Goal: Feedback & Contribution: Submit feedback/report problem

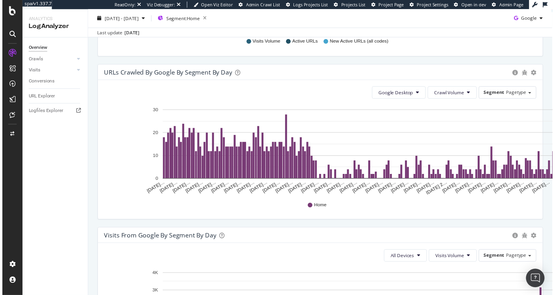
scroll to position [393, 0]
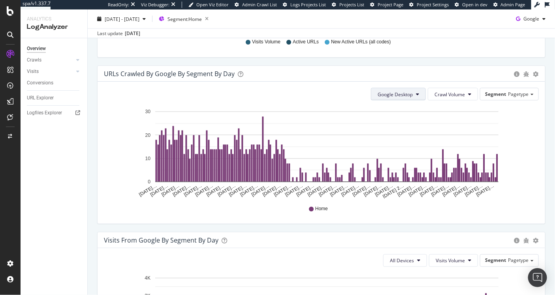
click at [390, 91] on span "Google Desktop" at bounding box center [394, 94] width 35 height 7
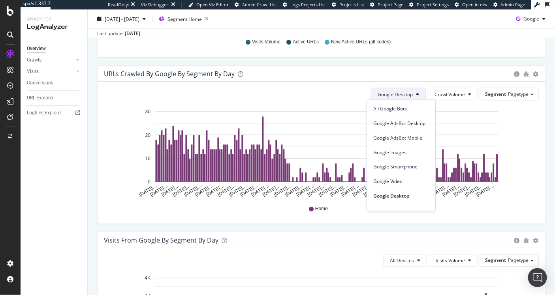
click at [390, 91] on span "Google Desktop" at bounding box center [394, 94] width 35 height 7
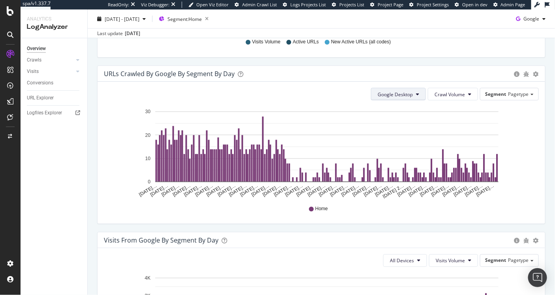
click at [390, 91] on span "Google Desktop" at bounding box center [394, 94] width 35 height 7
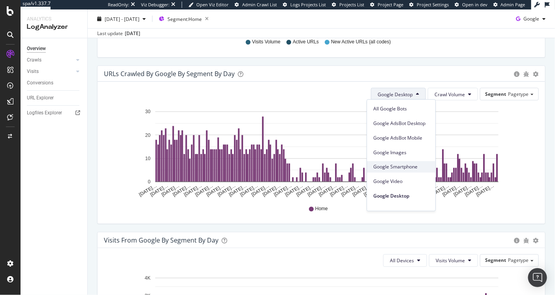
click at [407, 162] on div "Google Smartphone" at bounding box center [401, 166] width 68 height 11
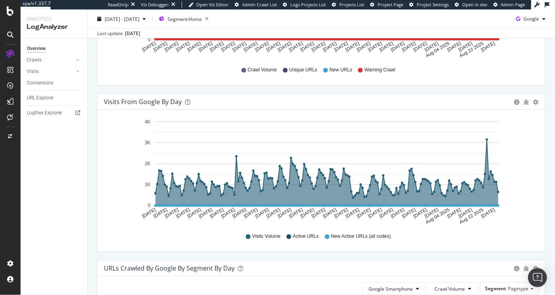
scroll to position [330, 0]
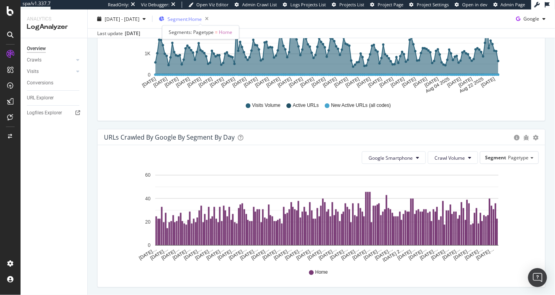
click at [202, 19] on span "Segment: Home" at bounding box center [184, 18] width 34 height 7
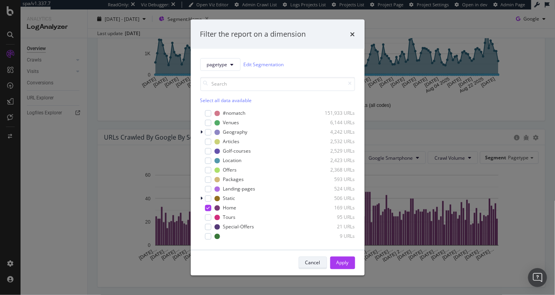
click at [318, 265] on div "Cancel" at bounding box center [312, 263] width 15 height 7
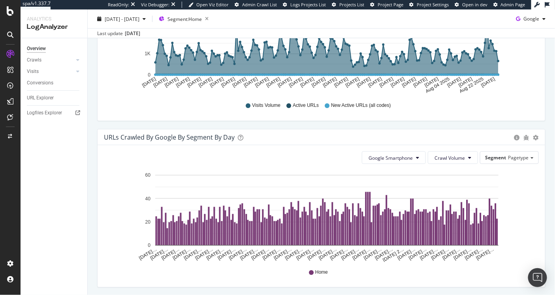
click at [389, 148] on div "Google Smartphone Crawl Volume Segment Pagetype Hold CMD (⌘) while clicking to …" at bounding box center [321, 216] width 447 height 142
click at [392, 159] on span "Google Smartphone" at bounding box center [390, 158] width 44 height 7
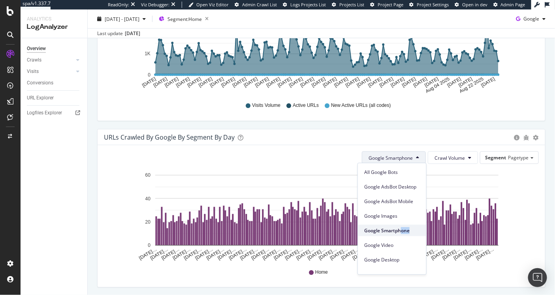
click at [402, 235] on div "Google Smartphone" at bounding box center [392, 230] width 68 height 11
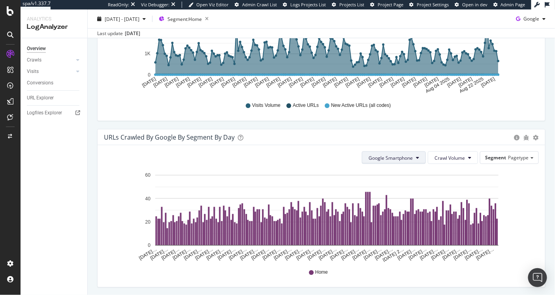
click at [403, 158] on span "Google Smartphone" at bounding box center [390, 158] width 44 height 7
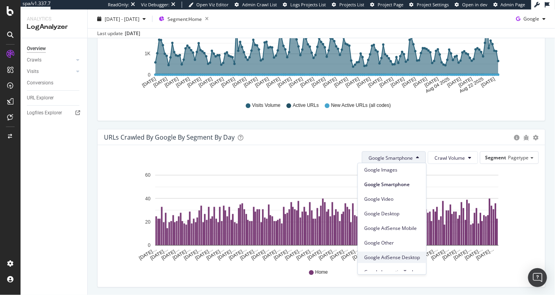
scroll to position [66, 0]
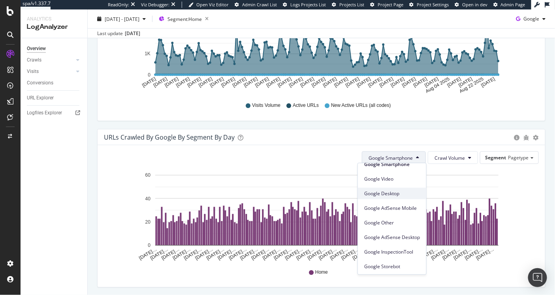
click at [390, 195] on span "Google Desktop" at bounding box center [392, 193] width 56 height 7
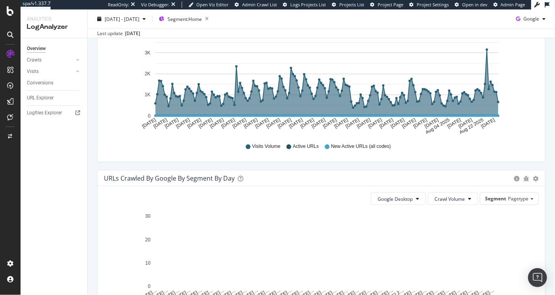
scroll to position [239, 0]
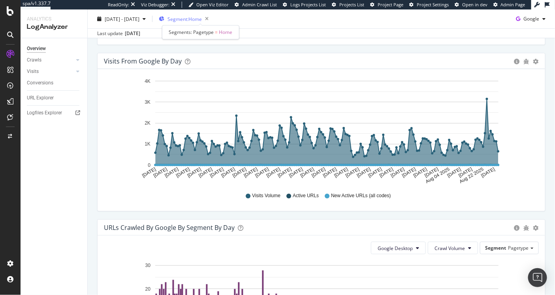
click at [202, 19] on span "Segment: Home" at bounding box center [184, 18] width 34 height 7
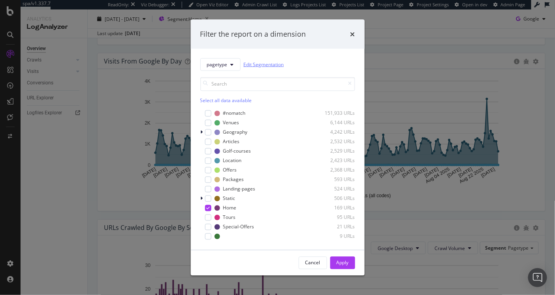
click at [255, 66] on link "Edit Segmentation" at bounding box center [264, 64] width 40 height 8
click at [352, 34] on icon "times" at bounding box center [352, 34] width 5 height 6
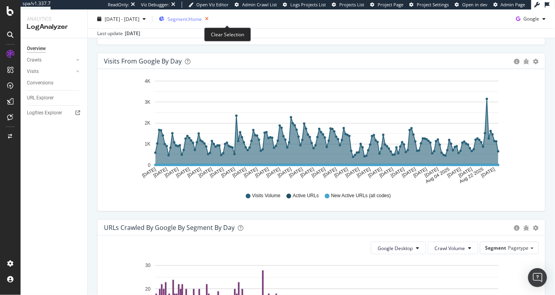
click at [212, 19] on icon "button" at bounding box center [207, 18] width 10 height 11
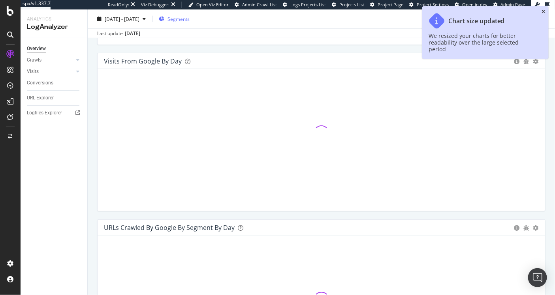
click at [543, 11] on icon "close toast" at bounding box center [544, 11] width 4 height 5
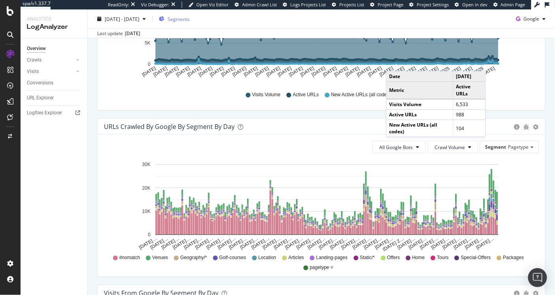
scroll to position [341, 0]
click at [390, 145] on span "All Google Bots" at bounding box center [396, 147] width 34 height 7
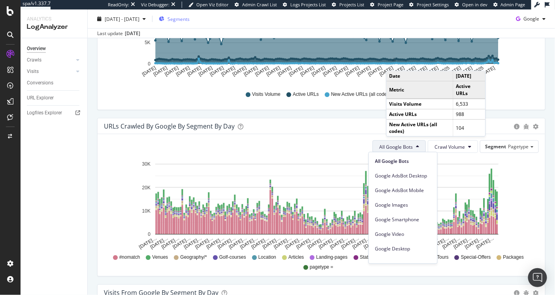
click at [298, 107] on div "Hold CMD (⌘) while clicking to filter the report. Mar 01 2025 Mar 07 2025 Mar 1…" at bounding box center [321, 39] width 447 height 142
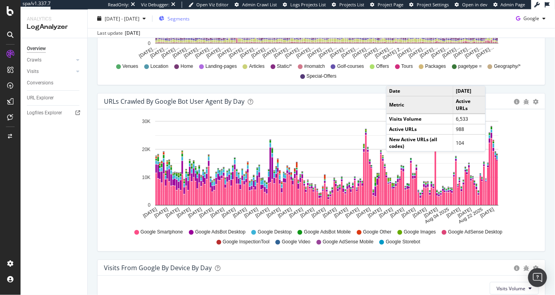
scroll to position [722, 0]
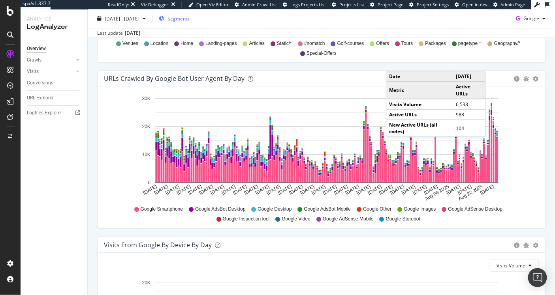
click at [533, 114] on div "Hold CMD (⌘) while clicking to filter the report. Mar 01 2025 Mar 07 2025 Mar 1…" at bounding box center [321, 157] width 447 height 142
click at [461, 75] on td "2025-07-06" at bounding box center [469, 76] width 32 height 10
click at [523, 116] on icon "Mar 01 2025 Mar 07 2025 Mar 13 2025 Mar 19 2025 Mar 25 2025 Mar 31 2025 Apr 06 …" at bounding box center [318, 148] width 429 height 110
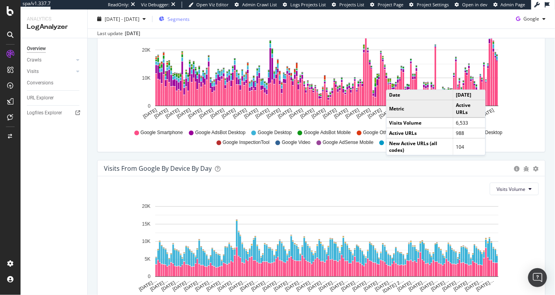
scroll to position [817, 0]
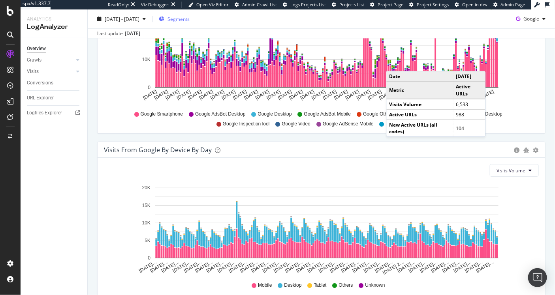
click at [351, 164] on div "Visits Volume" at bounding box center [321, 170] width 435 height 13
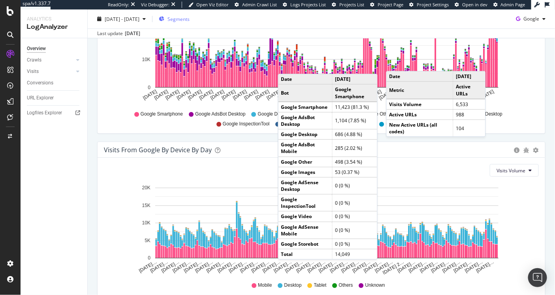
click at [286, 64] on rect "A chart." at bounding box center [287, 71] width 3 height 33
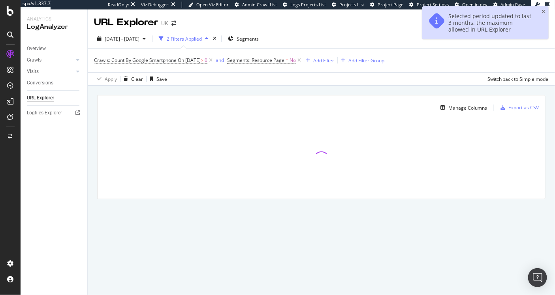
click at [244, 142] on div at bounding box center [321, 159] width 447 height 79
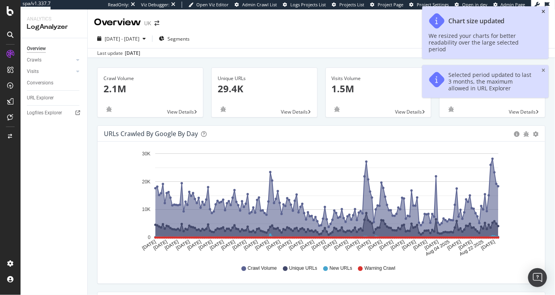
click at [544, 11] on icon "close toast" at bounding box center [544, 11] width 4 height 5
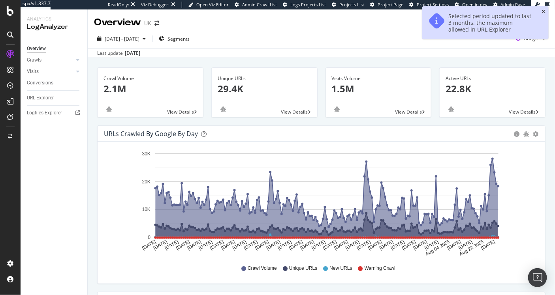
click at [544, 11] on icon "close toast" at bounding box center [544, 11] width 4 height 5
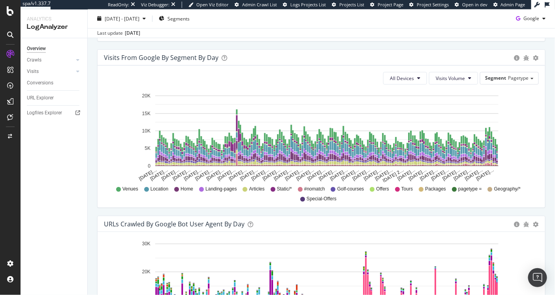
scroll to position [541, 0]
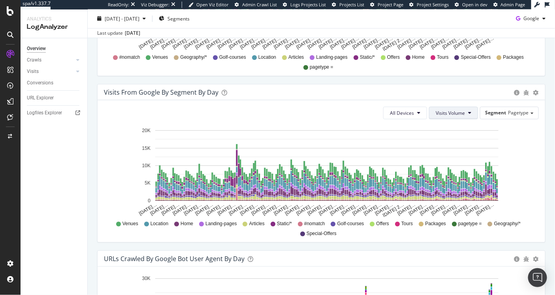
click at [456, 110] on span "Visits Volume" at bounding box center [450, 113] width 29 height 7
click at [396, 115] on span "All Devices" at bounding box center [402, 113] width 24 height 7
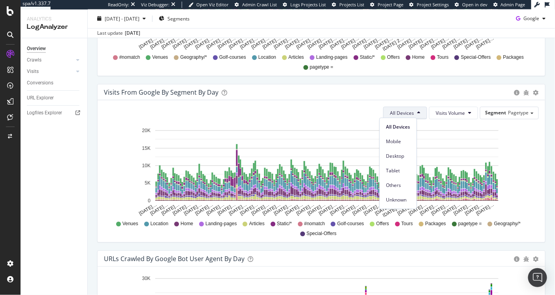
click at [537, 155] on div "All Devices Visits Volume Segment Pagetype Hold CMD (⌘) while clicking to filte…" at bounding box center [321, 171] width 447 height 142
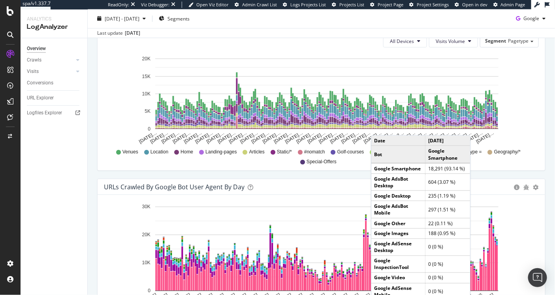
scroll to position [549, 0]
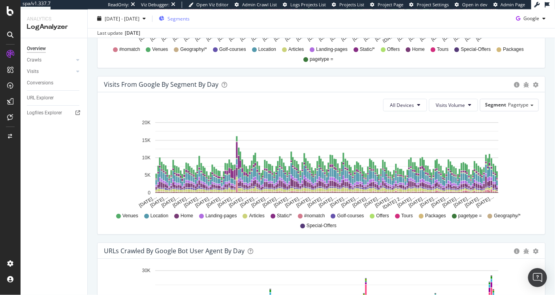
click at [190, 20] on span "Segments" at bounding box center [178, 18] width 22 height 7
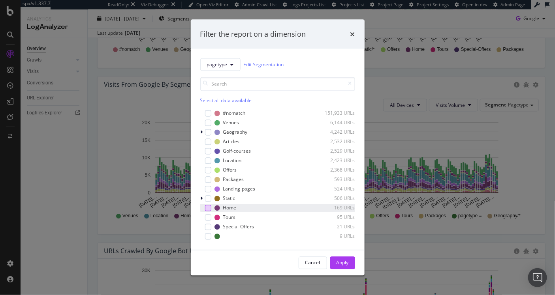
click at [209, 208] on div "modal" at bounding box center [208, 208] width 6 height 6
click at [341, 261] on div "Apply" at bounding box center [342, 263] width 12 height 7
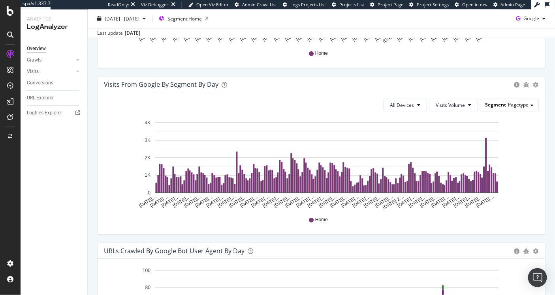
click at [492, 105] on span "Segment" at bounding box center [495, 104] width 21 height 7
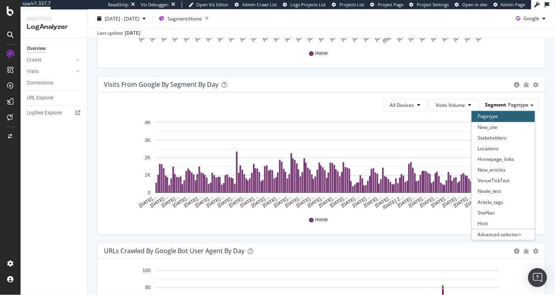
click at [492, 105] on span "Segment" at bounding box center [495, 104] width 21 height 7
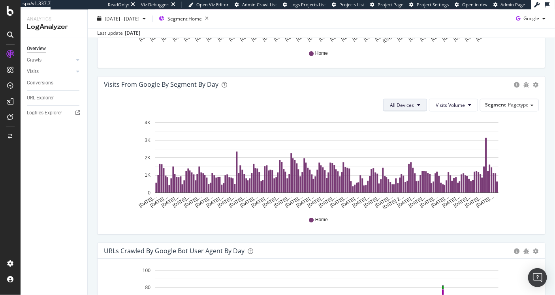
click at [398, 104] on span "All Devices" at bounding box center [402, 105] width 24 height 7
click at [440, 103] on span "Visits Volume" at bounding box center [450, 105] width 29 height 7
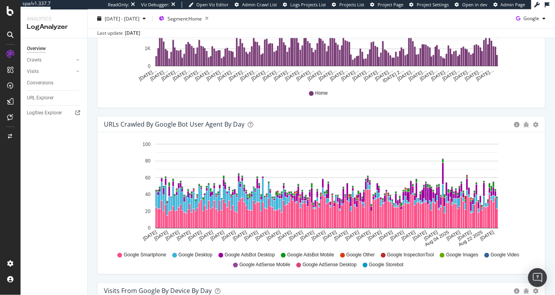
scroll to position [708, 0]
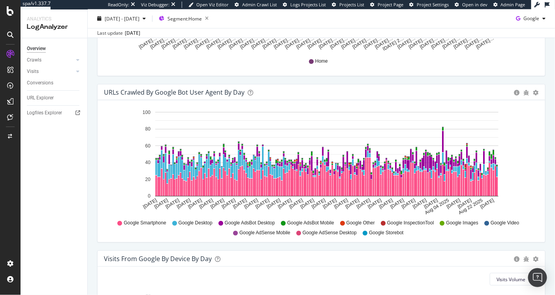
click at [242, 223] on span "Google AdsBot Desktop" at bounding box center [250, 223] width 50 height 7
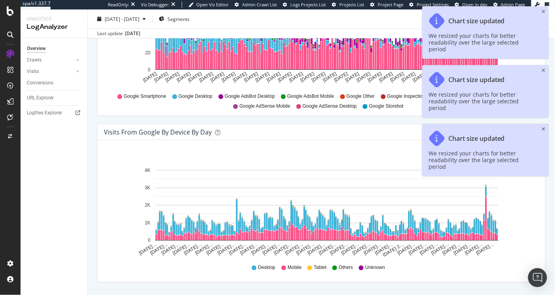
scroll to position [855, 0]
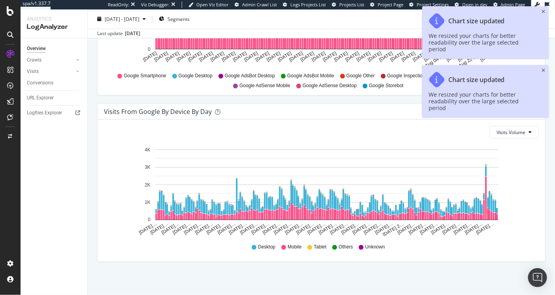
click at [112, 248] on div "Desktop Mobile Tablet Others Unknown" at bounding box center [321, 247] width 427 height 18
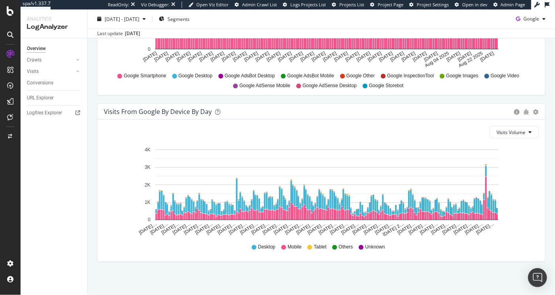
click at [167, 110] on div "Visits From Google By Device By Day" at bounding box center [158, 112] width 108 height 8
click at [144, 111] on div "Visits From Google By Device By Day" at bounding box center [158, 112] width 108 height 8
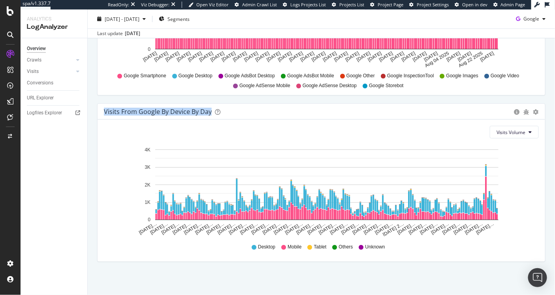
click at [144, 111] on div "Visits From Google By Device By Day" at bounding box center [158, 112] width 108 height 8
click at [143, 111] on div "Visits From Google By Device By Day" at bounding box center [158, 112] width 108 height 8
click at [144, 111] on div "Visits From Google By Device By Day" at bounding box center [158, 112] width 108 height 8
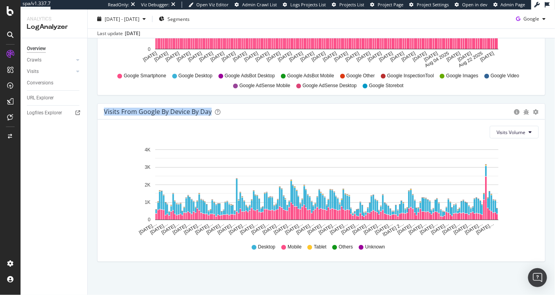
click at [131, 113] on div "Visits From Google By Device By Day" at bounding box center [158, 112] width 108 height 8
click at [134, 113] on div "Visits From Google By Device By Day Timeline (by Value) Timeline (by Percentage…" at bounding box center [321, 112] width 447 height 16
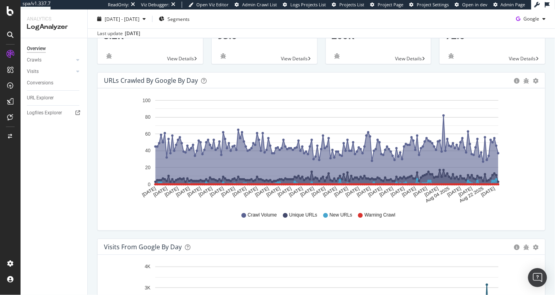
scroll to position [0, 0]
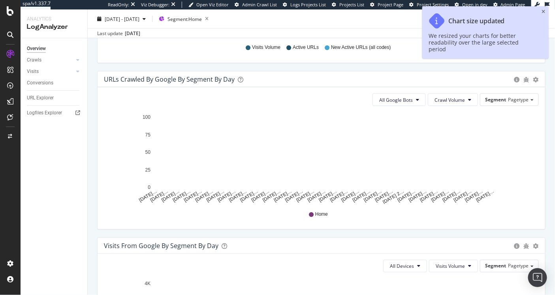
scroll to position [368, 0]
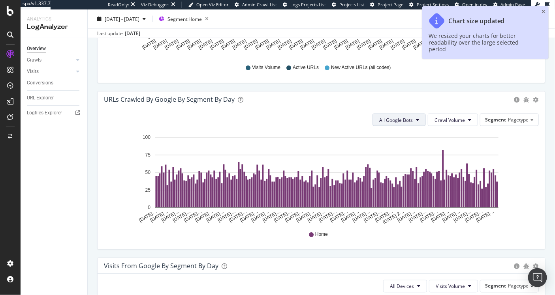
click at [385, 117] on span "All Google Bots" at bounding box center [396, 120] width 34 height 7
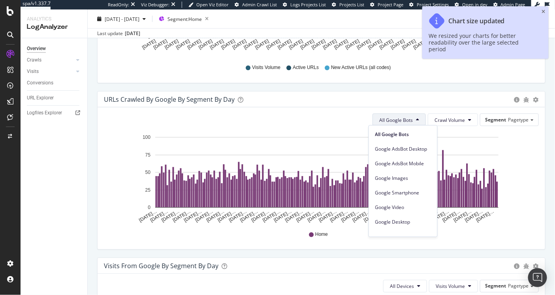
click at [384, 118] on span "All Google Bots" at bounding box center [396, 120] width 34 height 7
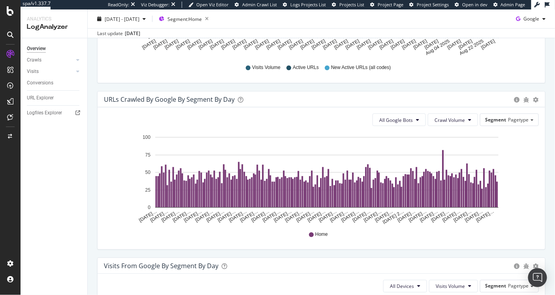
click at [193, 99] on div "URLs Crawled by Google By Segment By Day" at bounding box center [169, 100] width 131 height 8
click at [177, 101] on div "URLs Crawled by Google By Segment By Day" at bounding box center [169, 100] width 131 height 8
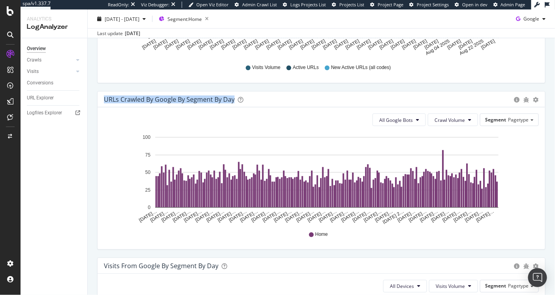
click at [177, 101] on div "URLs Crawled by Google By Segment By Day" at bounding box center [169, 100] width 131 height 8
click at [178, 100] on div "URLs Crawled by Google By Segment By Day" at bounding box center [169, 100] width 131 height 8
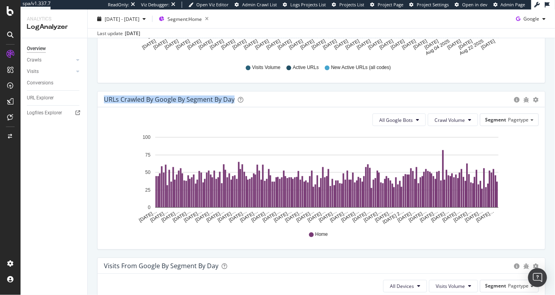
click at [169, 100] on div "URLs Crawled by Google By Segment By Day" at bounding box center [169, 100] width 131 height 8
click at [202, 21] on span "Segment: Home" at bounding box center [184, 18] width 34 height 7
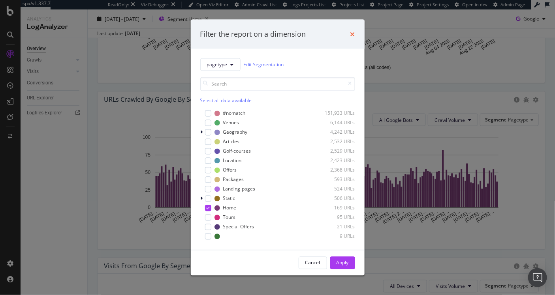
click at [350, 36] on icon "times" at bounding box center [352, 34] width 5 height 6
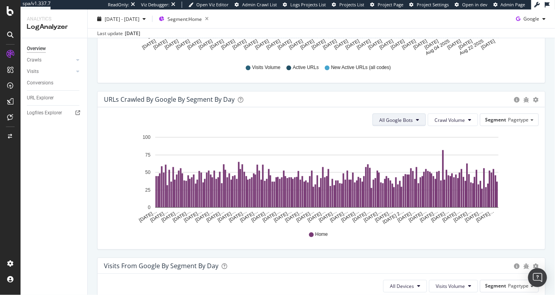
click at [396, 124] on button "All Google Bots" at bounding box center [398, 120] width 53 height 13
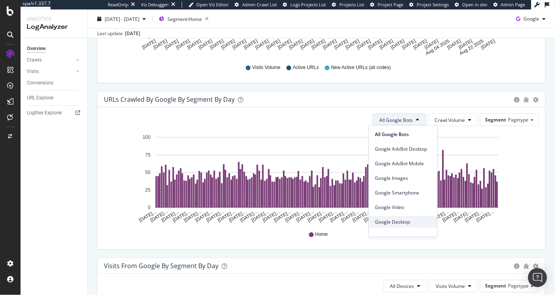
click at [399, 221] on span "Google Desktop" at bounding box center [403, 222] width 56 height 7
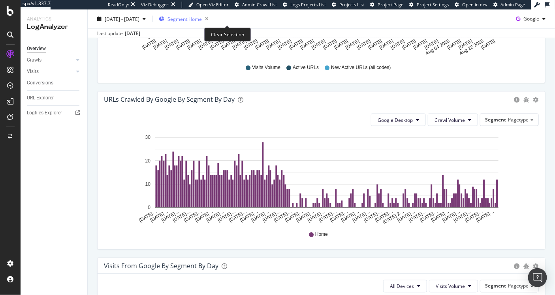
click at [202, 21] on span "Segment: Home" at bounding box center [184, 18] width 34 height 7
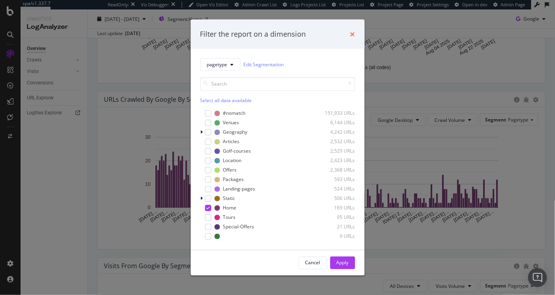
click at [351, 35] on icon "times" at bounding box center [352, 34] width 5 height 6
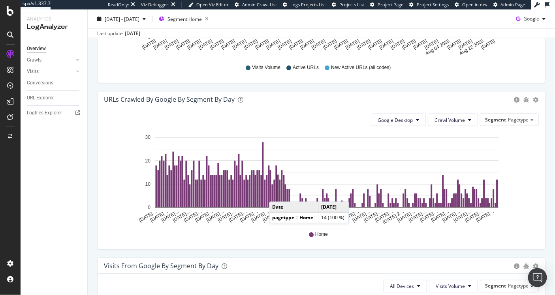
click at [277, 193] on rect "A chart." at bounding box center [278, 191] width 2 height 32
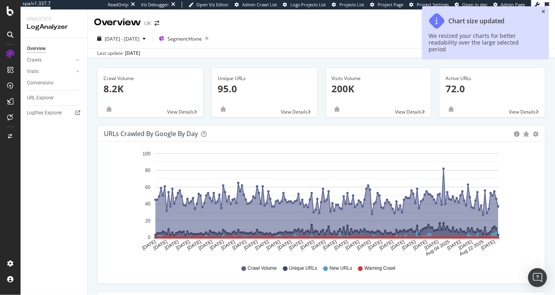
click at [544, 11] on icon "close toast" at bounding box center [544, 11] width 4 height 5
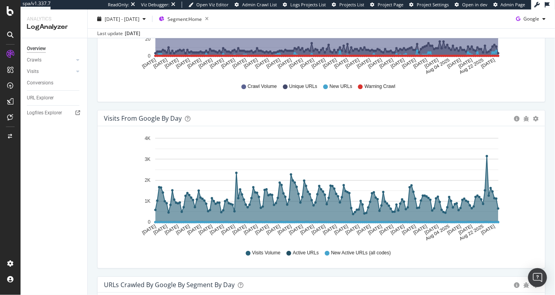
scroll to position [379, 0]
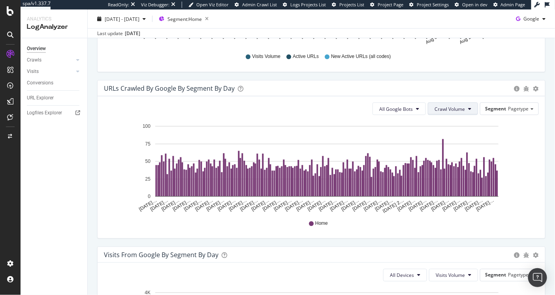
click at [447, 106] on span "Crawl Volume" at bounding box center [449, 109] width 30 height 7
click at [438, 141] on span "Unique URLs" at bounding box center [445, 137] width 31 height 7
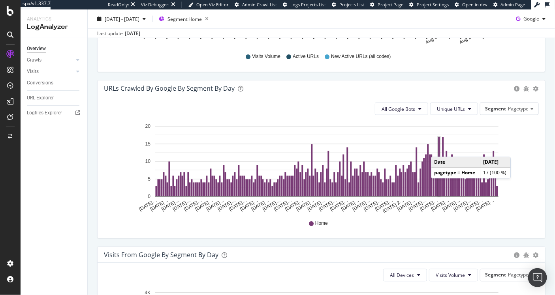
click at [439, 148] on rect "A chart." at bounding box center [439, 166] width 2 height 59
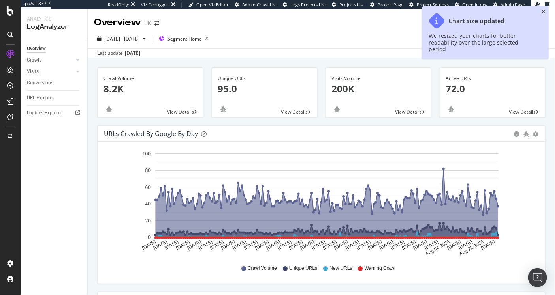
click at [543, 12] on icon "close toast" at bounding box center [544, 11] width 4 height 5
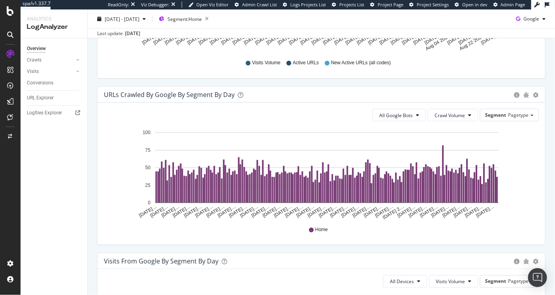
scroll to position [377, 0]
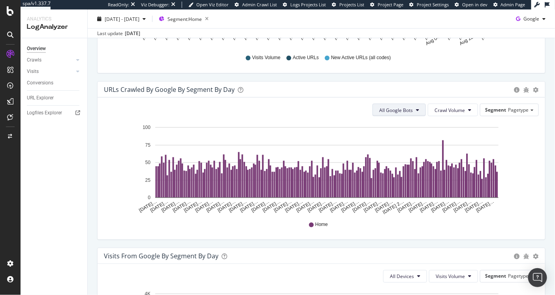
click at [404, 108] on span "All Google Bots" at bounding box center [396, 110] width 34 height 7
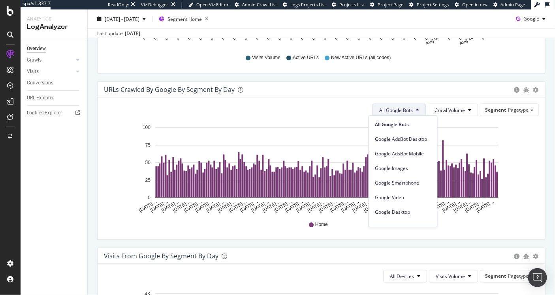
click at [404, 108] on span "All Google Bots" at bounding box center [396, 110] width 34 height 7
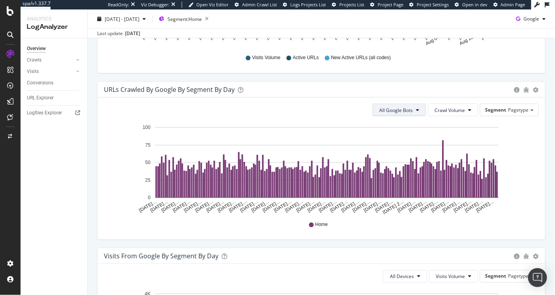
click at [387, 104] on button "All Google Bots" at bounding box center [398, 110] width 53 height 13
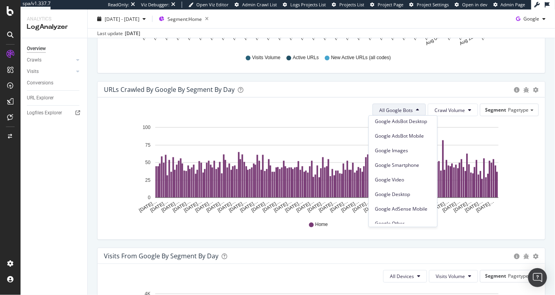
scroll to position [18, 0]
click at [397, 197] on span "Google Desktop" at bounding box center [403, 194] width 56 height 7
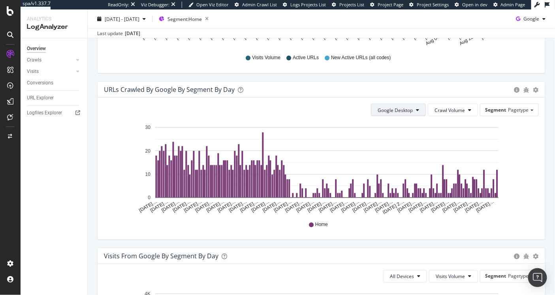
click at [402, 110] on span "Google Desktop" at bounding box center [394, 110] width 35 height 7
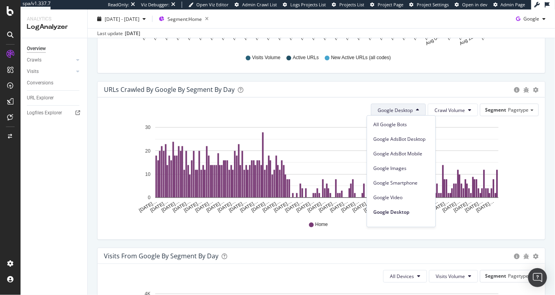
click at [402, 110] on span "Google Desktop" at bounding box center [394, 110] width 35 height 7
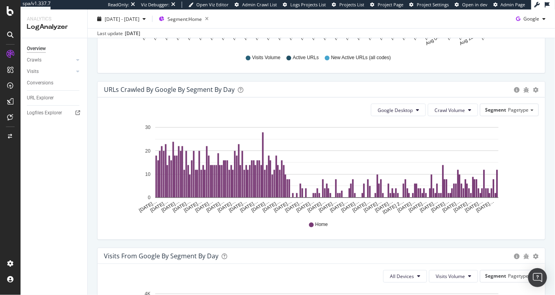
click at [511, 107] on span "Pagetype" at bounding box center [518, 110] width 21 height 7
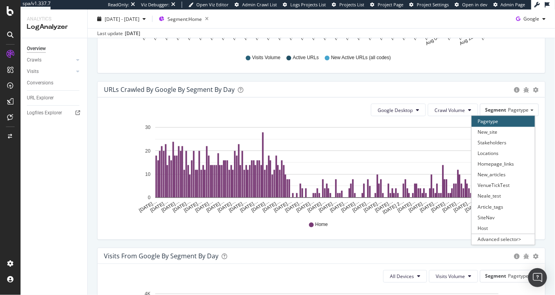
click at [491, 227] on div "Host" at bounding box center [502, 228] width 63 height 11
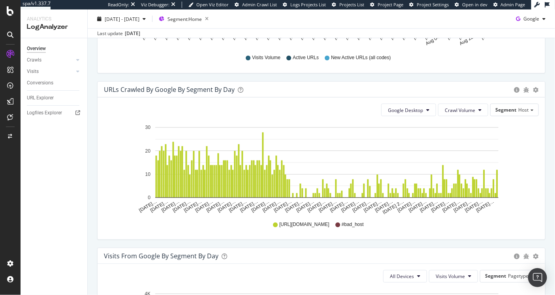
click at [346, 226] on span "#bad_host" at bounding box center [353, 225] width 22 height 7
click at [346, 227] on span "#bad_host" at bounding box center [353, 225] width 22 height 7
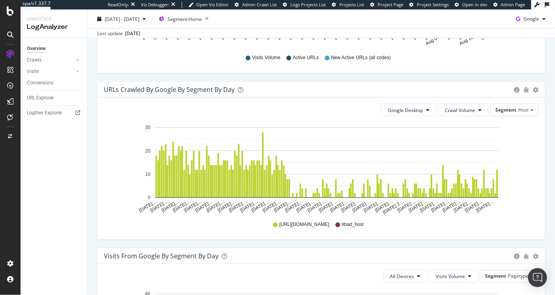
click at [300, 226] on span "https_golfbreaks.com" at bounding box center [304, 225] width 50 height 7
click at [347, 223] on span "#bad_host" at bounding box center [353, 225] width 22 height 7
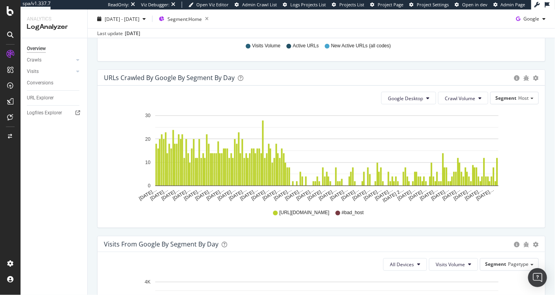
scroll to position [346, 0]
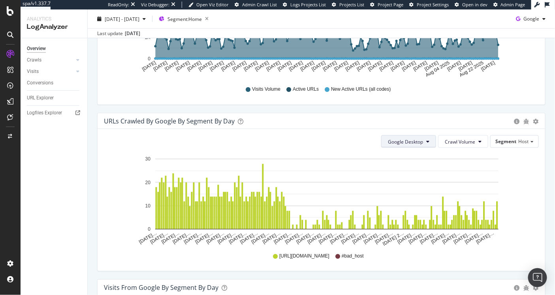
click at [407, 142] on span "Google Desktop" at bounding box center [405, 142] width 35 height 7
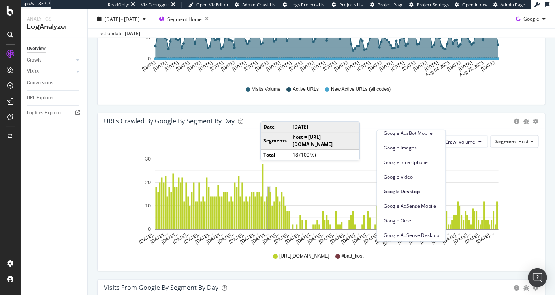
scroll to position [0, 0]
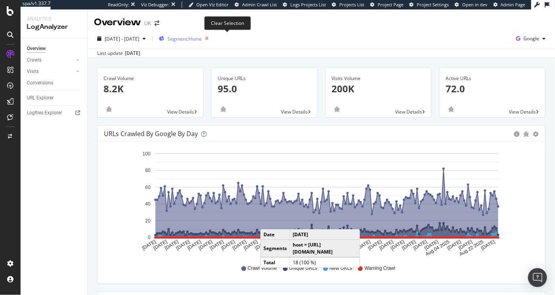
click at [212, 40] on icon "button" at bounding box center [207, 38] width 10 height 11
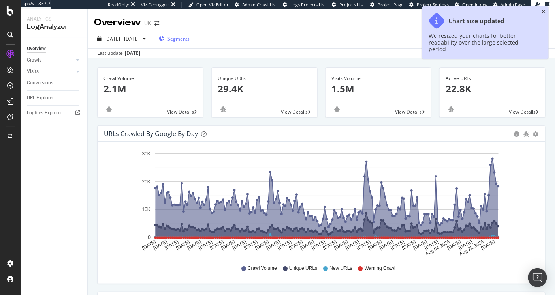
click at [543, 12] on icon "close toast" at bounding box center [544, 11] width 4 height 5
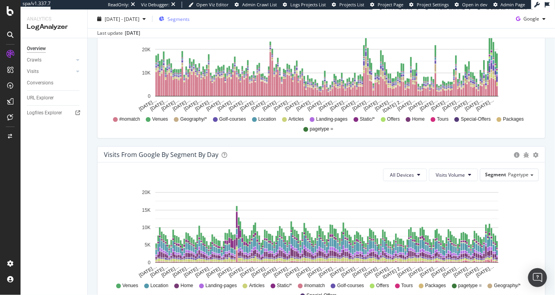
scroll to position [411, 0]
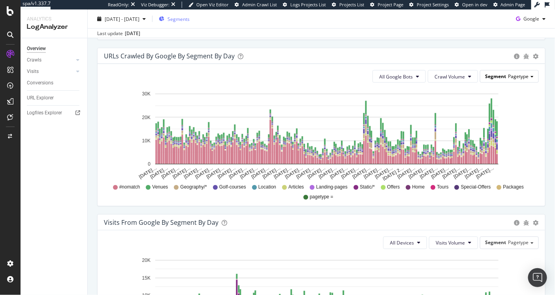
click at [513, 73] on span "Pagetype" at bounding box center [518, 76] width 21 height 7
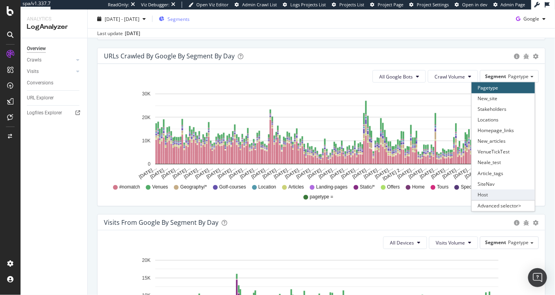
click at [483, 193] on div "Host" at bounding box center [502, 195] width 63 height 11
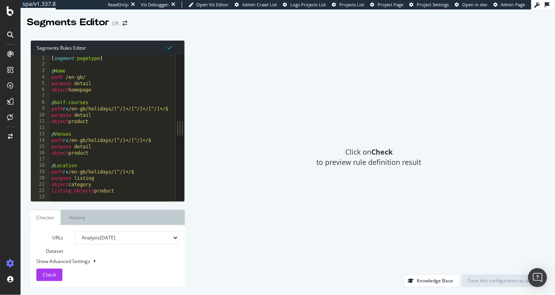
type textarea "path /en-gb/"
click at [93, 79] on div "[ segment : pagetype ] @ Home path /en-gb/ purpose detail object homepage @ Gol…" at bounding box center [198, 131] width 296 height 153
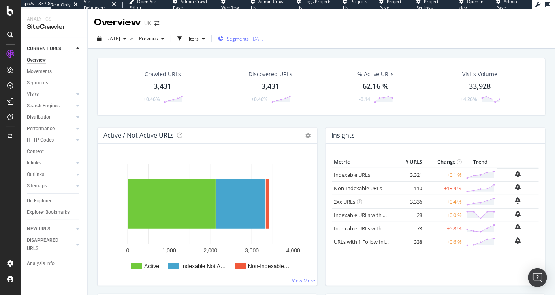
click at [265, 38] on div "[DATE]" at bounding box center [258, 39] width 14 height 7
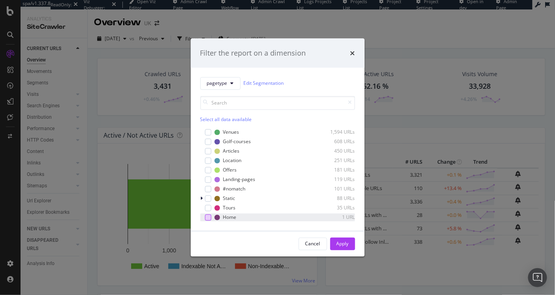
click at [208, 218] on div "modal" at bounding box center [208, 217] width 6 height 6
click at [401, 35] on div "Filter the report on a dimension pagetype Edit Segmentation Select all data ava…" at bounding box center [277, 147] width 555 height 295
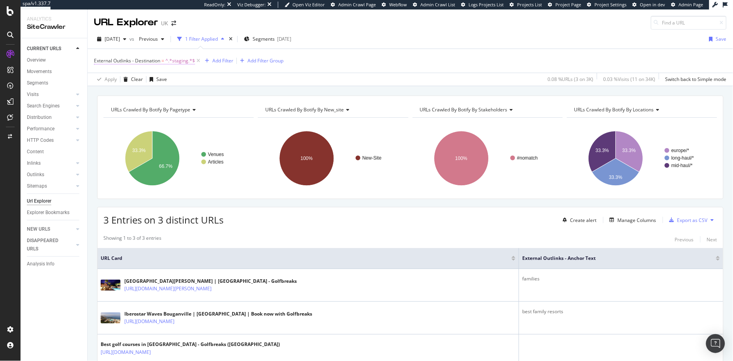
click at [149, 63] on span "External Outlinks - Destination" at bounding box center [127, 60] width 66 height 7
click at [360, 49] on div "External Outlinks - Destination = ^.*staging.*$ Add Filter Add Filter Group" at bounding box center [410, 61] width 633 height 24
click at [186, 61] on span "^.*staging.*$" at bounding box center [180, 60] width 30 height 11
click at [131, 104] on input "staging" at bounding box center [138, 106] width 75 height 13
click at [402, 77] on div "Apply Clear Save 0.08 % URLs ( 3 on 3K ) 0.03 % Visits ( 11 on 34K ) Switch bac…" at bounding box center [411, 79] width 646 height 13
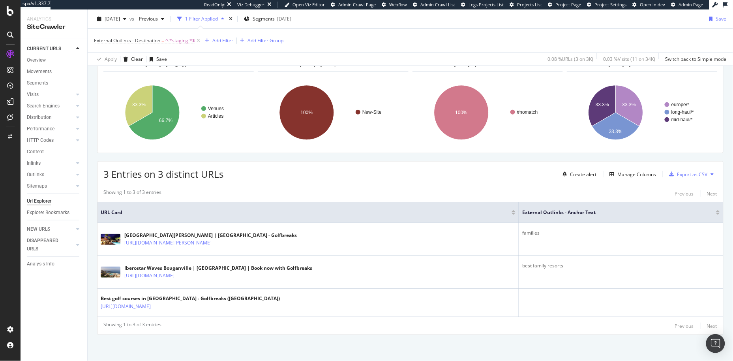
scroll to position [48, 0]
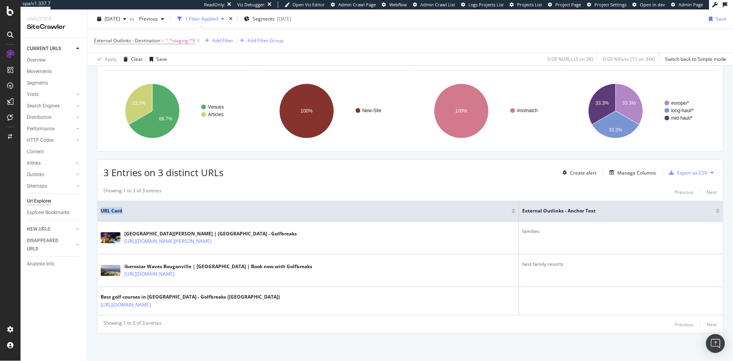
drag, startPoint x: 513, startPoint y: 208, endPoint x: 418, endPoint y: 208, distance: 95.6
click at [415, 207] on th "URL Card" at bounding box center [309, 211] width 422 height 21
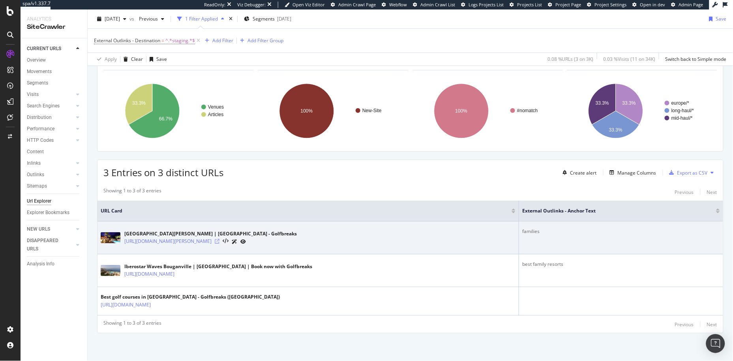
click at [220, 242] on icon at bounding box center [217, 241] width 5 height 5
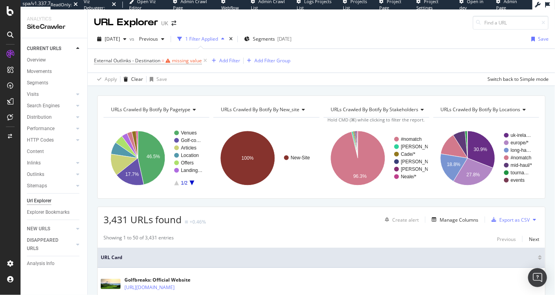
scroll to position [1214, 0]
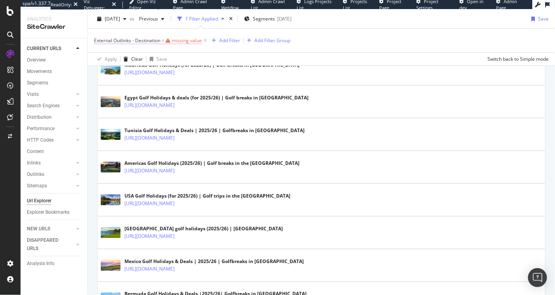
click at [173, 39] on div "missing value" at bounding box center [187, 40] width 30 height 7
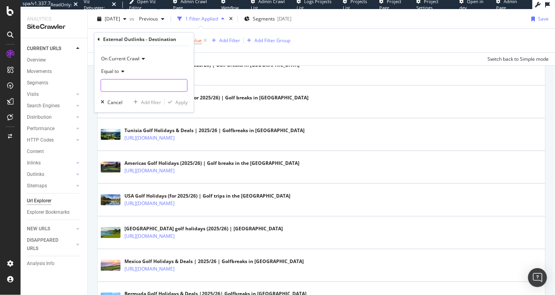
click at [131, 82] on input "text" at bounding box center [144, 85] width 86 height 13
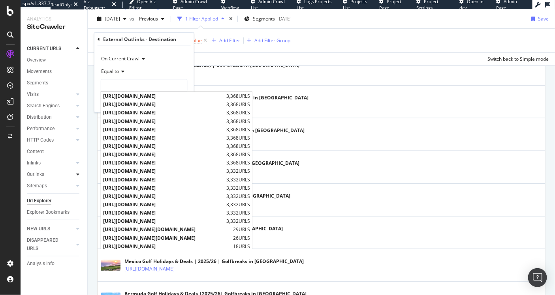
click at [79, 176] on icon at bounding box center [77, 174] width 3 height 5
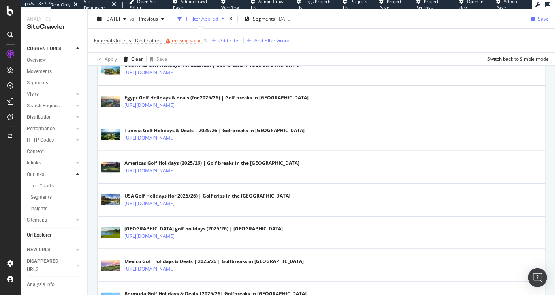
click at [76, 175] on icon at bounding box center [77, 174] width 3 height 5
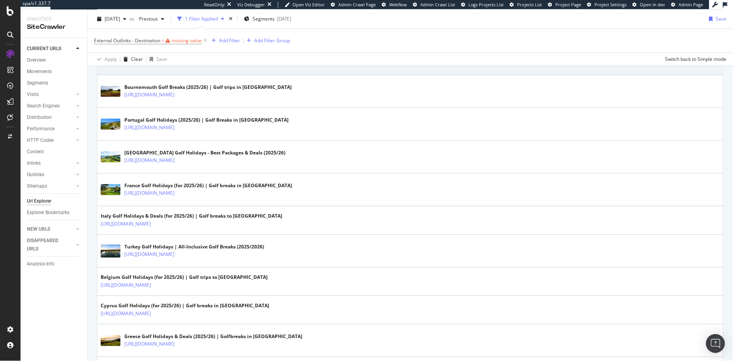
scroll to position [133, 0]
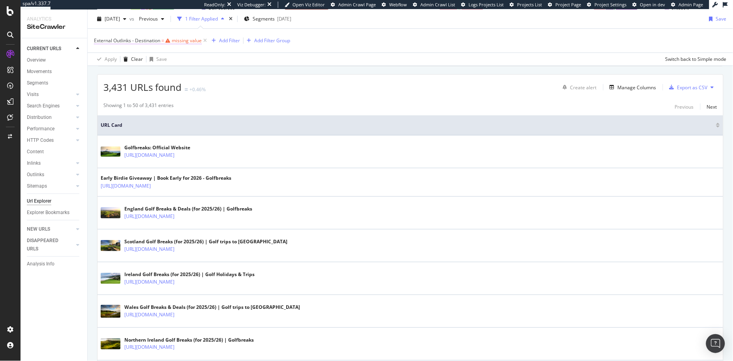
click at [137, 38] on span "External Outlinks - Destination" at bounding box center [127, 40] width 66 height 7
click at [99, 39] on icon at bounding box center [99, 40] width 2 height 5
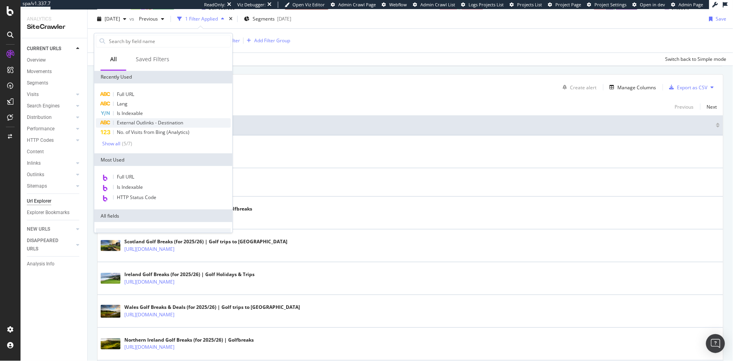
click at [161, 121] on span "External Outlinks - Destination" at bounding box center [150, 122] width 66 height 7
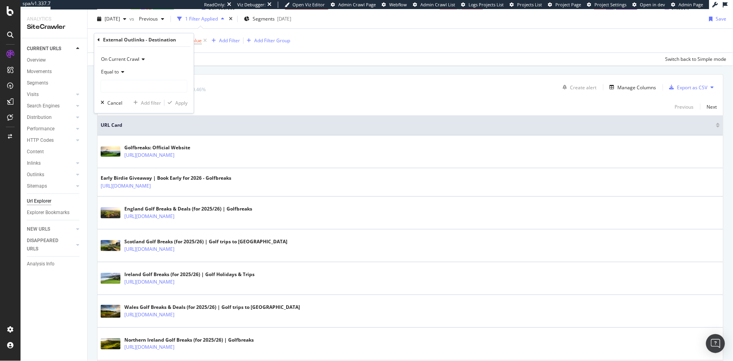
click at [133, 55] on div "On Current Crawl" at bounding box center [144, 59] width 87 height 13
click at [155, 58] on div "On Current Crawl" at bounding box center [144, 59] width 87 height 13
click at [125, 83] on input "text" at bounding box center [144, 86] width 86 height 13
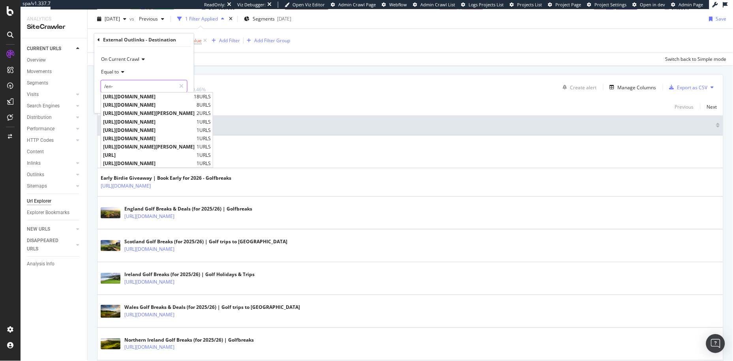
scroll to position [0, 0]
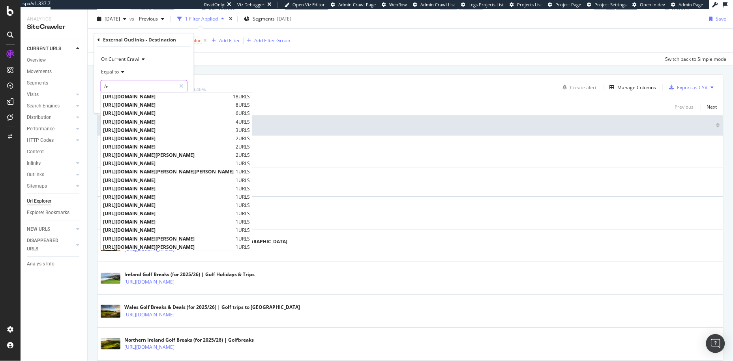
type input "/"
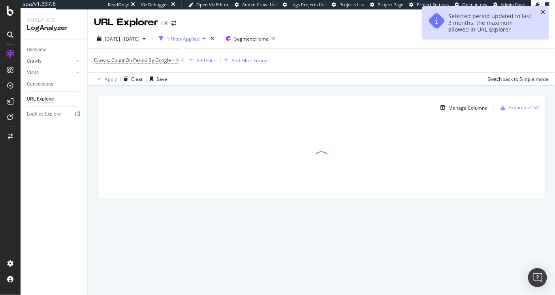
click at [543, 13] on icon "close toast" at bounding box center [543, 12] width 4 height 6
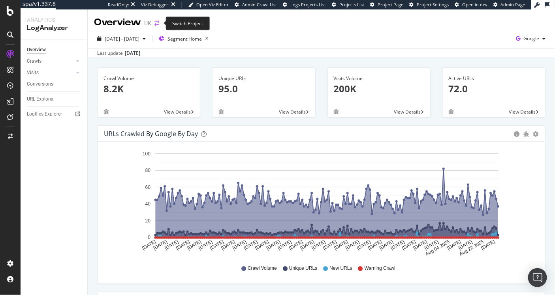
click at [157, 22] on icon "arrow-right-arrow-left" at bounding box center [156, 24] width 5 height 6
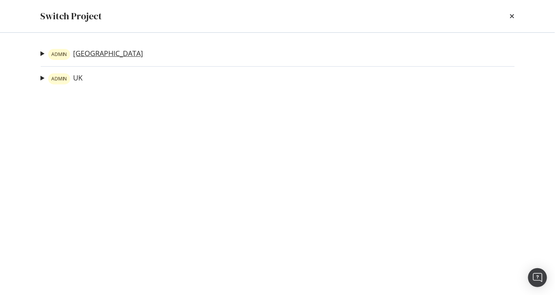
click at [75, 53] on link "ADMIN USA" at bounding box center [95, 54] width 95 height 11
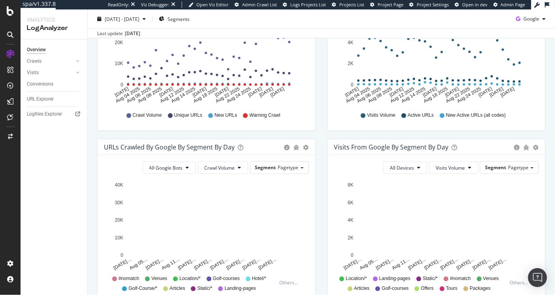
scroll to position [186, 0]
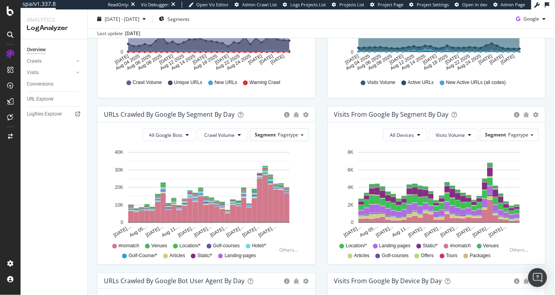
click at [312, 123] on div "All Google Bots Crawl Volume Segment Pagetype Hold CMD (⌘) while clicking to fi…" at bounding box center [207, 193] width 218 height 142
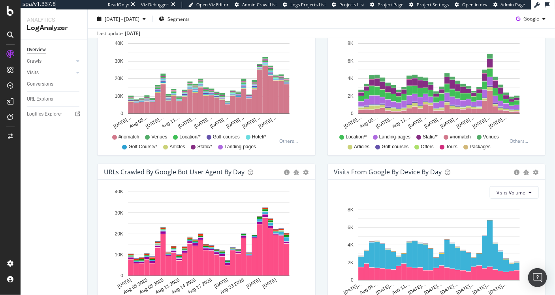
scroll to position [198, 0]
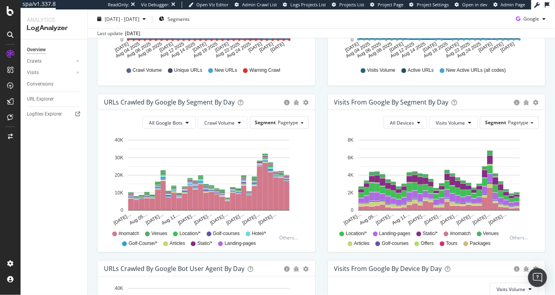
click at [154, 233] on span "Venues" at bounding box center [159, 234] width 16 height 7
click at [155, 233] on span "Venues" at bounding box center [159, 234] width 16 height 7
click at [162, 234] on span "Venues" at bounding box center [159, 234] width 16 height 7
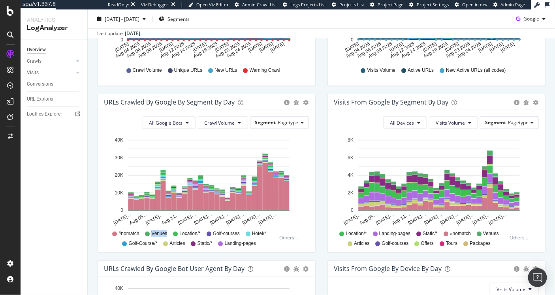
click at [162, 234] on span "Venues" at bounding box center [159, 234] width 16 height 7
click at [160, 235] on span "Venues" at bounding box center [159, 234] width 16 height 7
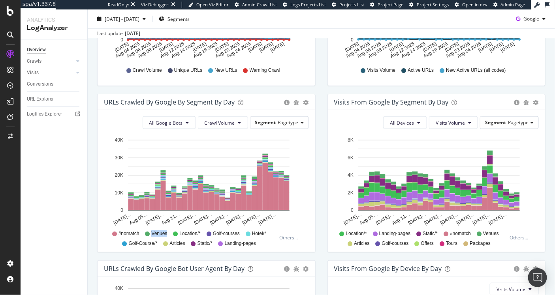
click at [161, 234] on span "Venues" at bounding box center [159, 234] width 16 height 7
click at [120, 235] on span "#nomatch" at bounding box center [128, 234] width 21 height 7
click at [122, 233] on span "#nomatch" at bounding box center [128, 234] width 21 height 7
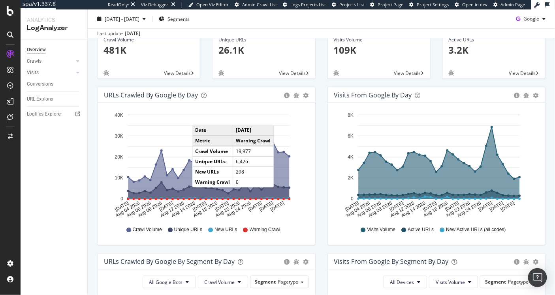
scroll to position [0, 0]
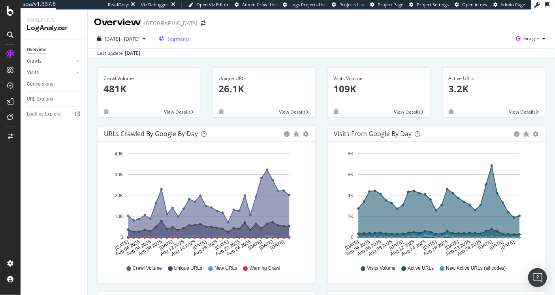
click at [190, 39] on span "Segments" at bounding box center [178, 39] width 22 height 7
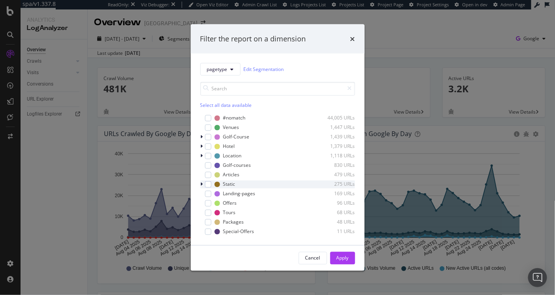
click at [202, 182] on icon "modal" at bounding box center [202, 184] width 2 height 5
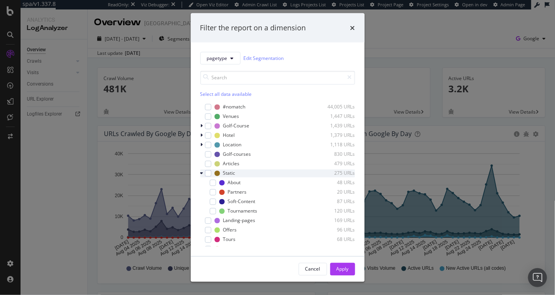
click at [202, 175] on icon "modal" at bounding box center [201, 173] width 3 height 5
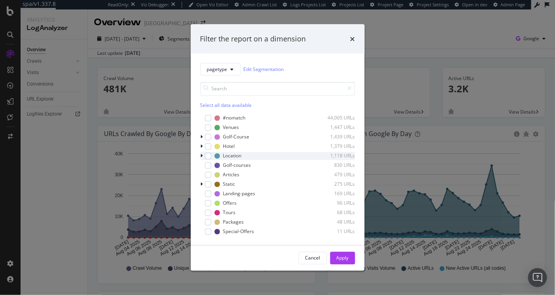
click at [202, 154] on icon "modal" at bounding box center [202, 156] width 2 height 5
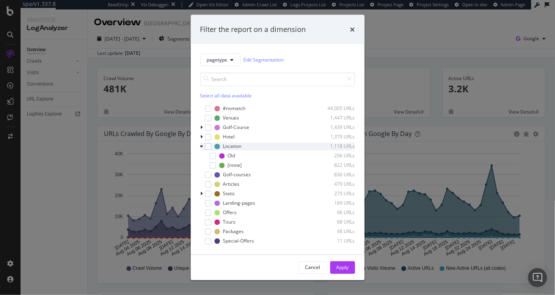
click at [202, 144] on icon "modal" at bounding box center [201, 146] width 3 height 5
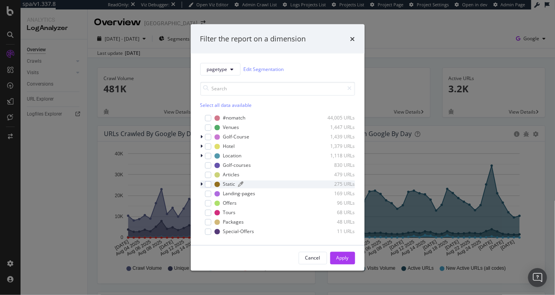
click at [223, 186] on div "Static" at bounding box center [229, 184] width 12 height 7
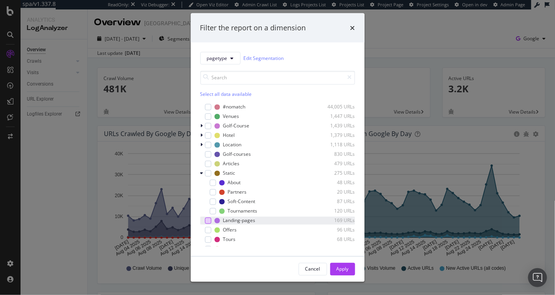
click at [207, 220] on div "modal" at bounding box center [208, 221] width 6 height 6
click at [340, 269] on div "Apply" at bounding box center [342, 269] width 12 height 7
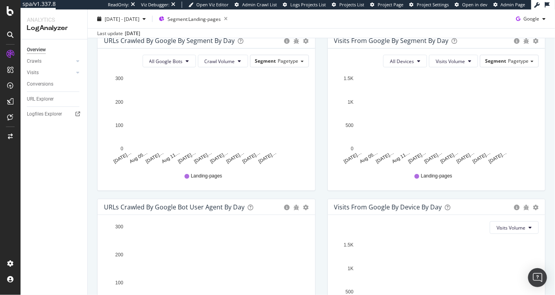
scroll to position [247, 0]
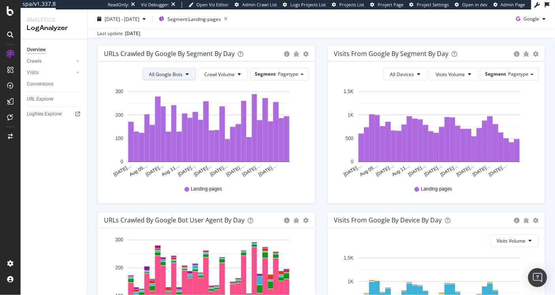
click at [182, 77] on button "All Google Bots" at bounding box center [169, 74] width 53 height 13
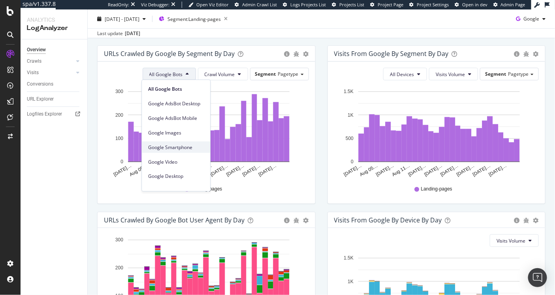
scroll to position [11, 0]
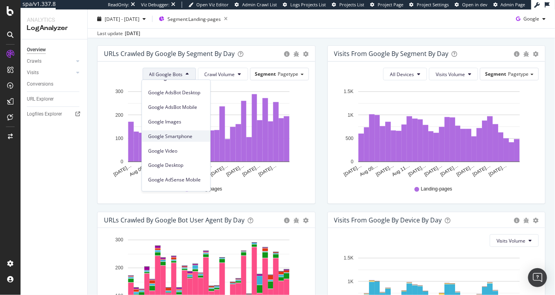
click at [182, 133] on span "Google Smartphone" at bounding box center [176, 136] width 56 height 7
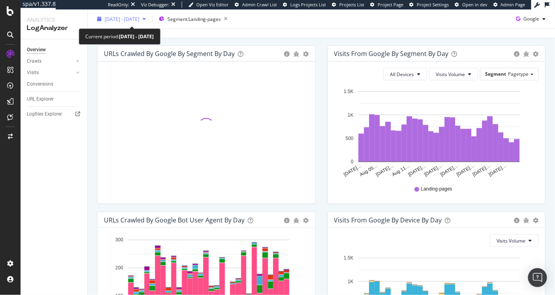
click at [139, 21] on span "2025 Aug. 2nd - Aug. 31st" at bounding box center [122, 18] width 35 height 7
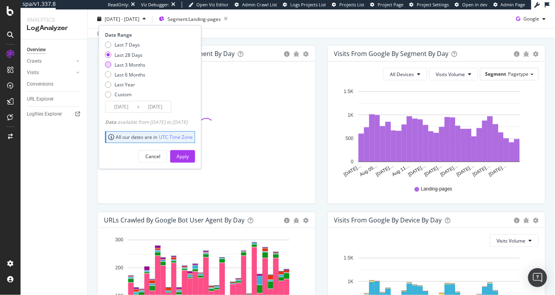
click at [123, 62] on div "Last 3 Months" at bounding box center [130, 64] width 31 height 7
type input "2025/06/01"
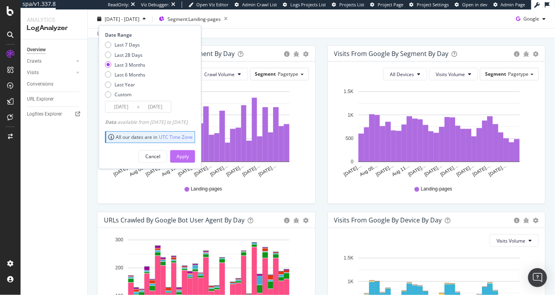
click at [189, 154] on div "Apply" at bounding box center [182, 156] width 12 height 7
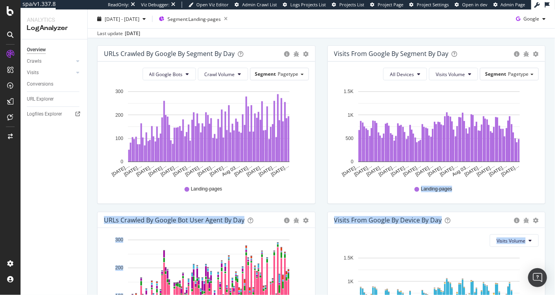
drag, startPoint x: 329, startPoint y: 187, endPoint x: 332, endPoint y: 248, distance: 60.9
click at [332, 248] on div "URLs Crawled by Google by day Area Table Hold CMD (⌘) while clicking to filter …" at bounding box center [321, 129] width 460 height 500
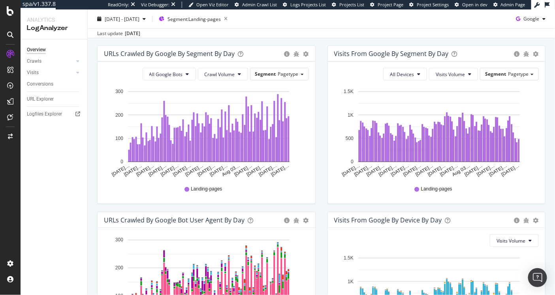
click at [295, 192] on div "Landing-pages" at bounding box center [206, 189] width 197 height 18
click at [139, 17] on span "2025 Jun. 1st - Aug. 31st" at bounding box center [122, 18] width 35 height 7
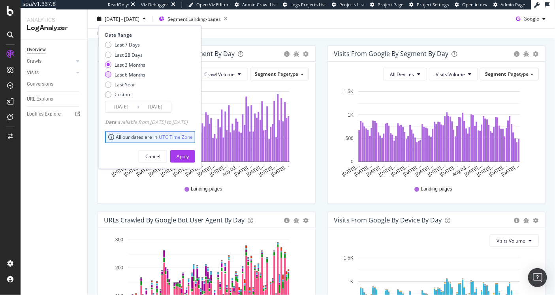
click at [122, 74] on div "Last 6 Months" at bounding box center [130, 74] width 31 height 7
type input "2025/03/01"
click at [188, 155] on button "Apply" at bounding box center [182, 156] width 25 height 13
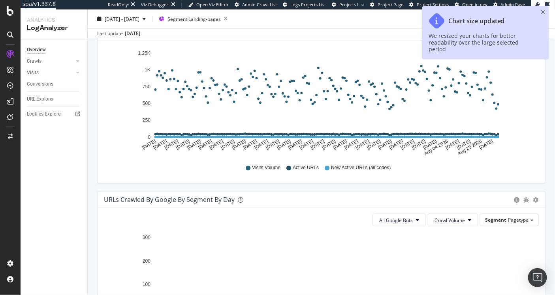
scroll to position [357, 0]
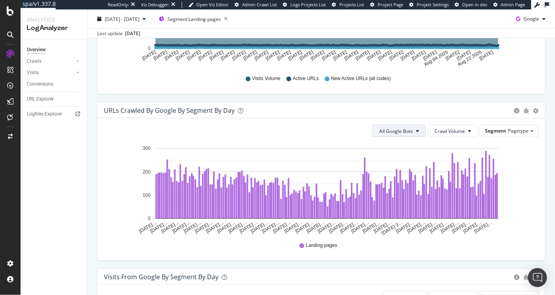
click at [404, 130] on span "All Google Bots" at bounding box center [396, 131] width 34 height 7
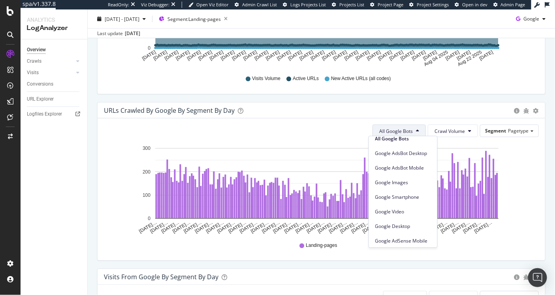
scroll to position [17, 0]
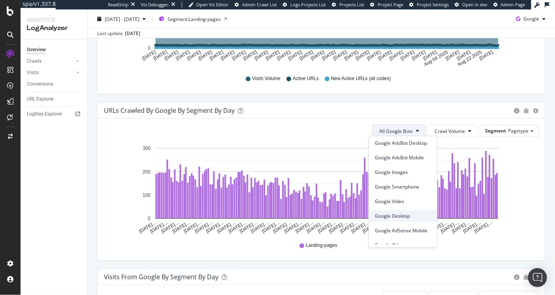
click at [411, 213] on span "Google Desktop" at bounding box center [403, 216] width 56 height 7
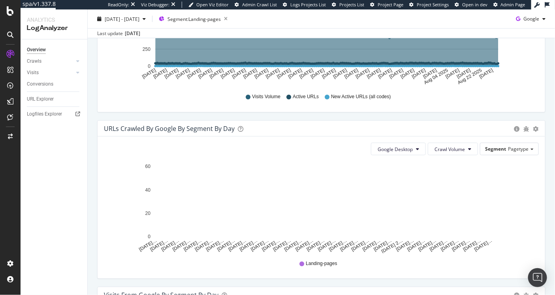
scroll to position [392, 0]
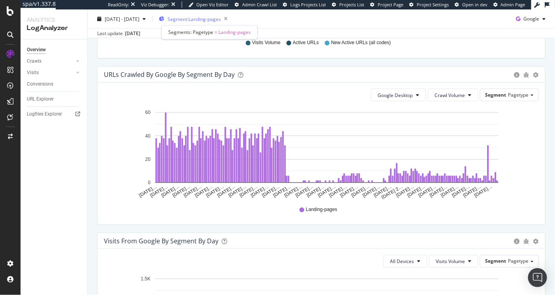
click at [194, 22] on span "Segment: Landing-pages" at bounding box center [193, 18] width 53 height 7
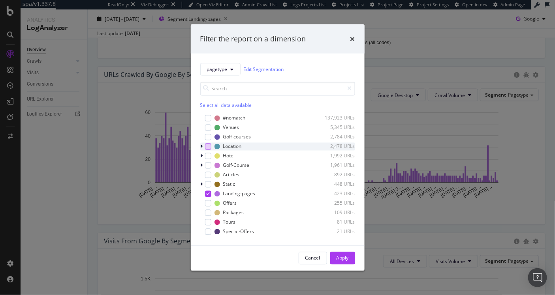
click at [209, 145] on div "modal" at bounding box center [208, 146] width 6 height 6
click at [208, 158] on div "modal" at bounding box center [208, 156] width 6 height 6
click at [207, 163] on div "modal" at bounding box center [208, 165] width 6 height 6
click at [342, 262] on div "Apply" at bounding box center [342, 258] width 12 height 12
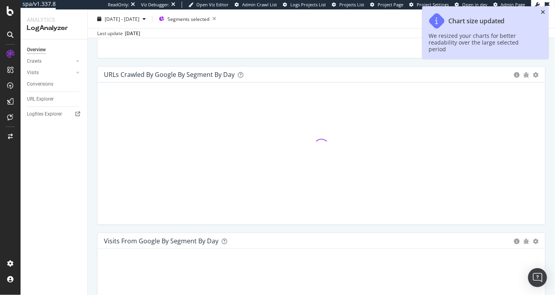
click at [543, 13] on icon "close toast" at bounding box center [543, 12] width 4 height 6
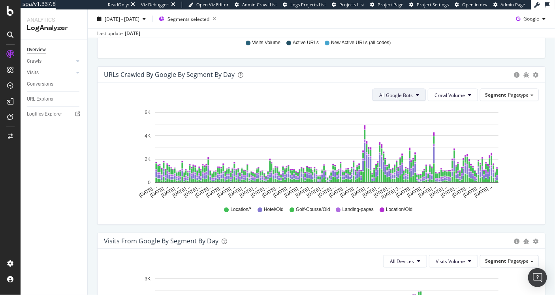
click at [400, 98] on button "All Google Bots" at bounding box center [398, 95] width 53 height 13
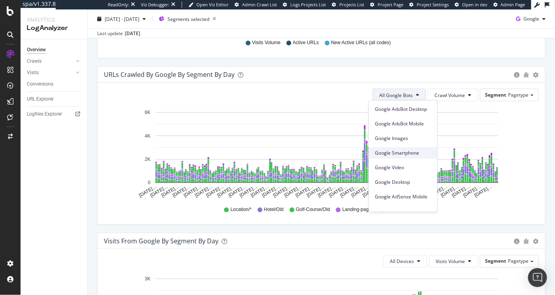
scroll to position [63, 0]
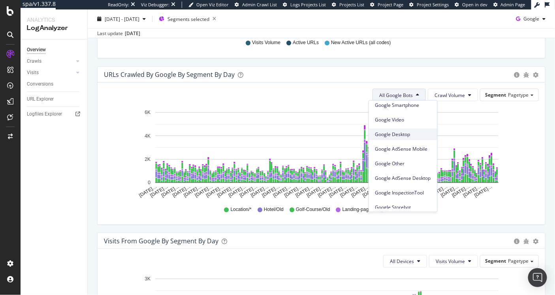
click at [408, 133] on span "Google Desktop" at bounding box center [403, 134] width 56 height 7
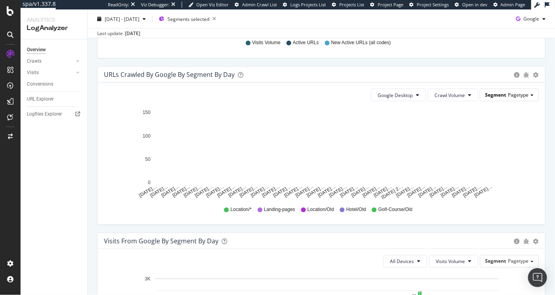
click at [508, 96] on span "Pagetype" at bounding box center [518, 95] width 21 height 7
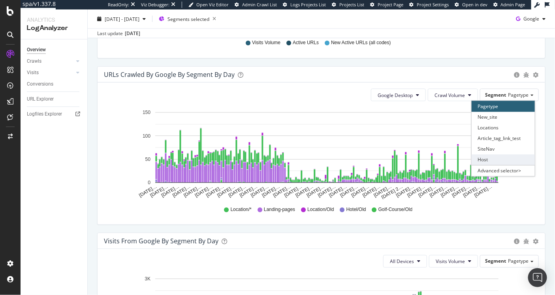
click at [500, 156] on div "Host" at bounding box center [502, 160] width 63 height 11
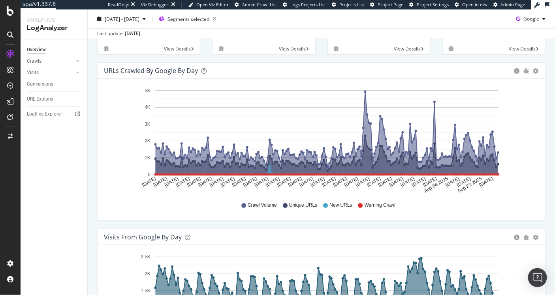
scroll to position [0, 0]
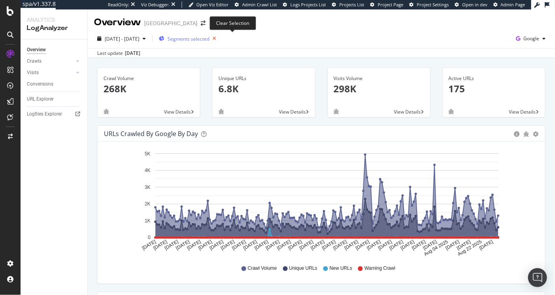
click at [219, 39] on icon "button" at bounding box center [214, 38] width 10 height 11
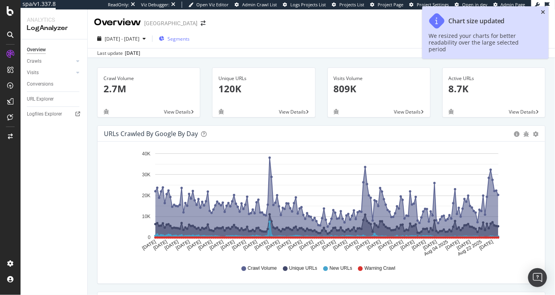
click at [543, 11] on icon "close toast" at bounding box center [543, 12] width 4 height 6
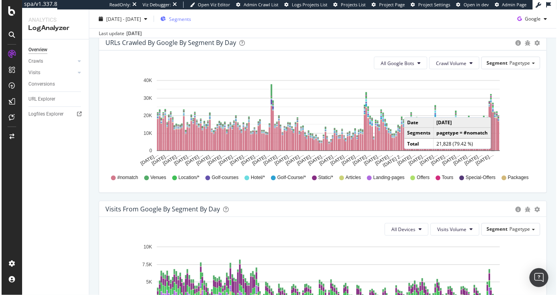
scroll to position [411, 0]
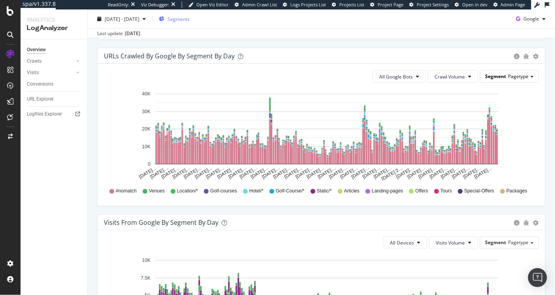
click at [492, 79] on div "Segment Pagetype" at bounding box center [509, 76] width 58 height 11
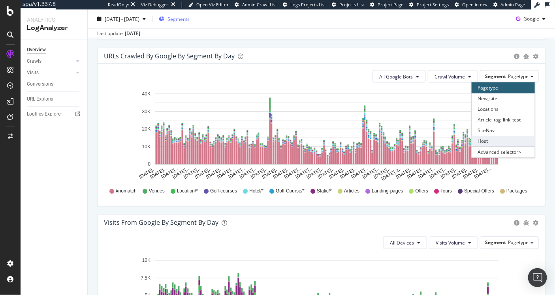
click at [492, 138] on div "Host" at bounding box center [502, 141] width 63 height 11
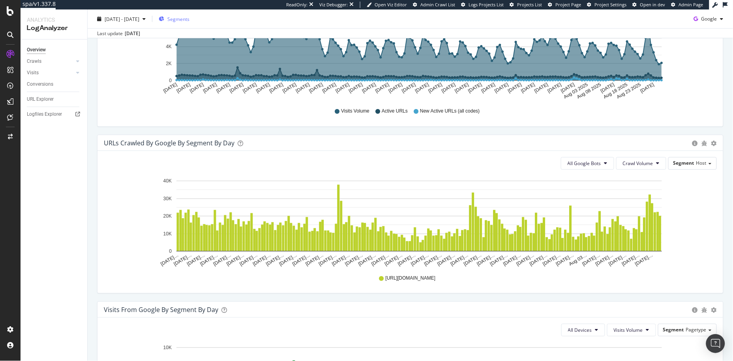
scroll to position [333, 0]
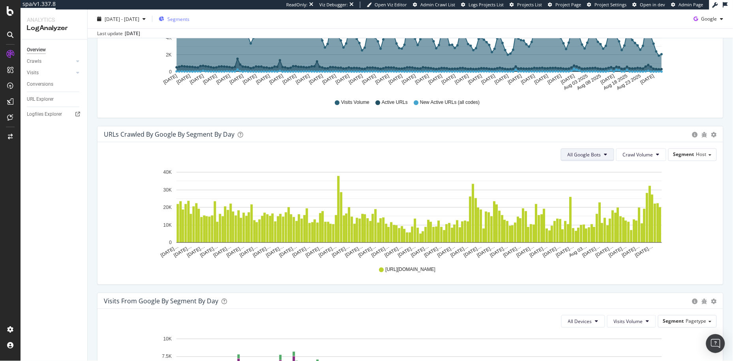
click at [554, 157] on span "All Google Bots" at bounding box center [585, 155] width 34 height 7
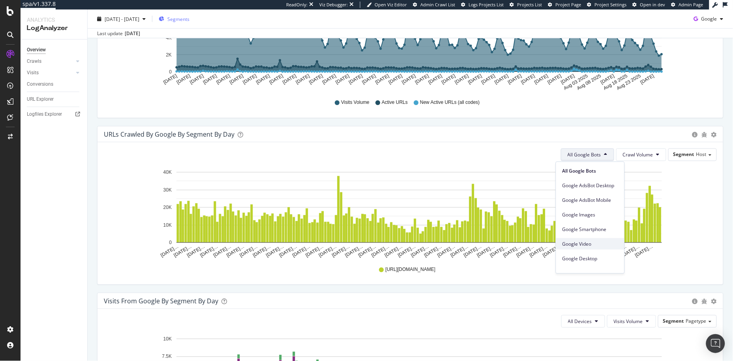
scroll to position [13, 0]
click at [554, 228] on icon "Mar 01… Mar 06… Mar 11… Mar 16… Mar 21… Mar 26… Mar 31… Apr 05… Apr 10… Apr 15……" at bounding box center [407, 213] width 607 height 92
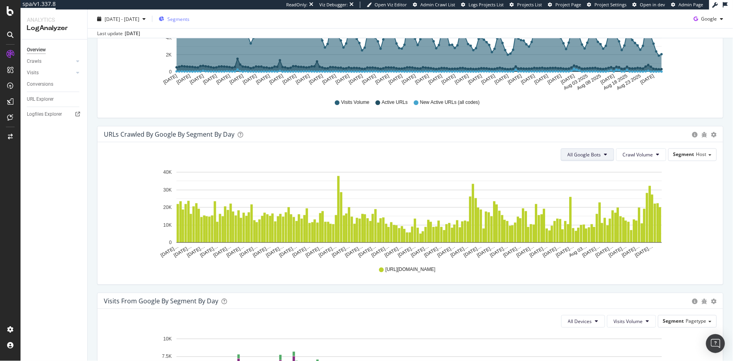
click at [554, 152] on span "All Google Bots" at bounding box center [585, 155] width 34 height 7
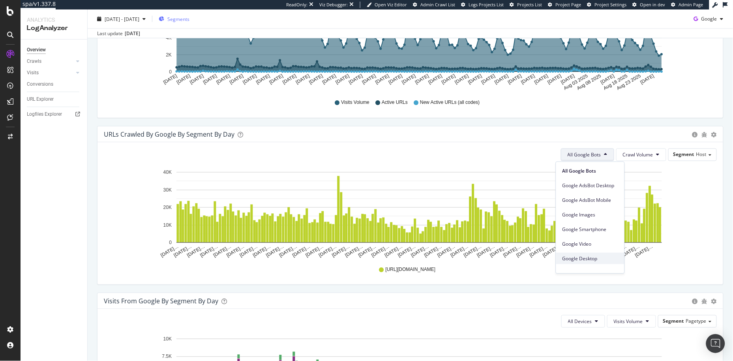
click at [554, 261] on span "Google Desktop" at bounding box center [591, 258] width 56 height 7
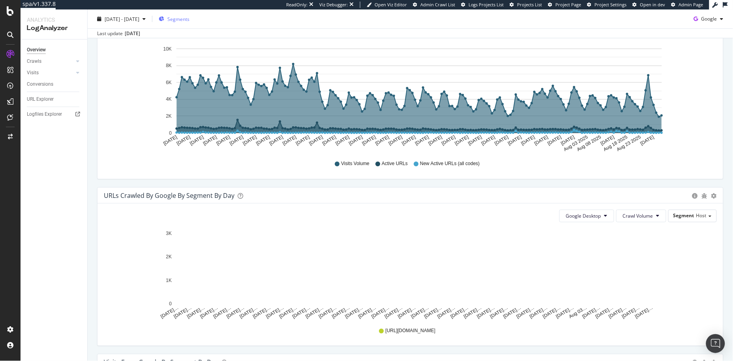
scroll to position [350, 0]
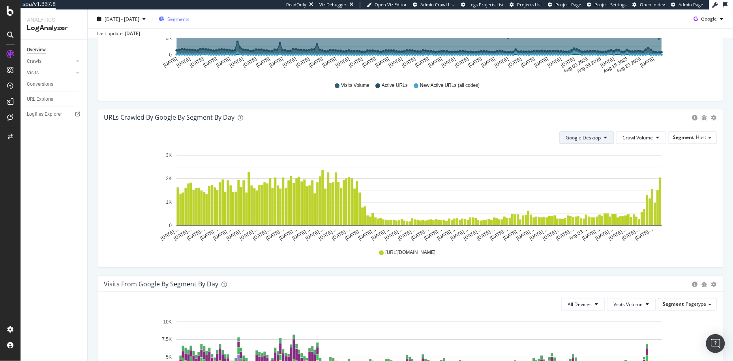
click at [554, 136] on span "Google Desktop" at bounding box center [583, 138] width 35 height 7
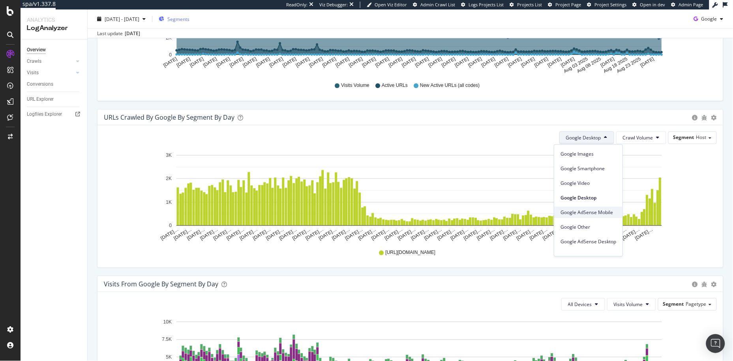
scroll to position [37, 0]
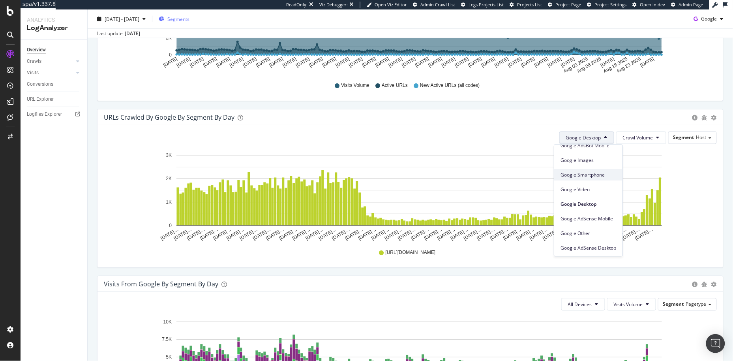
click at [554, 178] on div "Google Smartphone" at bounding box center [588, 174] width 68 height 11
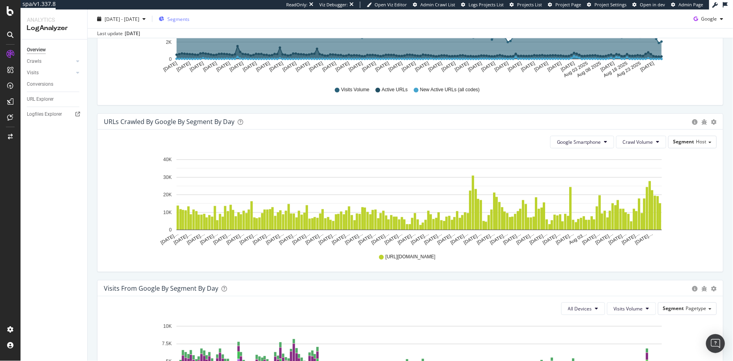
scroll to position [359, 0]
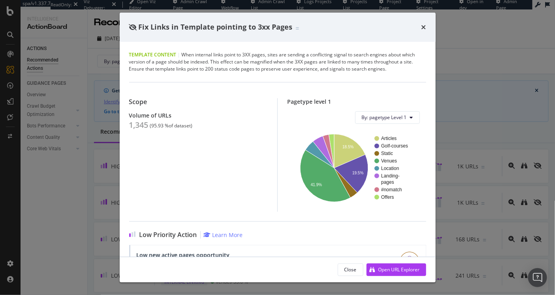
scroll to position [527, 0]
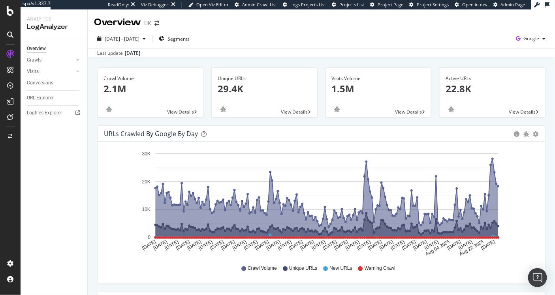
scroll to position [411, 0]
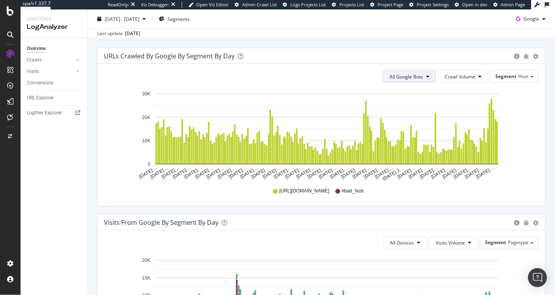
click at [404, 71] on button "All Google Bots" at bounding box center [409, 76] width 53 height 13
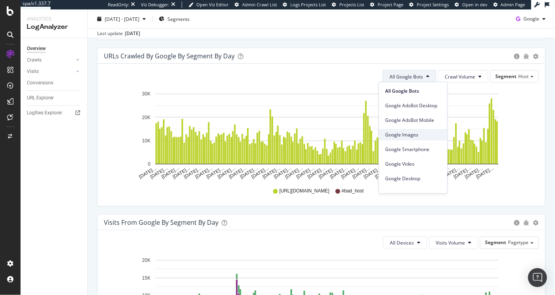
scroll to position [66, 0]
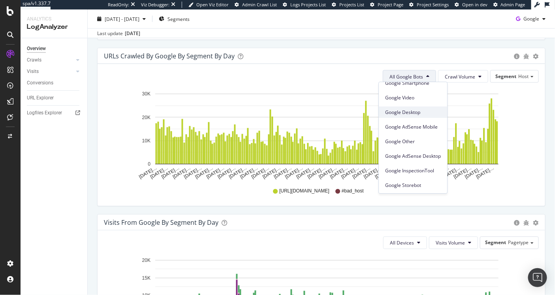
click at [410, 113] on span "Google Desktop" at bounding box center [413, 112] width 56 height 7
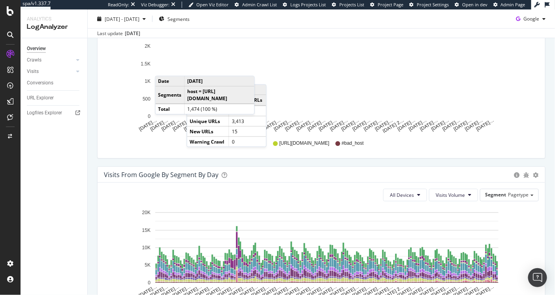
scroll to position [413, 0]
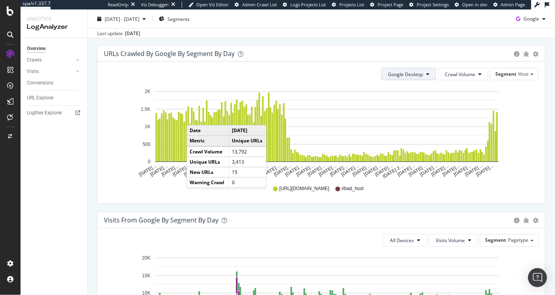
click at [407, 71] on span "Google Desktop" at bounding box center [405, 74] width 35 height 7
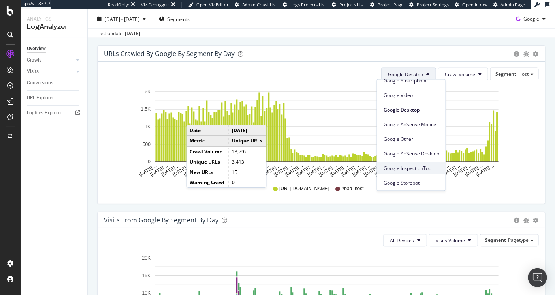
scroll to position [66, 0]
click at [522, 156] on icon "[DATE]… [DATE]… [DATE]… [DATE]… [DATE]… [DATE]… [DATE]… [DATE]… [DATE]… [DATE]……" at bounding box center [318, 133] width 429 height 92
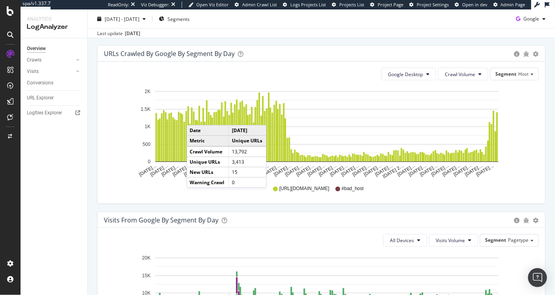
click at [452, 81] on div "Google Desktop Crawl Volume Segment Host Hold CMD (⌘) while clicking to filter …" at bounding box center [321, 133] width 447 height 142
click at [451, 78] on button "Crawl Volume" at bounding box center [463, 74] width 50 height 13
click at [451, 76] on span "Crawl Volume" at bounding box center [460, 74] width 30 height 7
click at [528, 119] on icon "[DATE]… [DATE]… [DATE]… [DATE]… [DATE]… [DATE]… [DATE]… [DATE]… [DATE]… [DATE]……" at bounding box center [318, 133] width 429 height 92
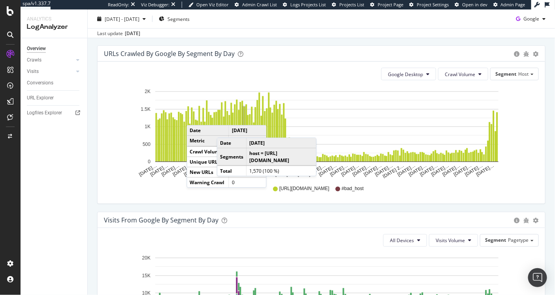
click at [193, 235] on div "All Devices Visits Volume Segment Pagetype" at bounding box center [321, 241] width 435 height 13
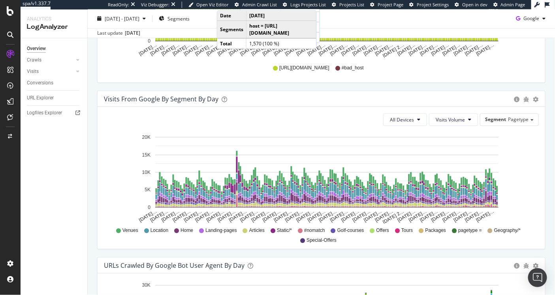
scroll to position [634, 0]
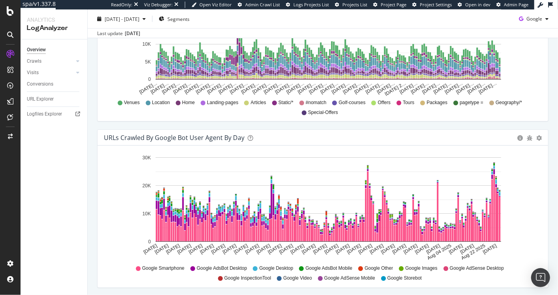
scroll to position [488, 0]
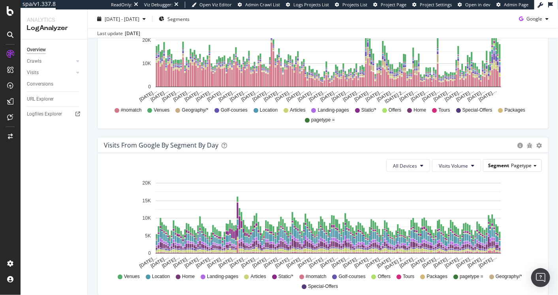
click at [514, 165] on span "Pagetype" at bounding box center [521, 165] width 21 height 7
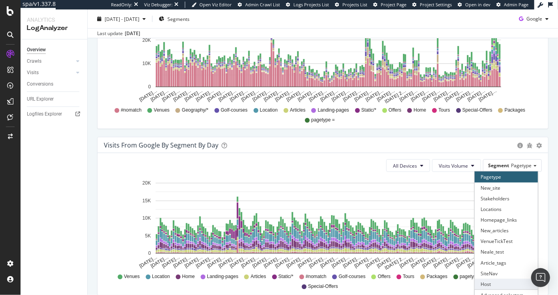
click at [492, 281] on div "Host" at bounding box center [506, 284] width 63 height 11
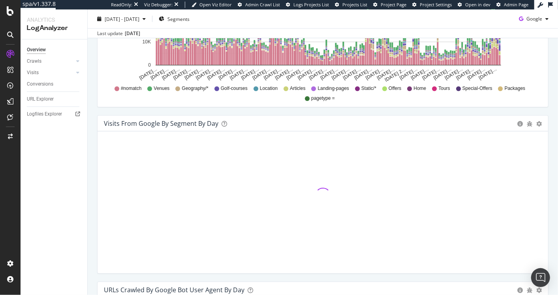
scroll to position [526, 0]
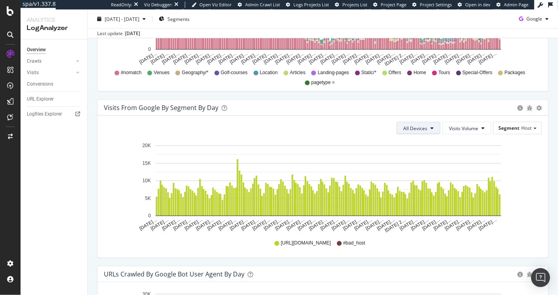
click at [413, 128] on span "All Devices" at bounding box center [415, 128] width 24 height 7
click at [509, 158] on icon "[DATE]… [DATE]… [DATE]… [DATE]… [DATE]… [DATE]… [DATE]… [DATE]… [DATE]… [DATE]……" at bounding box center [320, 187] width 432 height 92
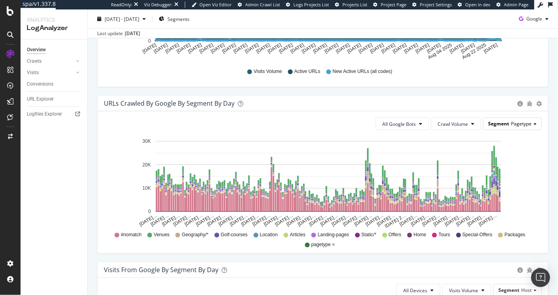
click at [502, 120] on span "Segment" at bounding box center [498, 123] width 21 height 7
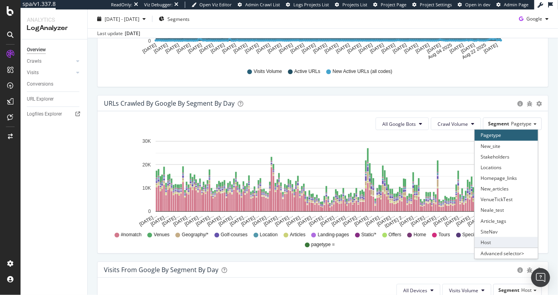
click at [479, 243] on div "Host" at bounding box center [506, 242] width 63 height 11
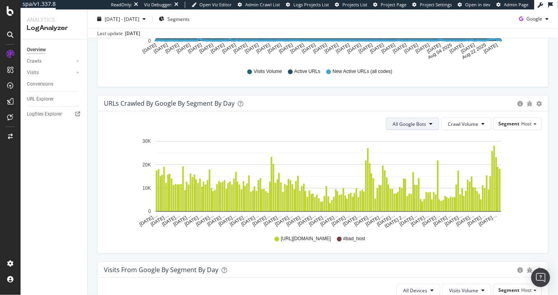
click at [410, 124] on span "All Google Bots" at bounding box center [409, 124] width 34 height 7
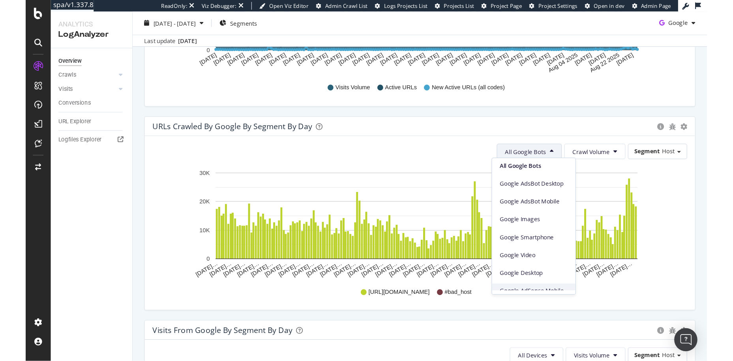
scroll to position [8, 0]
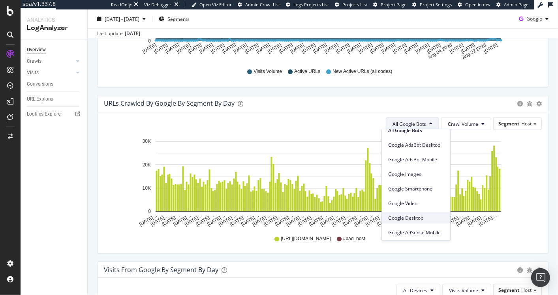
click at [413, 222] on div "Google Desktop" at bounding box center [416, 217] width 68 height 11
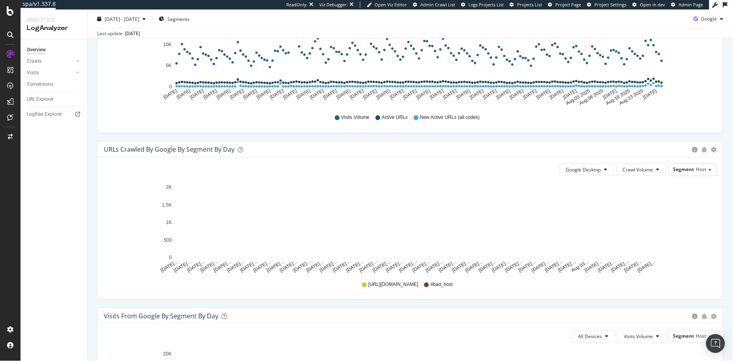
scroll to position [328, 0]
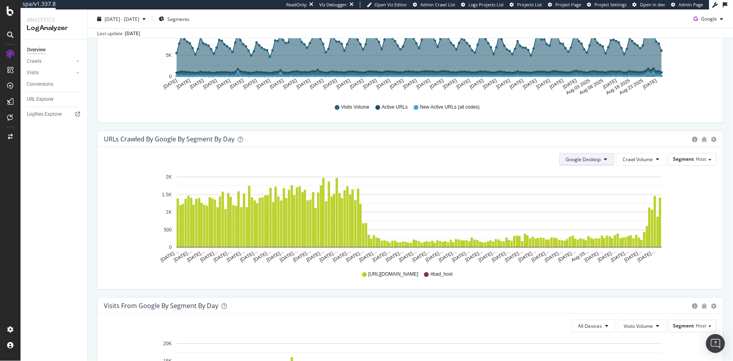
click at [554, 161] on icon at bounding box center [605, 159] width 3 height 5
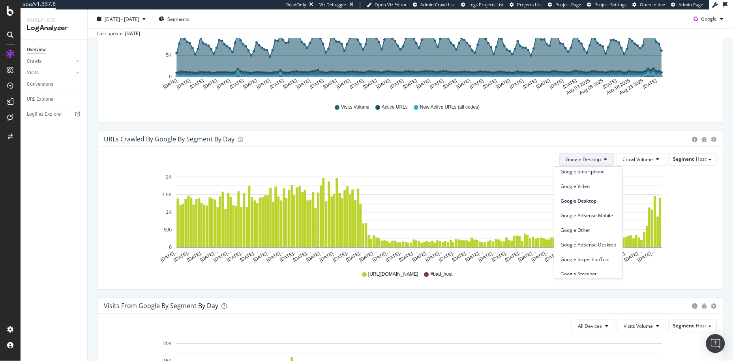
click at [124, 273] on div "[URL][DOMAIN_NAME] #bad_host" at bounding box center [410, 275] width 605 height 18
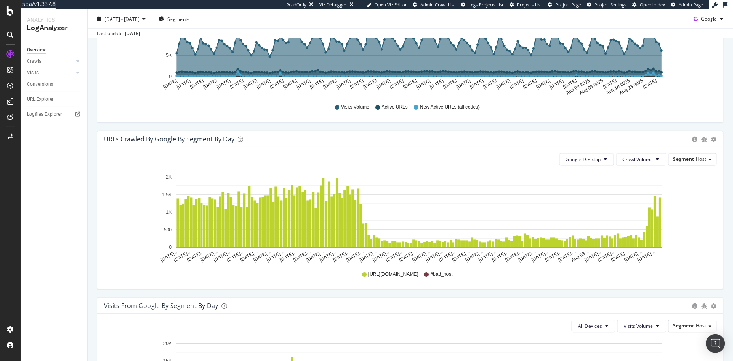
click at [145, 138] on div "URLs Crawled by Google By Segment By Day" at bounding box center [169, 139] width 131 height 8
click at [134, 139] on div "URLs Crawled by Google By Segment By Day" at bounding box center [169, 139] width 131 height 8
click at [554, 161] on span "Google Desktop" at bounding box center [583, 159] width 35 height 7
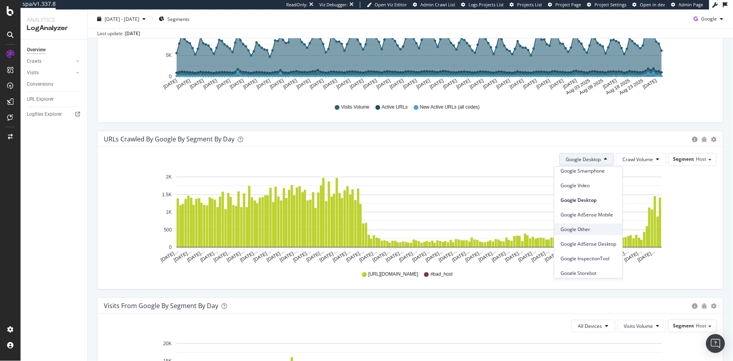
scroll to position [66, 0]
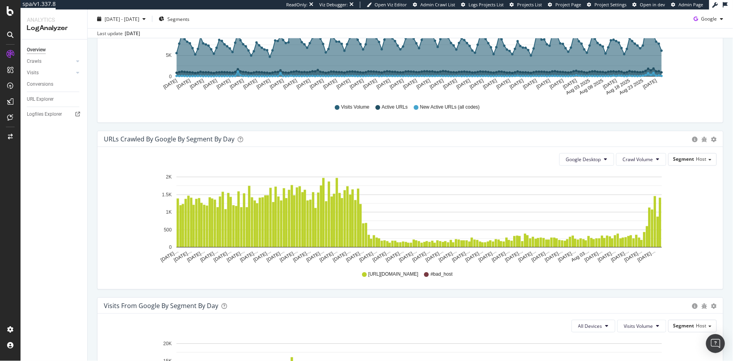
drag, startPoint x: 468, startPoint y: 294, endPoint x: 391, endPoint y: 282, distance: 78.0
click at [468, 294] on div "URLs Crawled by Google By Segment By Day Timeline (by Value) Table Google Deskt…" at bounding box center [410, 214] width 638 height 167
click at [554, 231] on div "URLs Crawled by Google By Segment By Day Timeline (by Value) Table Google Deskt…" at bounding box center [410, 214] width 638 height 167
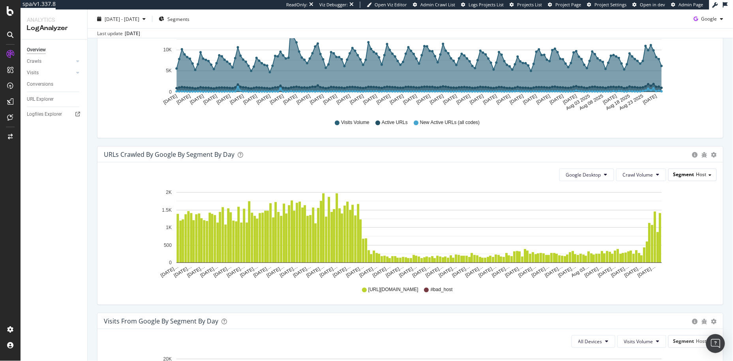
scroll to position [317, 0]
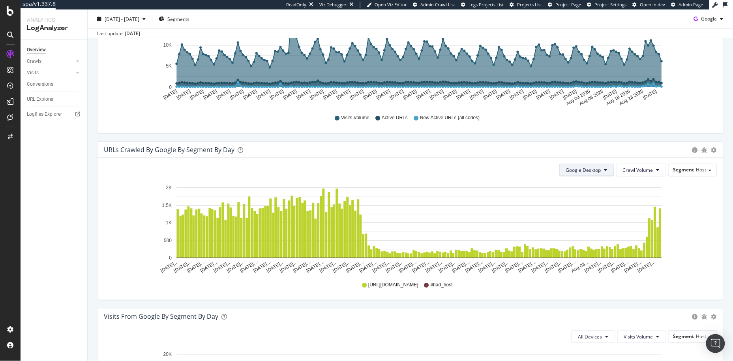
click at [554, 172] on span "Google Desktop" at bounding box center [583, 170] width 35 height 7
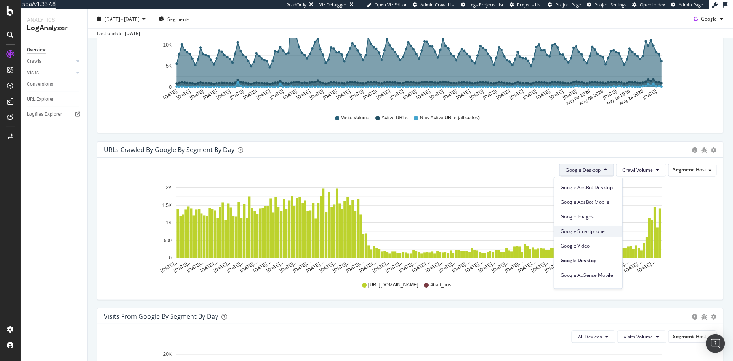
click at [554, 229] on span "Google Smartphone" at bounding box center [589, 230] width 56 height 7
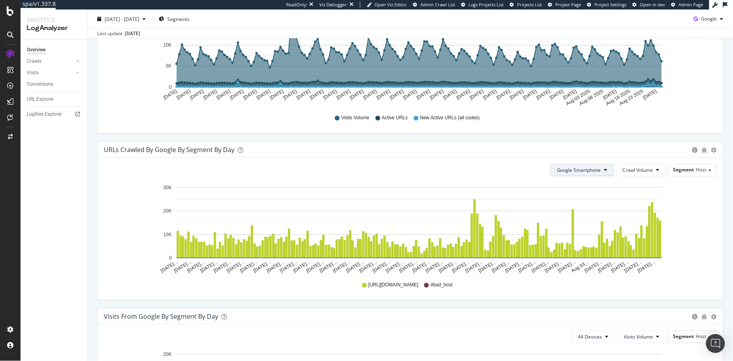
click at [554, 168] on span "Google Smartphone" at bounding box center [579, 170] width 44 height 7
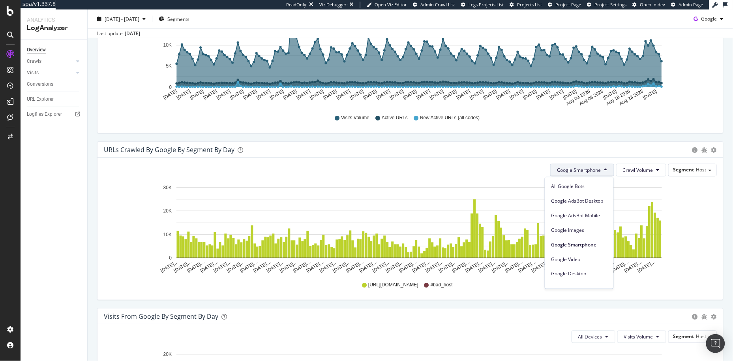
click at [505, 295] on div "URLs Crawled by Google By Segment By Day Timeline (by Value) Table Google Smart…" at bounding box center [410, 224] width 638 height 167
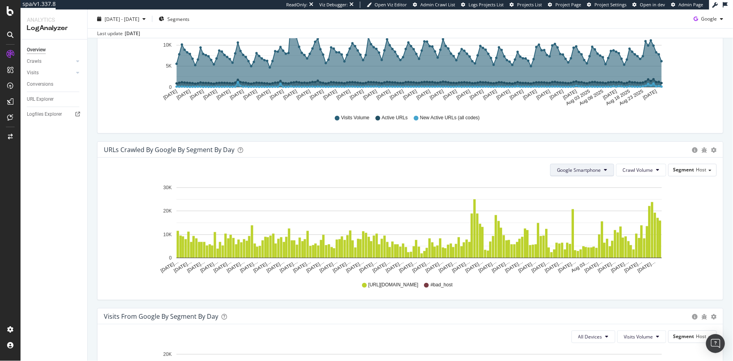
click at [554, 175] on button "Google Smartphone" at bounding box center [582, 170] width 64 height 13
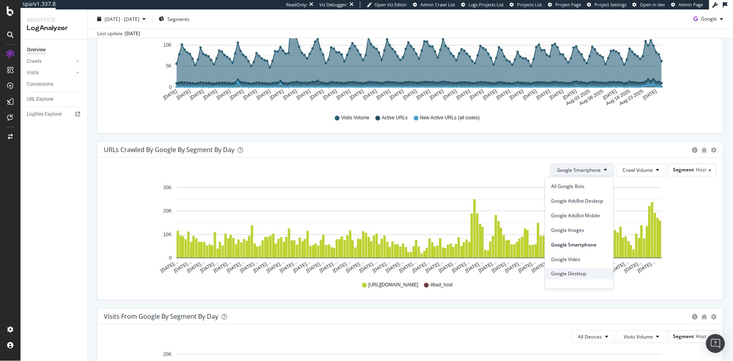
click at [554, 272] on span "Google Desktop" at bounding box center [580, 273] width 56 height 7
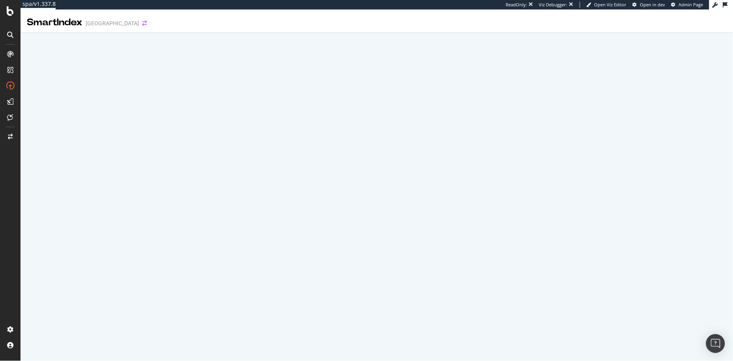
click at [142, 23] on icon "arrow-right-arrow-left" at bounding box center [144, 24] width 5 height 6
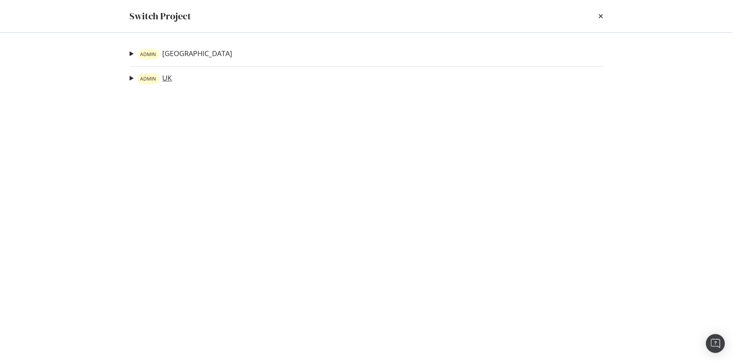
click at [159, 78] on div "ADMIN" at bounding box center [148, 78] width 22 height 11
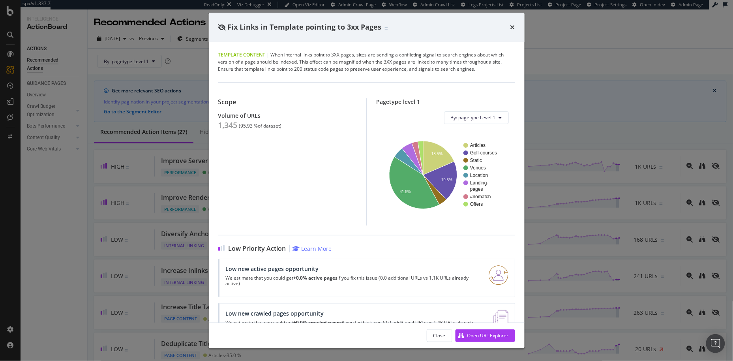
scroll to position [527, 0]
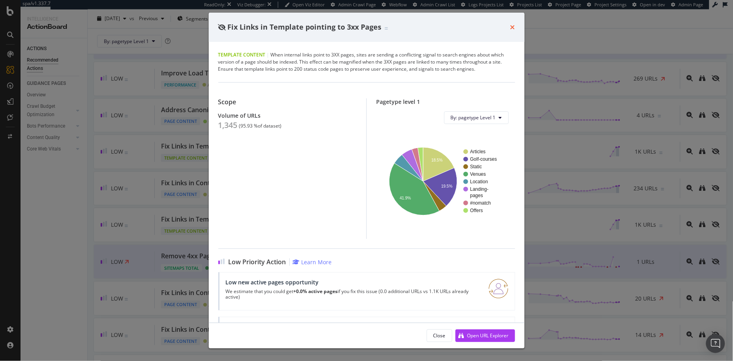
click at [511, 26] on icon "times" at bounding box center [513, 27] width 5 height 6
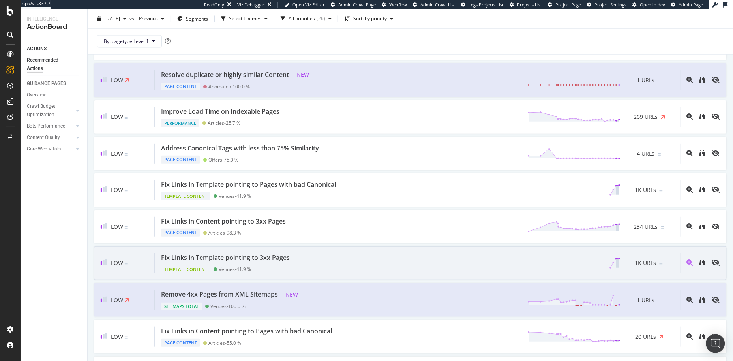
scroll to position [490, 0]
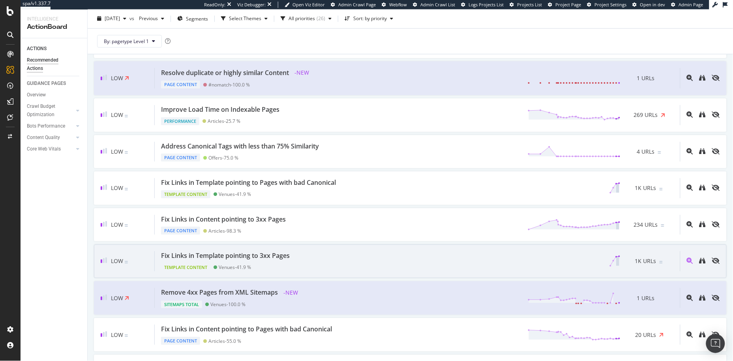
click at [273, 259] on div "Fix Links in Template pointing to 3xx Pages" at bounding box center [225, 255] width 129 height 9
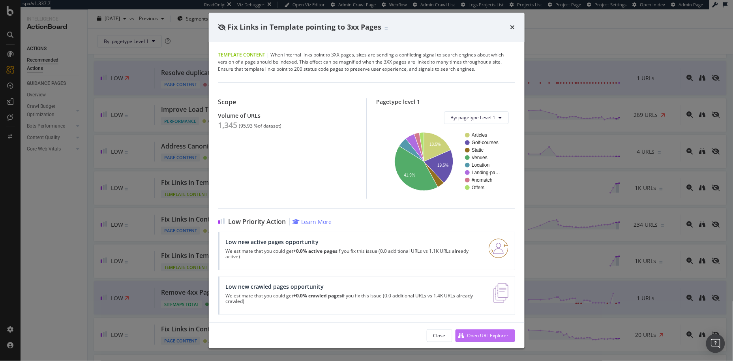
click at [480, 334] on div "Open URL Explorer" at bounding box center [487, 335] width 41 height 7
click at [507, 26] on div "Fix Links in Template pointing to 3xx Pages" at bounding box center [366, 27] width 297 height 10
click at [513, 26] on icon "times" at bounding box center [513, 27] width 5 height 6
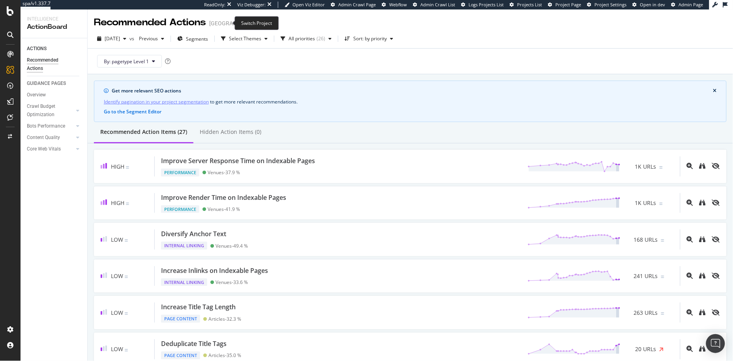
click at [266, 22] on icon "arrow-right-arrow-left" at bounding box center [268, 24] width 5 height 6
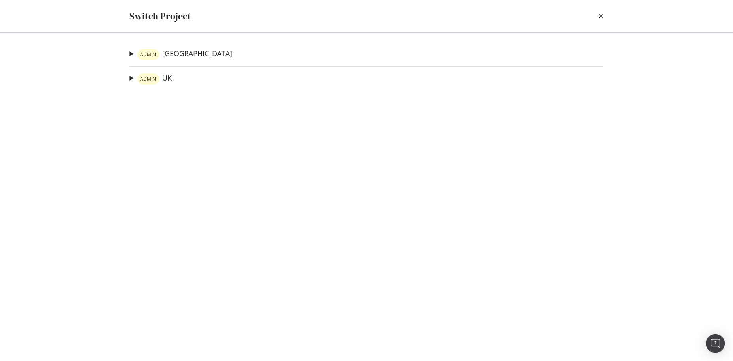
click at [164, 78] on link "ADMIN UK" at bounding box center [154, 78] width 35 height 11
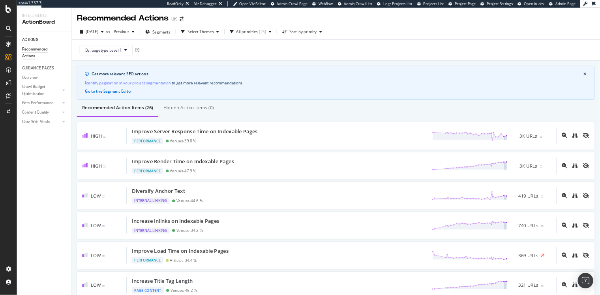
scroll to position [524, 0]
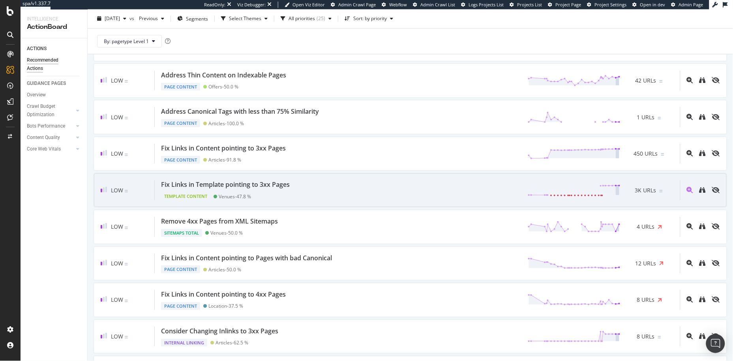
click at [287, 184] on div "Fix Links in Template pointing to 3xx Pages" at bounding box center [225, 184] width 129 height 9
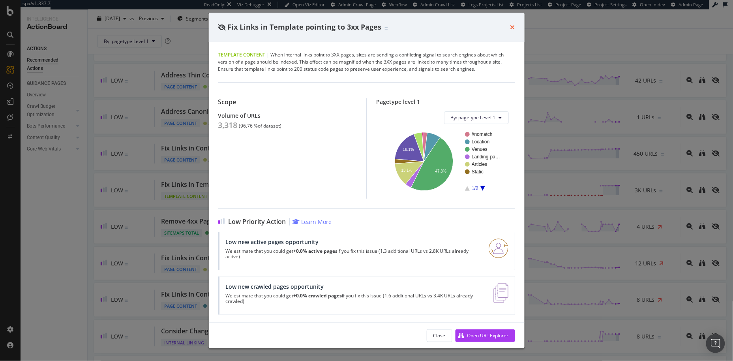
click at [513, 26] on icon "times" at bounding box center [513, 27] width 5 height 6
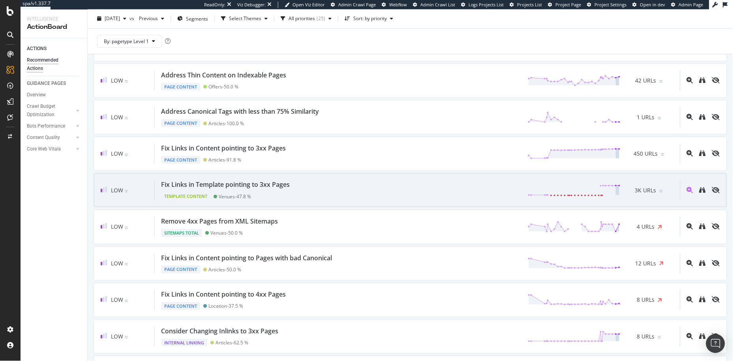
click at [286, 188] on div "Fix Links in Template pointing to 3xx Pages" at bounding box center [225, 184] width 129 height 9
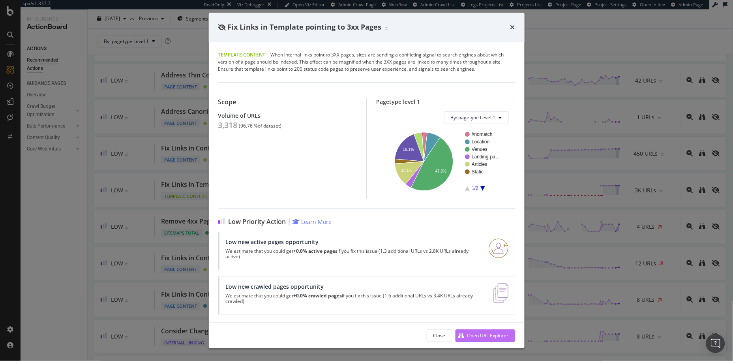
click at [470, 333] on div "Open URL Explorer" at bounding box center [487, 335] width 41 height 7
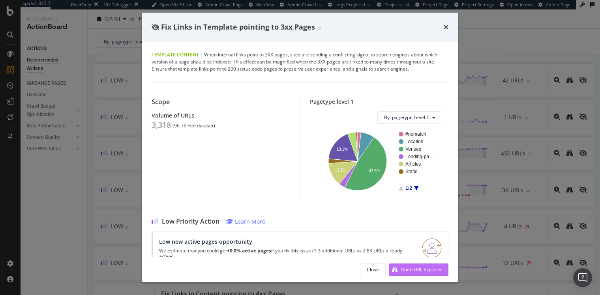
scroll to position [525, 0]
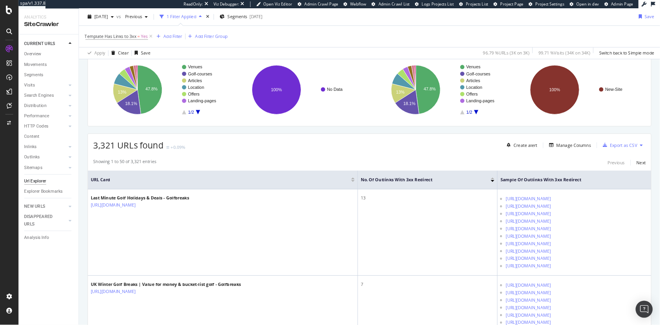
scroll to position [158, 0]
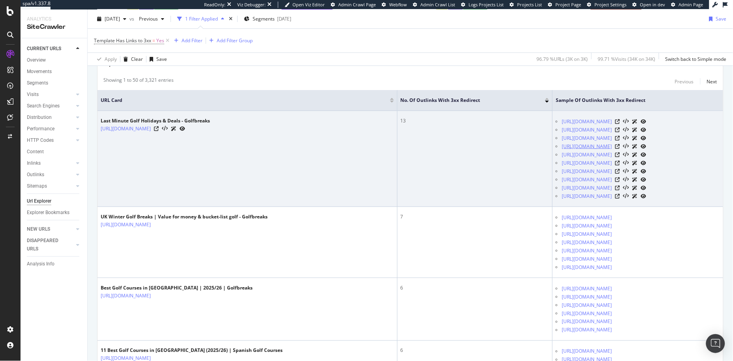
click at [612, 150] on link "https://www.golfbreaks.com/en-gb/offers/last-minute/uk-and-ireland/?filterLocat…" at bounding box center [587, 147] width 50 height 8
click at [620, 149] on icon at bounding box center [617, 146] width 5 height 5
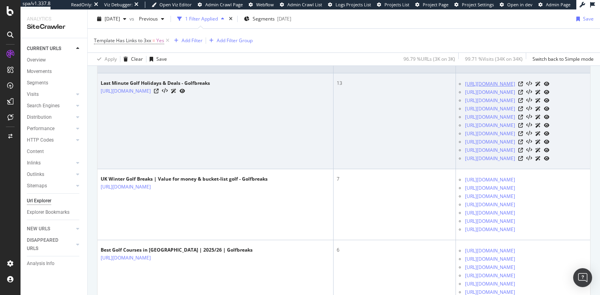
scroll to position [230, 0]
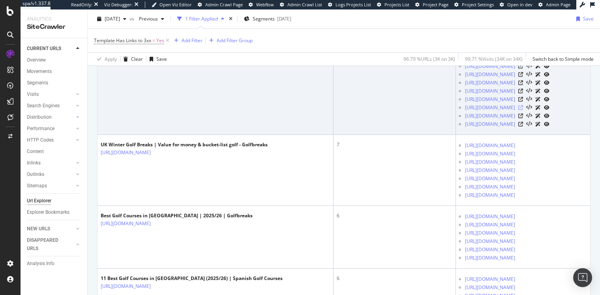
click at [523, 110] on icon at bounding box center [520, 107] width 5 height 5
click at [523, 77] on icon at bounding box center [520, 74] width 5 height 5
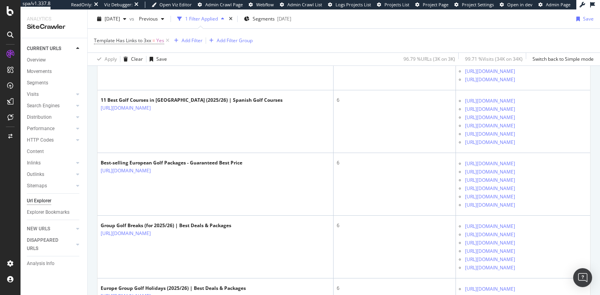
scroll to position [449, 0]
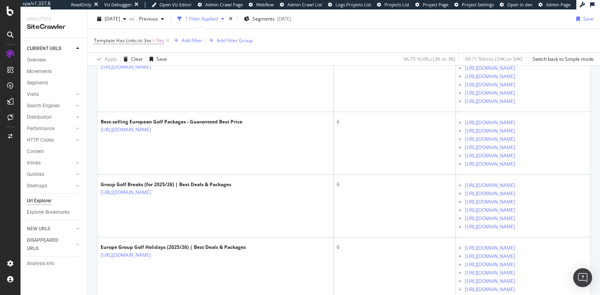
click at [523, 8] on icon at bounding box center [520, 5] width 5 height 5
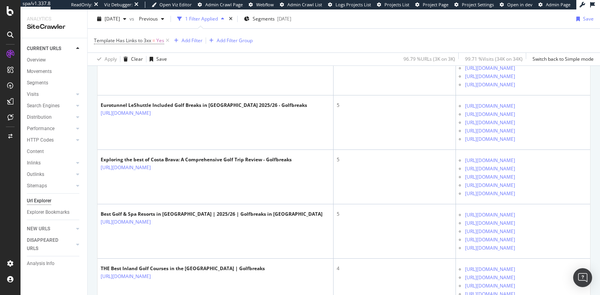
scroll to position [892, 0]
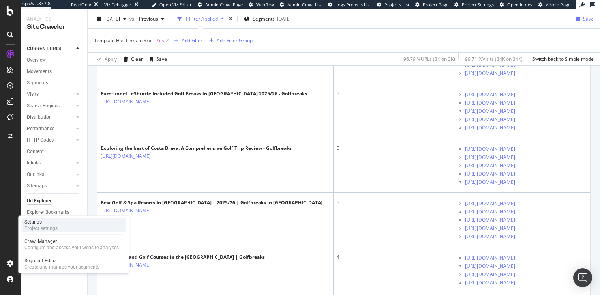
click at [54, 223] on div "Settings" at bounding box center [40, 222] width 33 height 6
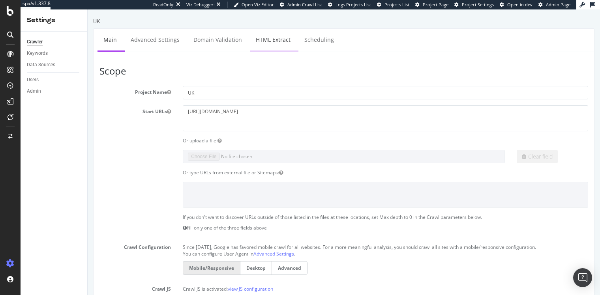
click at [268, 42] on link "HTML Extract" at bounding box center [273, 40] width 47 height 22
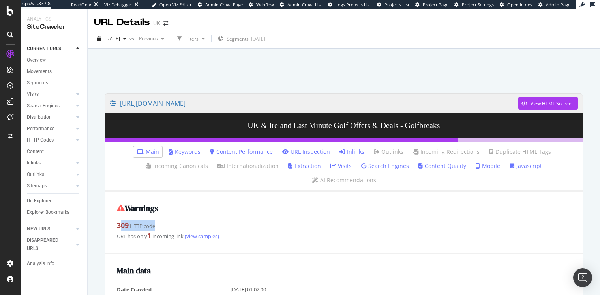
drag, startPoint x: 120, startPoint y: 214, endPoint x: 180, endPoint y: 215, distance: 60.0
click at [180, 221] on div "309 HTTP code" at bounding box center [344, 226] width 454 height 10
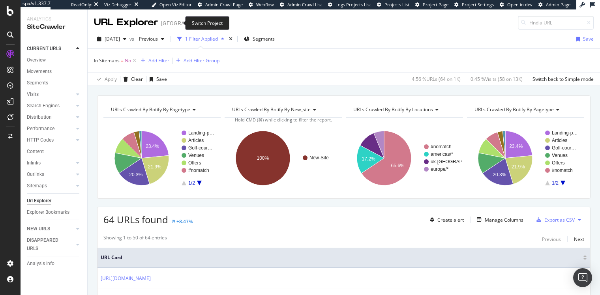
click at [218, 23] on icon "arrow-right-arrow-left" at bounding box center [220, 24] width 5 height 6
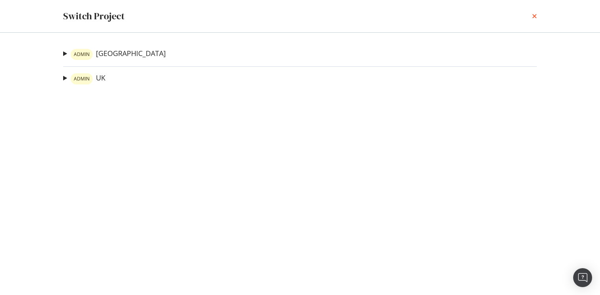
click at [534, 15] on icon "times" at bounding box center [534, 16] width 5 height 6
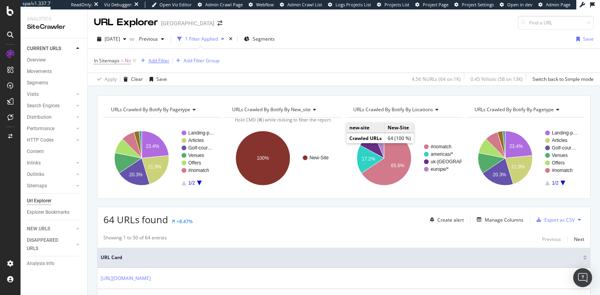
click at [152, 60] on div "Add Filter" at bounding box center [158, 60] width 21 height 7
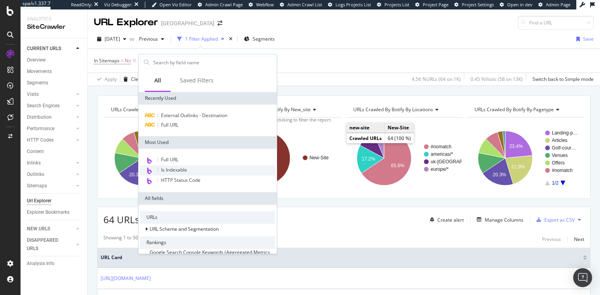
click at [189, 168] on div "Is Indexable" at bounding box center [207, 170] width 135 height 10
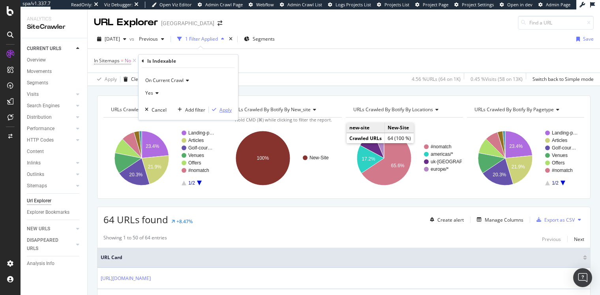
click at [225, 111] on div "Apply" at bounding box center [226, 110] width 12 height 7
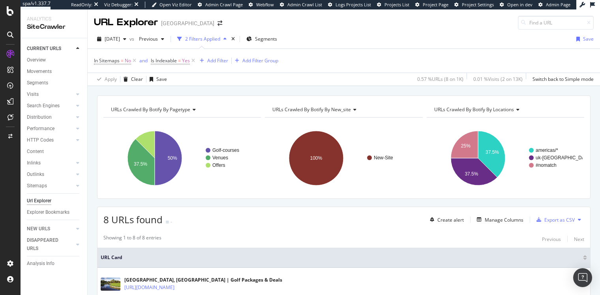
click at [214, 25] on span at bounding box center [219, 24] width 11 height 6
click at [218, 23] on icon "arrow-right-arrow-left" at bounding box center [220, 24] width 5 height 6
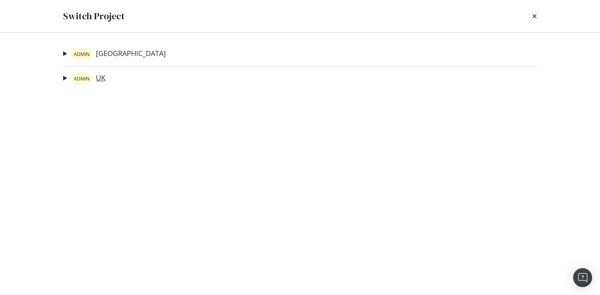
click at [98, 77] on link "ADMIN UK" at bounding box center [88, 78] width 35 height 11
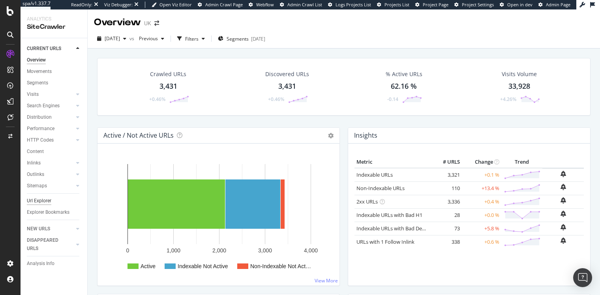
click at [36, 201] on div "Url Explorer" at bounding box center [39, 201] width 24 height 8
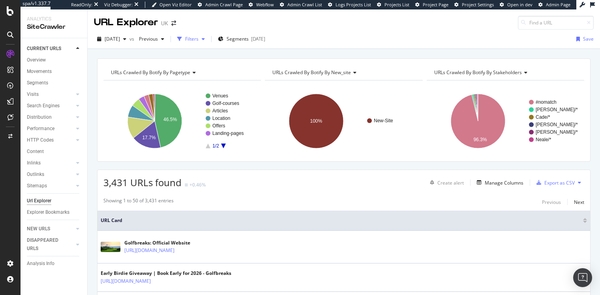
click at [199, 38] on div "Filters" at bounding box center [191, 39] width 13 height 7
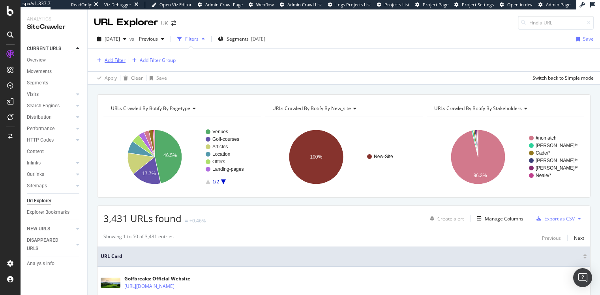
click at [118, 57] on div "Add Filter" at bounding box center [115, 60] width 21 height 7
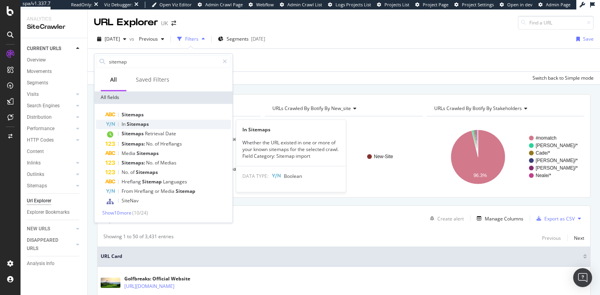
type input "sitemap"
click at [154, 125] on div "In Sitemaps" at bounding box center [168, 124] width 126 height 9
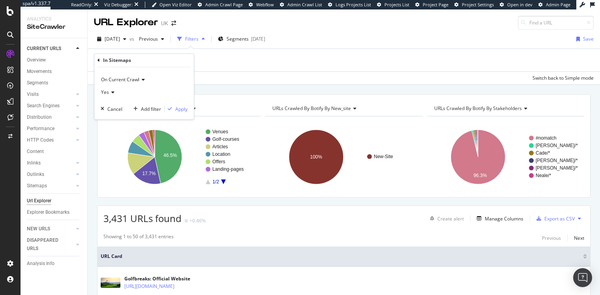
click at [111, 94] on icon at bounding box center [112, 92] width 6 height 5
click at [123, 116] on div "No" at bounding box center [145, 119] width 84 height 10
click at [185, 109] on div "Apply" at bounding box center [181, 109] width 12 height 7
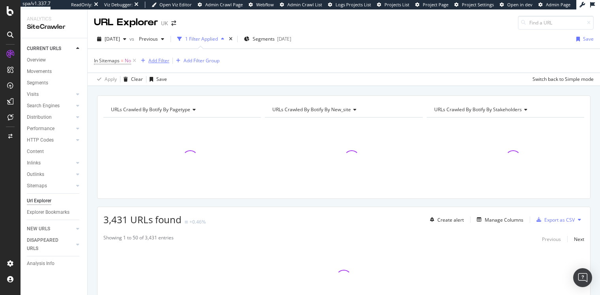
click at [157, 63] on div "Add Filter" at bounding box center [158, 60] width 21 height 7
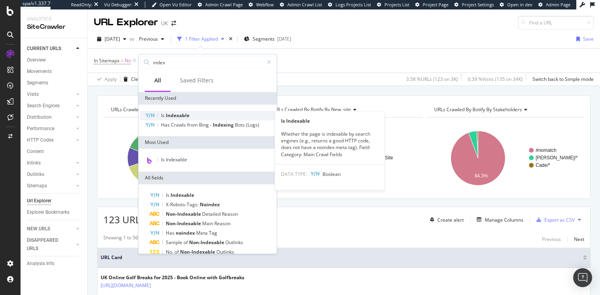
type input "index"
click at [173, 115] on span "Indexable" at bounding box center [178, 115] width 24 height 7
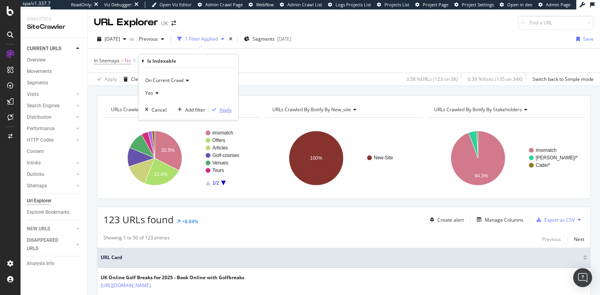
click at [221, 110] on div "Apply" at bounding box center [226, 110] width 12 height 7
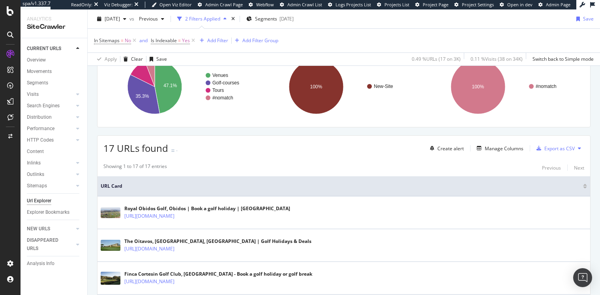
scroll to position [71, 0]
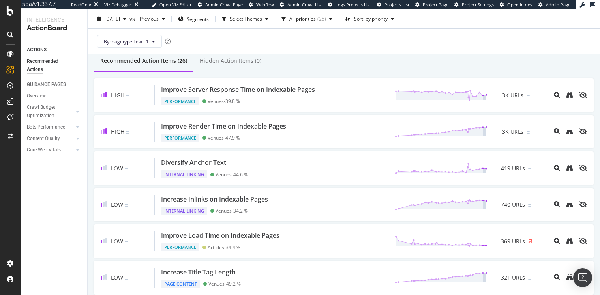
scroll to position [41, 0]
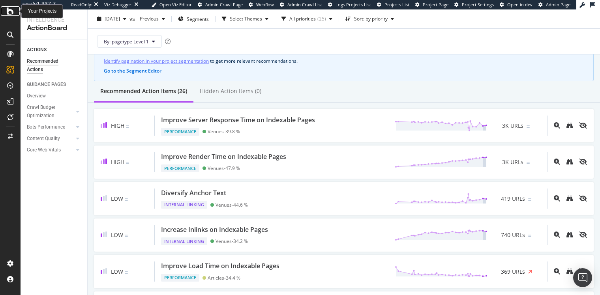
click at [13, 12] on icon at bounding box center [10, 10] width 7 height 9
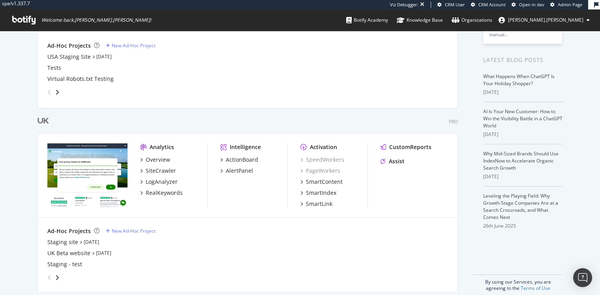
scroll to position [147, 0]
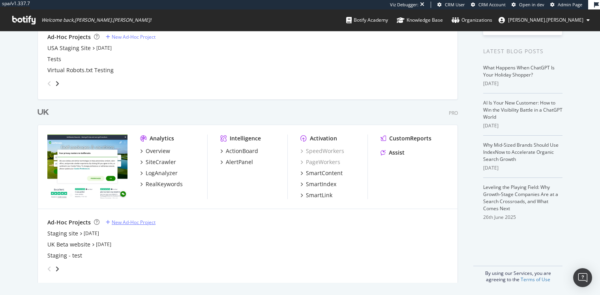
click at [131, 220] on div "New Ad-Hoc Project" at bounding box center [134, 222] width 44 height 7
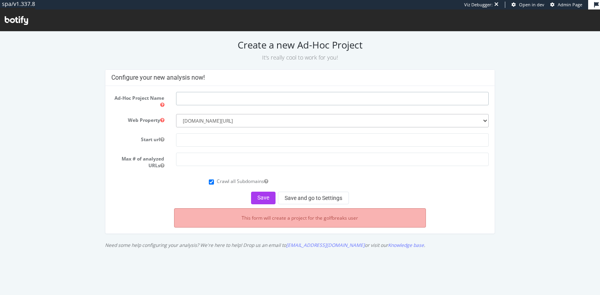
click at [210, 98] on input "text" at bounding box center [332, 98] width 313 height 13
type input "Crawl without templated links"
click at [242, 142] on input "text" at bounding box center [332, 139] width 313 height 13
click at [228, 124] on select "--------- [DOMAIN_NAME][URL] [DOMAIN_NAME][URL]" at bounding box center [332, 120] width 313 height 13
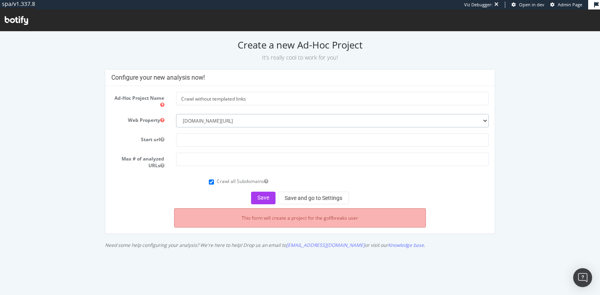
click at [176, 114] on select "--------- [DOMAIN_NAME][URL] [DOMAIN_NAME][URL]" at bounding box center [332, 120] width 313 height 13
click at [195, 139] on input "text" at bounding box center [332, 139] width 313 height 13
paste input "[URL][DOMAIN_NAME]"
type input "[URL][DOMAIN_NAME]"
click at [185, 158] on input "number" at bounding box center [332, 159] width 313 height 13
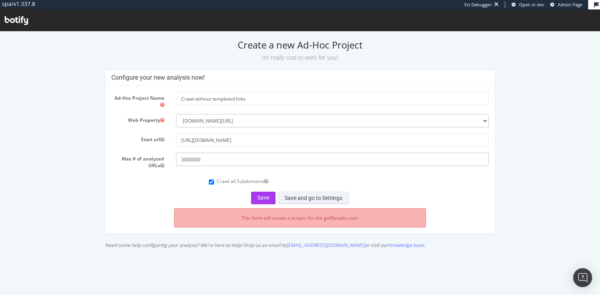
type input "3000000"
click at [286, 199] on button "Save and go to Settings" at bounding box center [313, 198] width 71 height 13
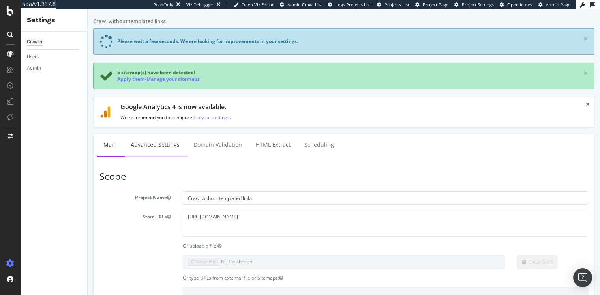
click at [148, 141] on link "Advanced Settings" at bounding box center [155, 145] width 61 height 22
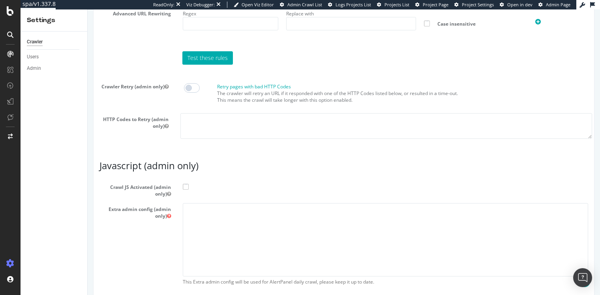
scroll to position [712, 0]
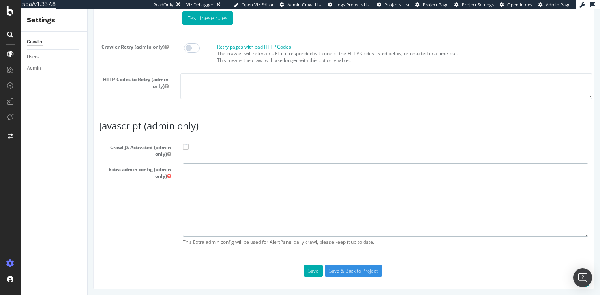
click at [209, 195] on textarea at bounding box center [385, 199] width 405 height 73
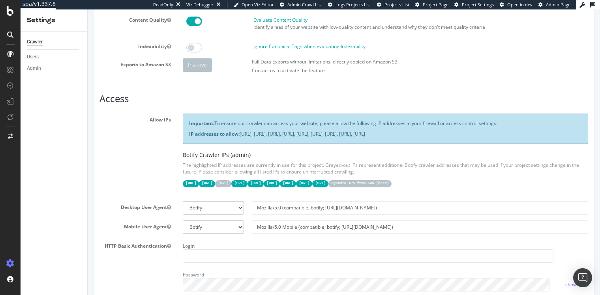
scroll to position [0, 0]
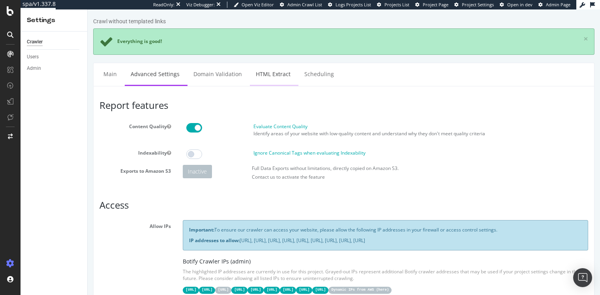
click at [267, 79] on link "HTML Extract" at bounding box center [273, 74] width 47 height 22
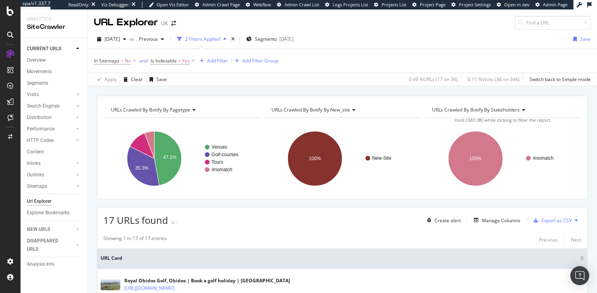
scroll to position [71, 0]
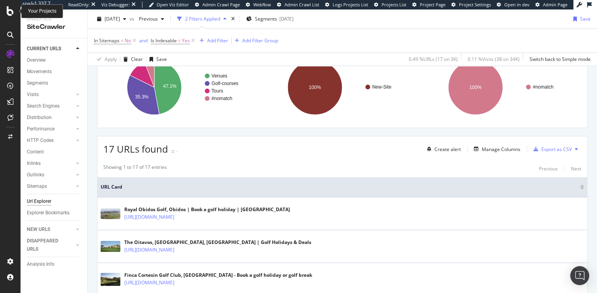
click at [15, 11] on div at bounding box center [10, 10] width 19 height 9
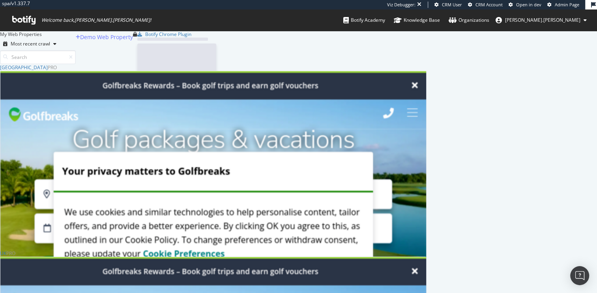
scroll to position [366, 421]
drag, startPoint x: 188, startPoint y: 185, endPoint x: 154, endPoint y: 92, distance: 99.1
click at [148, 71] on div "USA Pro" at bounding box center [213, 67] width 427 height 7
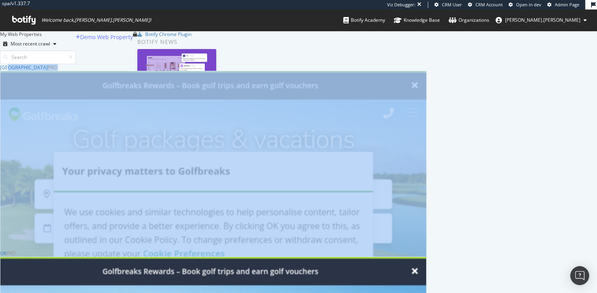
drag, startPoint x: 147, startPoint y: 78, endPoint x: 193, endPoint y: 154, distance: 89.1
click at [193, 154] on div "USA Pro Analytics Overview SiteCrawler LogAnalyzer RealKeywords Intelligence Ac…" at bounding box center [213, 157] width 427 height 186
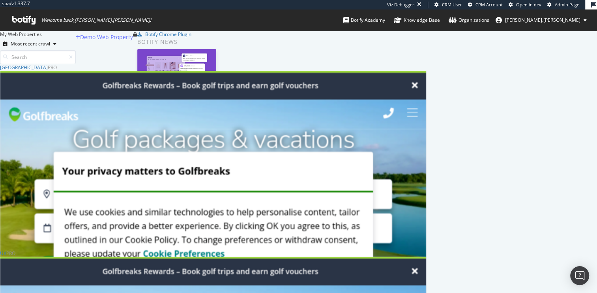
drag, startPoint x: 203, startPoint y: 166, endPoint x: 198, endPoint y: 156, distance: 11.0
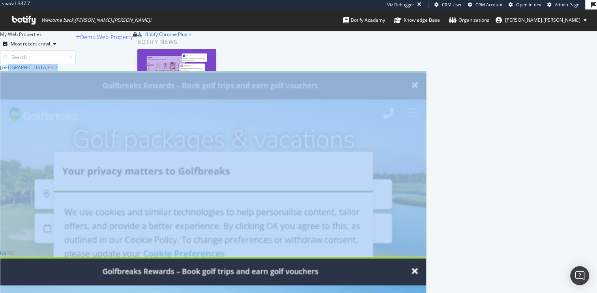
drag, startPoint x: 198, startPoint y: 156, endPoint x: 151, endPoint y: 70, distance: 98.1
click at [151, 70] on div "USA Pro Analytics Overview SiteCrawler LogAnalyzer RealKeywords Intelligence Ac…" at bounding box center [213, 157] width 427 height 186
click at [150, 70] on div "USA Pro" at bounding box center [213, 67] width 427 height 7
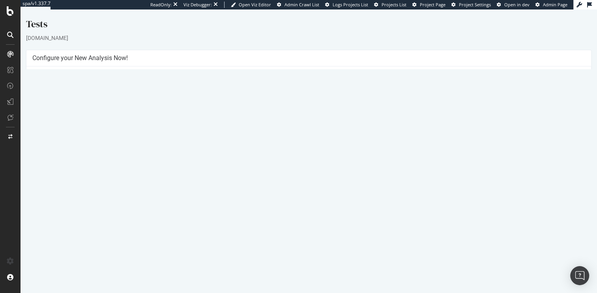
click at [356, 121] on td "1 URLs / s Estimated crawl duration: 1 hour 6 minutes" at bounding box center [447, 117] width 277 height 16
click at [347, 121] on td "1 URLs / s Estimated crawl duration: 1 hour 6 minutes" at bounding box center [447, 117] width 277 height 16
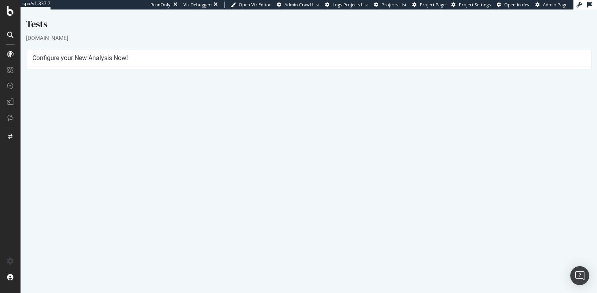
click at [347, 121] on td "1 URLs / s Estimated crawl duration: 1 hour 6 minutes" at bounding box center [447, 117] width 277 height 16
click at [344, 122] on td "1 URLs / s Estimated crawl duration: 1 hour 6 minutes" at bounding box center [447, 117] width 277 height 16
click at [336, 121] on td "1 URLs / s Estimated crawl duration: 1 hour 6 minutes" at bounding box center [447, 117] width 277 height 16
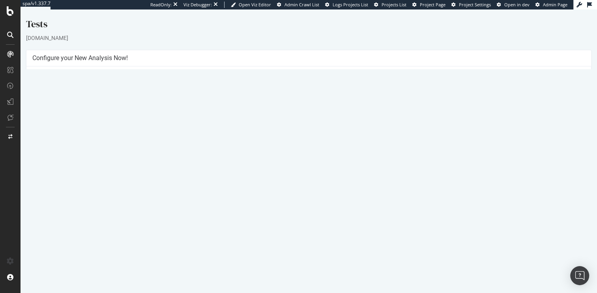
drag, startPoint x: 331, startPoint y: 167, endPoint x: 527, endPoint y: 170, distance: 196.3
click at [527, 170] on tbody "Project Name Tests Allowed Domains https://www.golfbreaks.com Start URLs https:…" at bounding box center [308, 125] width 553 height 107
click at [527, 171] on td "No" at bounding box center [447, 175] width 277 height 9
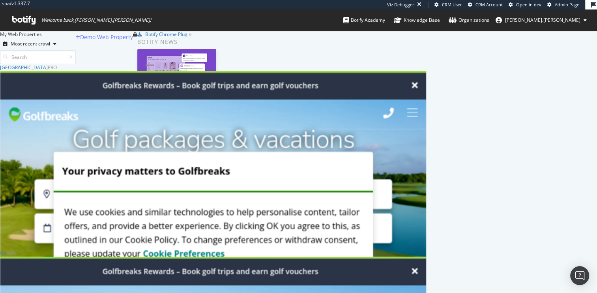
scroll to position [366, 421]
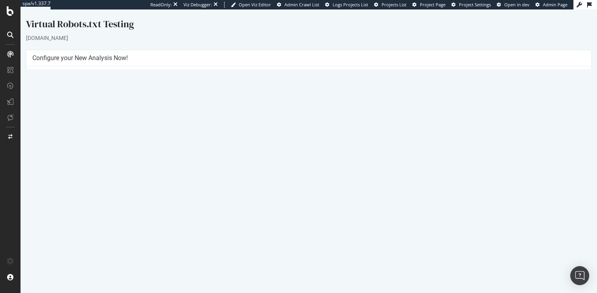
click at [336, 197] on link "Settings" at bounding box center [335, 194] width 18 height 7
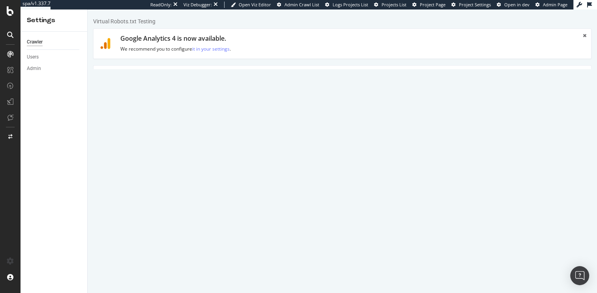
click at [175, 73] on link "Advanced Settings" at bounding box center [155, 77] width 61 height 22
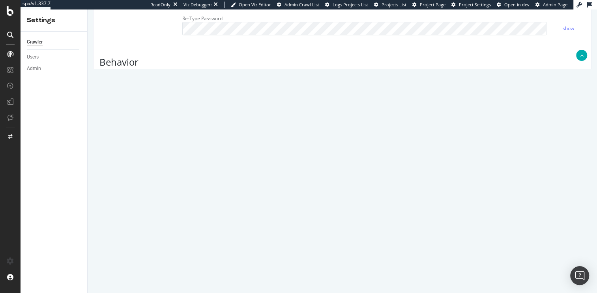
scroll to position [418, 0]
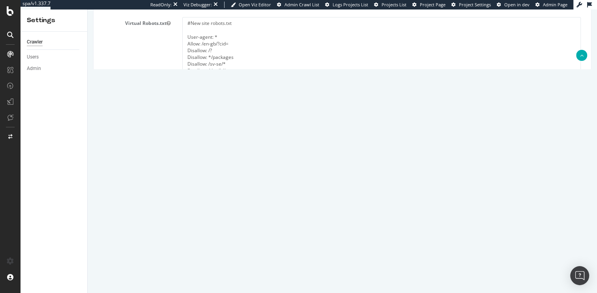
drag, startPoint x: 577, startPoint y: 102, endPoint x: 577, endPoint y: 188, distance: 85.7
click at [577, 176] on textarea "#New site robots.txt User-agent: * Allow: /en-gb/?cid= Disallow: /? Disallow: *…" at bounding box center [381, 96] width 399 height 159
drag, startPoint x: 191, startPoint y: 48, endPoint x: 335, endPoint y: 141, distance: 171.9
click at [335, 141] on textarea "#New site robots.txt User-agent: * Allow: /en-gb/?cid= Disallow: /? Disallow: *…" at bounding box center [381, 96] width 399 height 159
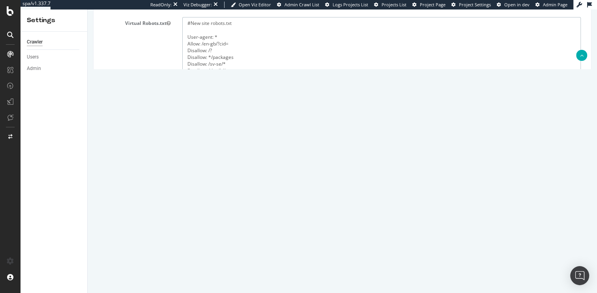
drag, startPoint x: 379, startPoint y: 139, endPoint x: 191, endPoint y: 50, distance: 207.7
click at [191, 50] on textarea "#New site robots.txt User-agent: * Allow: /en-gb/?cid= Disallow: /? Disallow: *…" at bounding box center [381, 96] width 399 height 159
drag, startPoint x: 189, startPoint y: 51, endPoint x: 310, endPoint y: 148, distance: 155.0
click at [310, 148] on textarea "#New site robots.txt User-agent: * Allow: /en-gb/?cid= Disallow: /? Disallow: *…" at bounding box center [381, 96] width 399 height 159
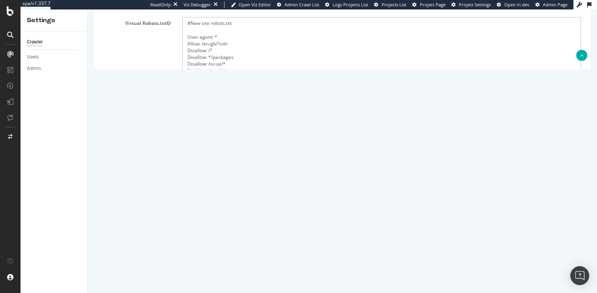
click at [310, 148] on textarea "#New site robots.txt User-agent: * Allow: /en-gb/?cid= Disallow: /? Disallow: *…" at bounding box center [381, 96] width 399 height 159
drag, startPoint x: 328, startPoint y: 139, endPoint x: 212, endPoint y: 62, distance: 139.1
click at [213, 62] on textarea "#New site robots.txt User-agent: * Allow: /en-gb/?cid= Disallow: /? Disallow: *…" at bounding box center [381, 96] width 399 height 159
click at [212, 62] on textarea "#New site robots.txt User-agent: * Allow: /en-gb/?cid= Disallow: /? Disallow: *…" at bounding box center [381, 96] width 399 height 159
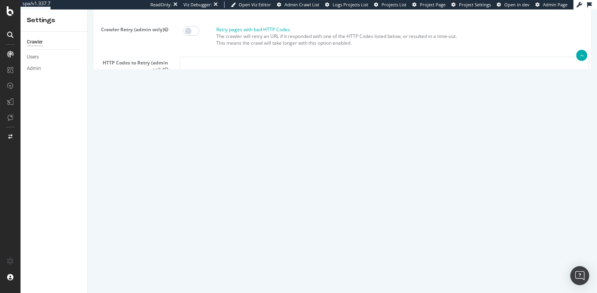
scroll to position [14, 0]
drag, startPoint x: 217, startPoint y: 186, endPoint x: 233, endPoint y: 229, distance: 46.9
click at [233, 220] on textarea "{ "flags": [ "cube" ], "beta": { "pap_mini_rules": [ "!dom", "!2tld", "+*" ] } }" at bounding box center [383, 182] width 403 height 73
click at [146, 209] on div "Extra admin config (admin only) { "flags": [ "cube" ], "beta": { "pap_mini_rule…" at bounding box center [343, 189] width 498 height 86
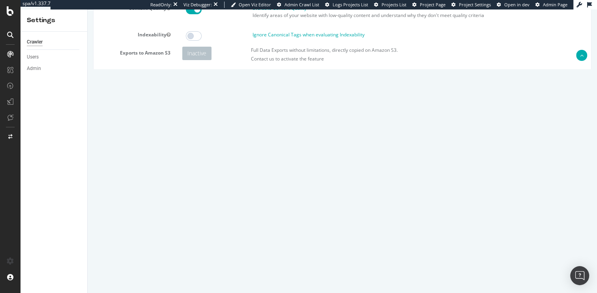
scroll to position [0, 0]
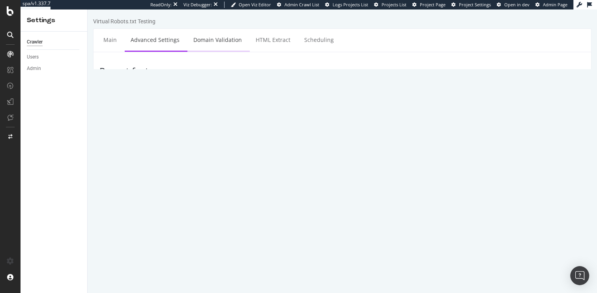
click at [201, 41] on link "Domain Validation" at bounding box center [218, 40] width 60 height 22
click at [278, 42] on link "HTML Extract" at bounding box center [273, 40] width 47 height 22
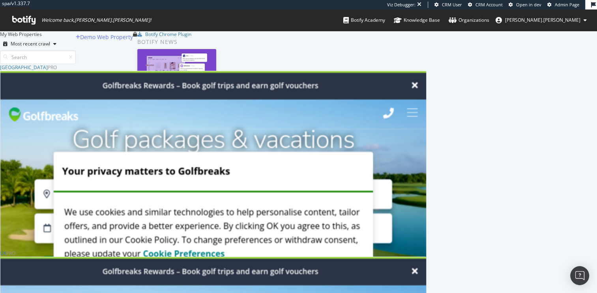
scroll to position [366, 421]
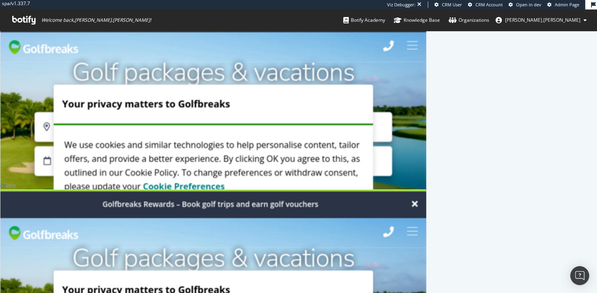
scroll to position [150, 0]
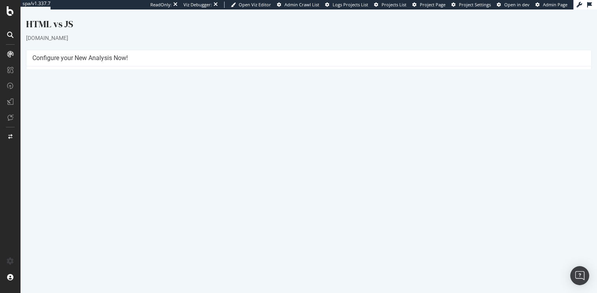
click at [334, 195] on link "Settings" at bounding box center [335, 194] width 18 height 7
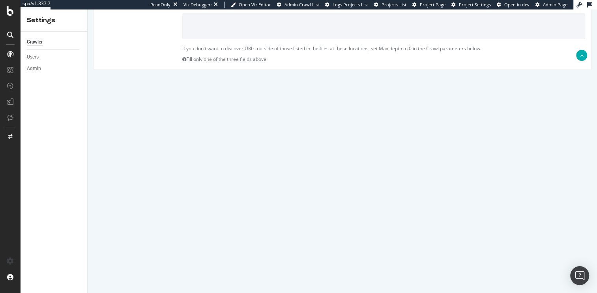
scroll to position [215, 0]
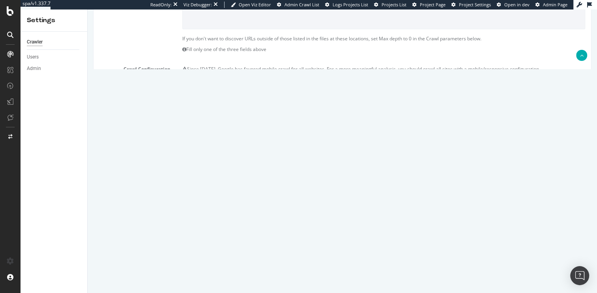
click at [294, 91] on label "Advanced" at bounding box center [290, 90] width 36 height 14
click at [88, 9] on input "Advanced" at bounding box center [88, 9] width 0 height 0
click at [199, 90] on label "Mobile/Responsive" at bounding box center [210, 90] width 57 height 14
click at [88, 9] on input "Mobile/Responsive" at bounding box center [88, 9] width 0 height 0
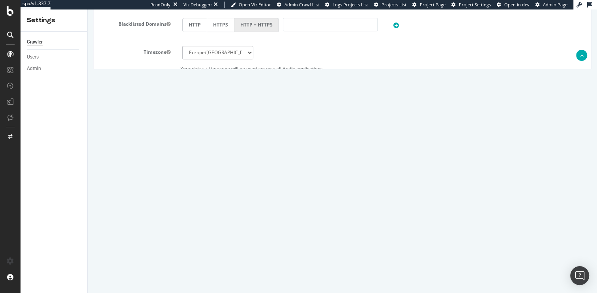
scroll to position [398, 0]
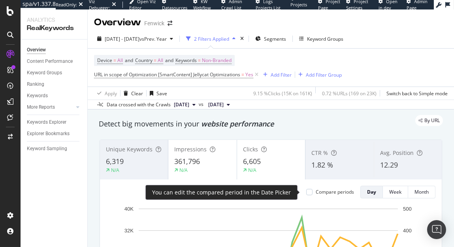
click at [323, 192] on div "Compare periods" at bounding box center [334, 191] width 38 height 7
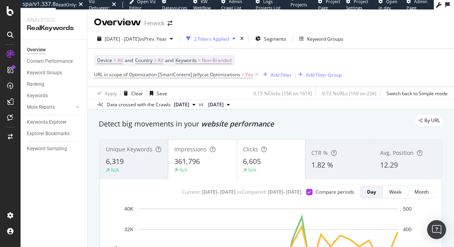
click at [271, 163] on div "6,605" at bounding box center [271, 161] width 56 height 10
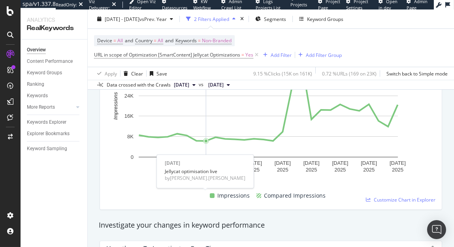
scroll to position [139, 0]
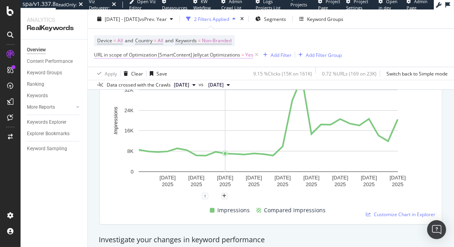
click at [237, 55] on span "URL in scope of Optimization [SmartContent] Jellycat Optimizations" at bounding box center [167, 54] width 146 height 7
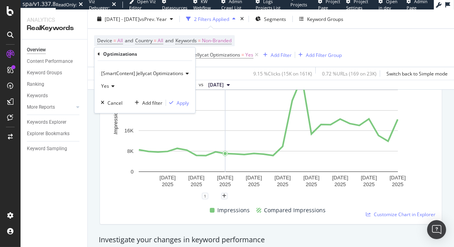
click at [146, 76] on span "[SmartContent] Jellycat Optimizations" at bounding box center [142, 73] width 82 height 7
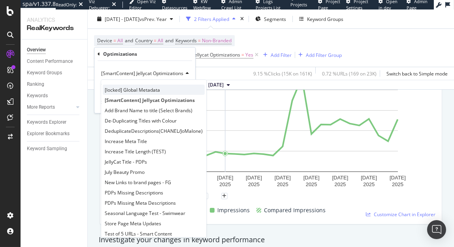
click at [149, 91] on span "[locked] Global Metadata" at bounding box center [132, 89] width 55 height 7
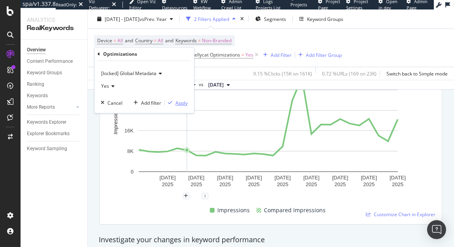
click at [178, 100] on div "Apply" at bounding box center [181, 102] width 12 height 7
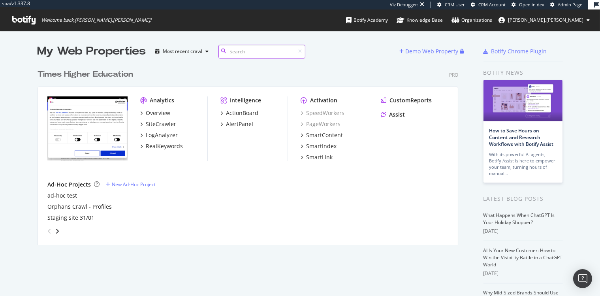
scroll to position [180, 421]
click at [242, 124] on div "AlertPanel" at bounding box center [239, 124] width 27 height 8
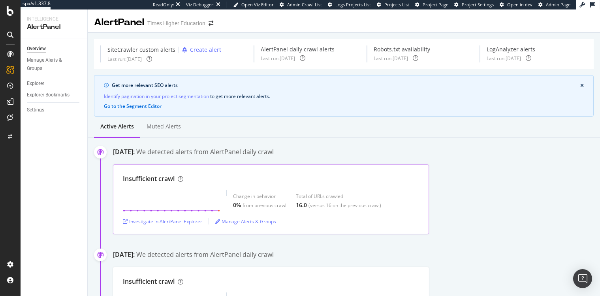
click at [271, 201] on div "0% from previous crawl" at bounding box center [259, 205] width 53 height 8
click at [194, 170] on div "Insufficient crawl Change in behavior 0% from previous crawl Total of URLs craw…" at bounding box center [271, 199] width 316 height 70
click at [165, 221] on div "Investigate in AlertPanel Explorer" at bounding box center [162, 221] width 79 height 7
click at [243, 222] on div "Manage Alerts & Groups" at bounding box center [245, 221] width 61 height 7
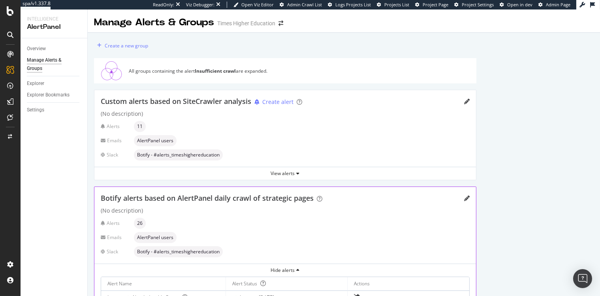
click at [210, 100] on span "Custom alerts based on SiteCrawler analysis" at bounding box center [176, 100] width 150 height 9
click at [206, 101] on span "Custom alerts based on SiteCrawler analysis" at bounding box center [176, 100] width 150 height 9
click at [272, 175] on div "View alerts" at bounding box center [284, 173] width 381 height 7
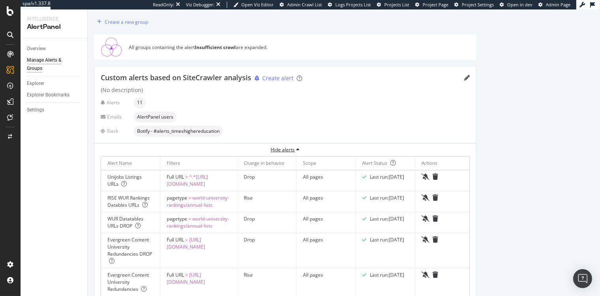
scroll to position [72, 0]
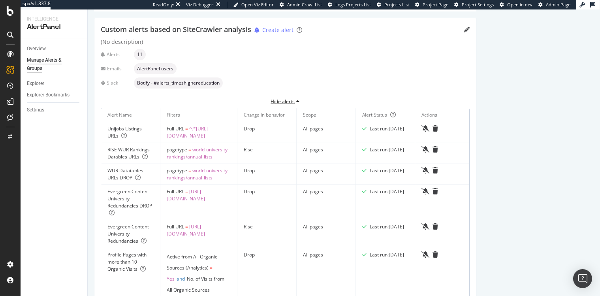
click at [279, 98] on div "Hide alerts" at bounding box center [284, 101] width 381 height 7
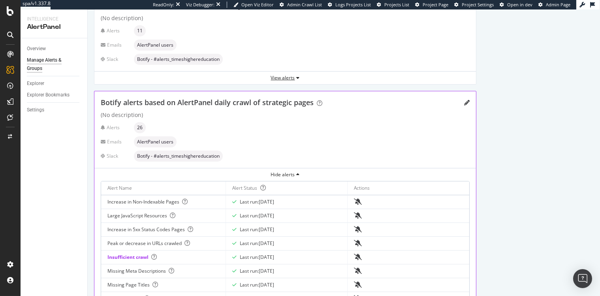
scroll to position [139, 0]
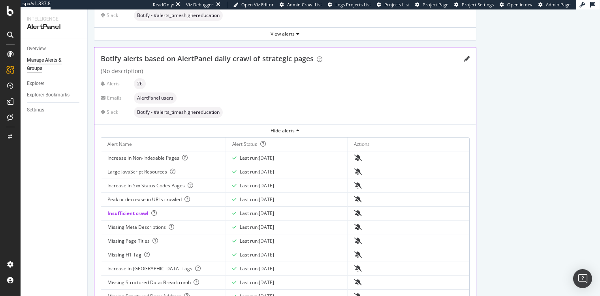
click at [275, 135] on div "Hide alerts" at bounding box center [284, 131] width 381 height 12
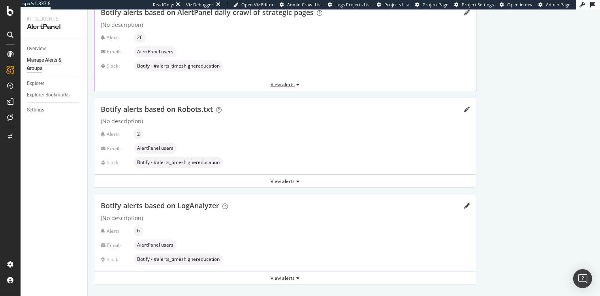
scroll to position [121, 0]
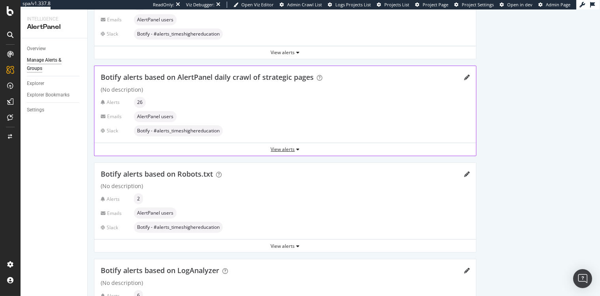
click at [267, 153] on div "View alerts" at bounding box center [284, 149] width 381 height 12
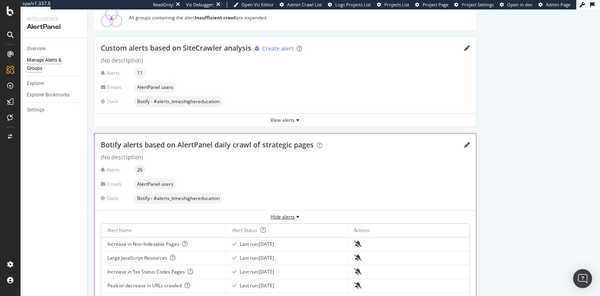
scroll to position [0, 0]
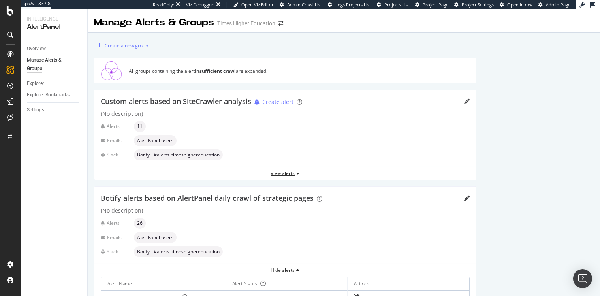
click at [266, 172] on div "View alerts" at bounding box center [284, 173] width 381 height 7
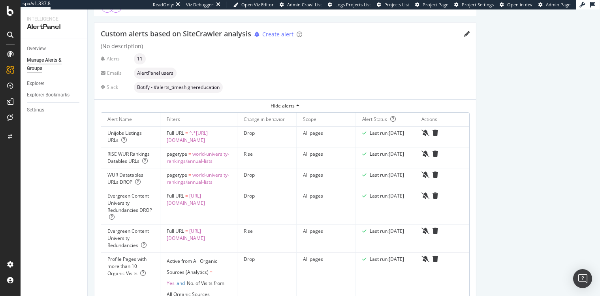
scroll to position [69, 0]
click at [111, 152] on div "RISE WUR Rankings Datables URLs" at bounding box center [130, 156] width 46 height 14
click at [125, 158] on div "RISE WUR Rankings Datables URLs" at bounding box center [130, 156] width 46 height 14
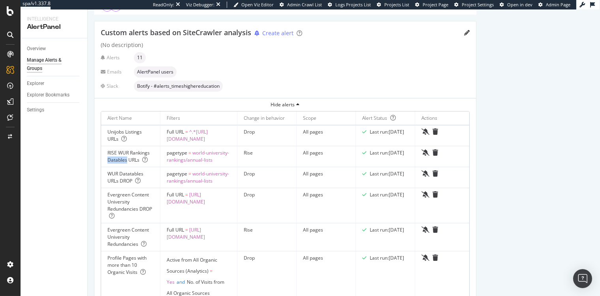
click at [125, 158] on div "RISE WUR Rankings Datables URLs" at bounding box center [130, 156] width 46 height 14
click at [122, 158] on div "RISE WUR Rankings Datables URLs" at bounding box center [130, 156] width 46 height 14
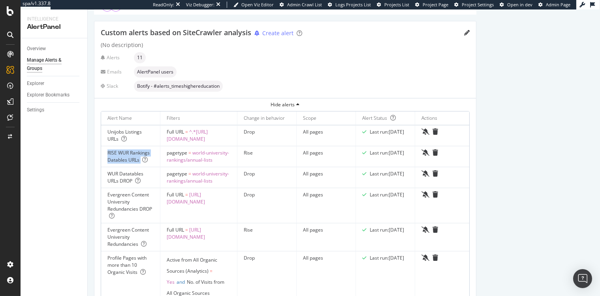
click at [122, 158] on div "RISE WUR Rankings Datables URLs" at bounding box center [130, 156] width 46 height 14
click at [120, 158] on div "RISE WUR Rankings Datables URLs" at bounding box center [130, 156] width 46 height 14
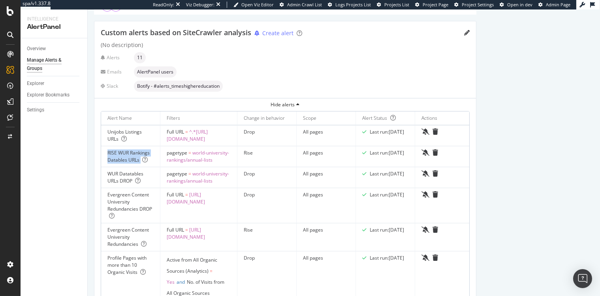
click at [126, 158] on div "RISE WUR Rankings Datables URLs" at bounding box center [130, 156] width 46 height 14
click at [122, 158] on div "RISE WUR Rankings Datables URLs" at bounding box center [130, 156] width 46 height 14
click at [139, 160] on div "RISE WUR Rankings Datables URLs" at bounding box center [130, 156] width 46 height 14
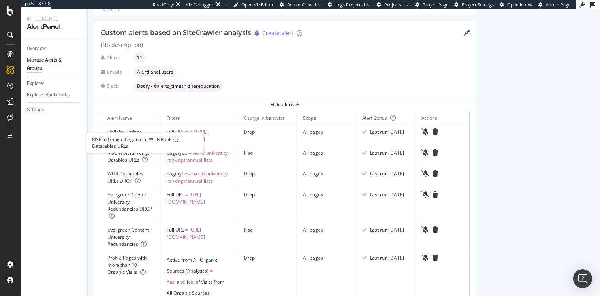
click at [143, 159] on icon at bounding box center [145, 160] width 6 height 6
click at [144, 159] on icon at bounding box center [145, 160] width 6 height 6
click at [188, 34] on span "Custom alerts based on SiteCrawler analysis" at bounding box center [176, 32] width 150 height 9
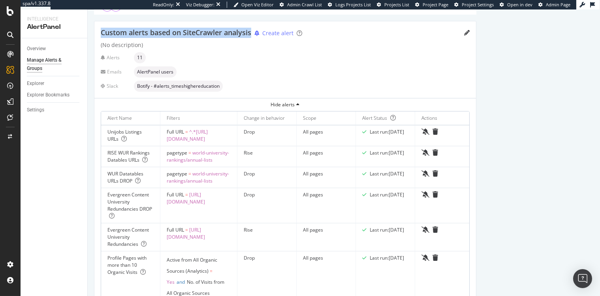
click at [188, 34] on span "Custom alerts based on SiteCrawler analysis" at bounding box center [176, 32] width 150 height 9
click at [153, 36] on span "Custom alerts based on SiteCrawler analysis" at bounding box center [176, 32] width 150 height 9
click at [181, 35] on span "Custom alerts based on SiteCrawler analysis" at bounding box center [176, 32] width 150 height 9
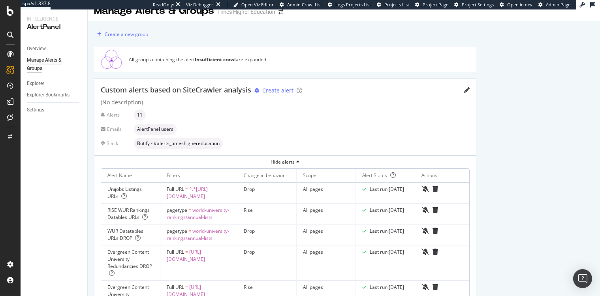
scroll to position [0, 0]
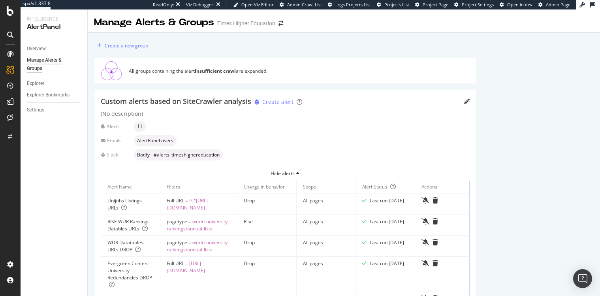
drag, startPoint x: 165, startPoint y: 71, endPoint x: 257, endPoint y: 71, distance: 92.4
click at [257, 71] on div "All groups containing the alert Insufficient crawl are expanded." at bounding box center [301, 71] width 344 height 7
click at [45, 47] on div "Overview" at bounding box center [36, 49] width 19 height 8
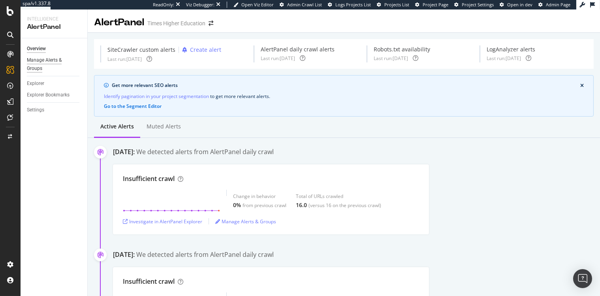
click at [33, 67] on div "Manage Alerts & Groups" at bounding box center [50, 64] width 47 height 17
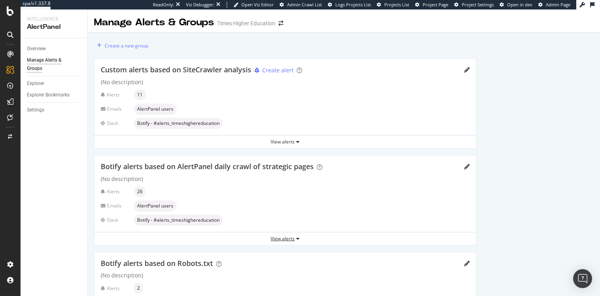
click at [289, 242] on div "View alerts" at bounding box center [284, 239] width 381 height 12
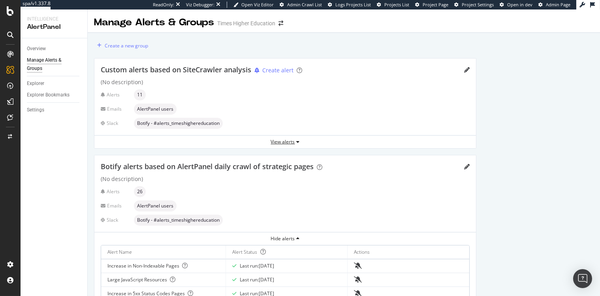
click at [260, 141] on div "View alerts" at bounding box center [284, 141] width 381 height 7
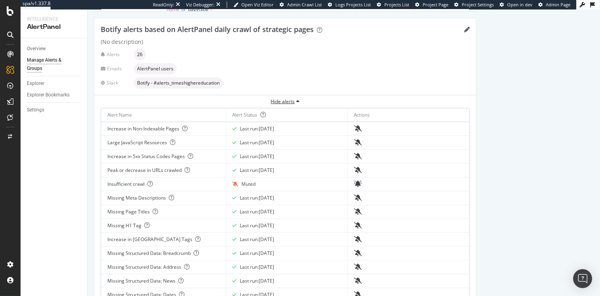
scroll to position [653, 0]
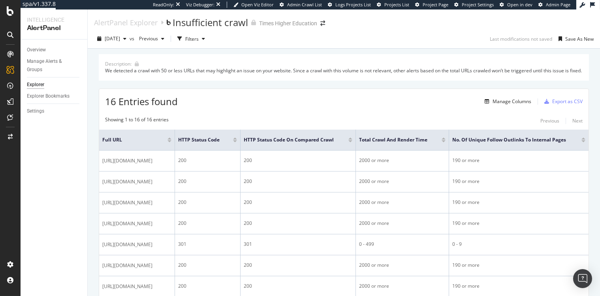
click at [275, 73] on div "We detected a crawl with 50 or less URLs that may highlight an issue on your we…" at bounding box center [343, 70] width 477 height 7
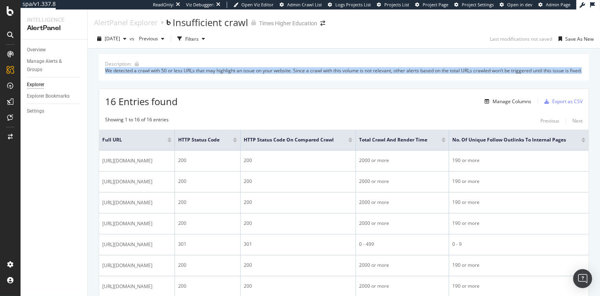
click at [275, 73] on div "We detected a crawl with 50 or less URLs that may highlight an issue on your we…" at bounding box center [343, 70] width 477 height 7
click at [263, 74] on div "We detected a crawl with 50 or less URLs that may highlight an issue on your we…" at bounding box center [343, 70] width 477 height 7
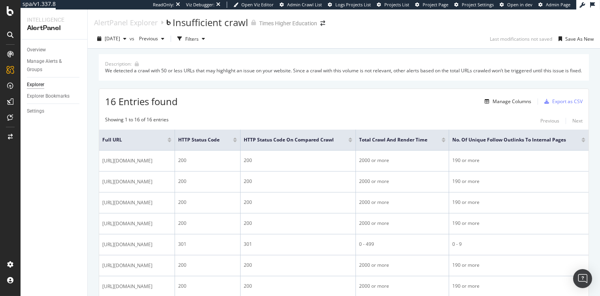
click at [263, 74] on div "We detected a crawl with 50 or less URLs that may highlight an issue on your we…" at bounding box center [343, 70] width 477 height 7
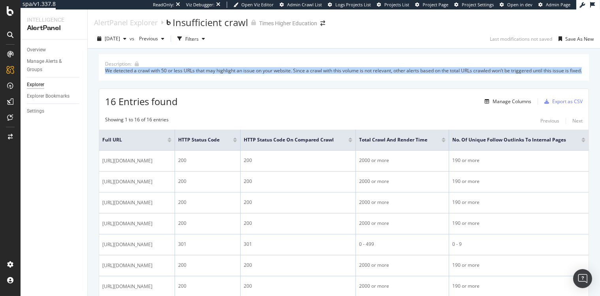
click at [263, 74] on div "We detected a crawl with 50 or less URLs that may highlight an issue on your we…" at bounding box center [343, 70] width 477 height 7
click at [264, 73] on div "We detected a crawl with 50 or less URLs that may highlight an issue on your we…" at bounding box center [343, 70] width 477 height 7
drag, startPoint x: 265, startPoint y: 77, endPoint x: 226, endPoint y: 56, distance: 44.0
click at [226, 56] on div "Description: We detected a crawl with 50 or less URLs that may highlight an iss…" at bounding box center [344, 67] width 490 height 26
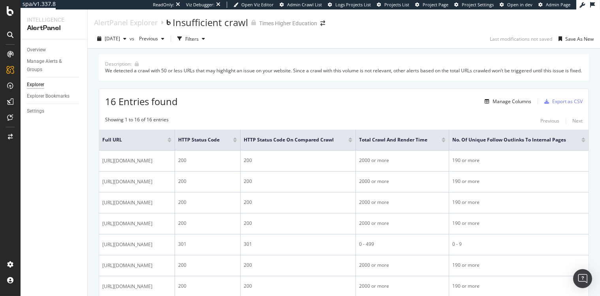
click at [226, 56] on div "Description: We detected a crawl with 50 or less URLs that may highlight an iss…" at bounding box center [344, 67] width 490 height 26
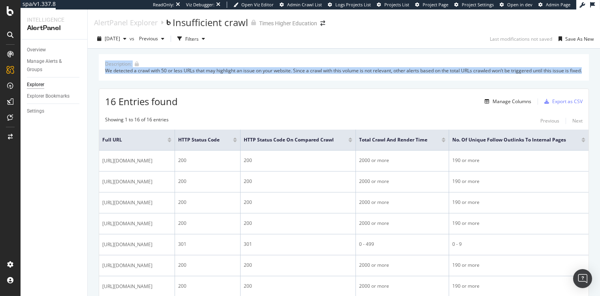
drag, startPoint x: 222, startPoint y: 59, endPoint x: 281, endPoint y: 83, distance: 64.5
click at [281, 80] on div "Description: We detected a crawl with 50 or less URLs that may highlight an iss…" at bounding box center [344, 67] width 490 height 26
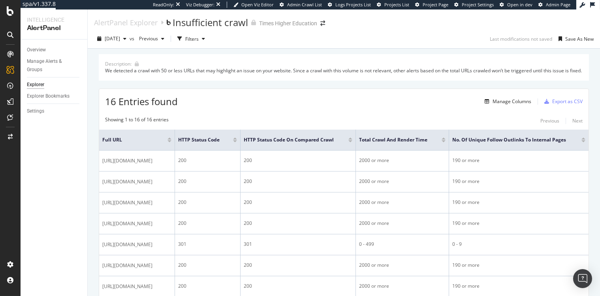
drag, startPoint x: 227, startPoint y: 64, endPoint x: 218, endPoint y: 62, distance: 9.7
click at [218, 62] on div "Description: We detected a crawl with 50 or less URLs that may highlight an iss…" at bounding box center [344, 67] width 490 height 26
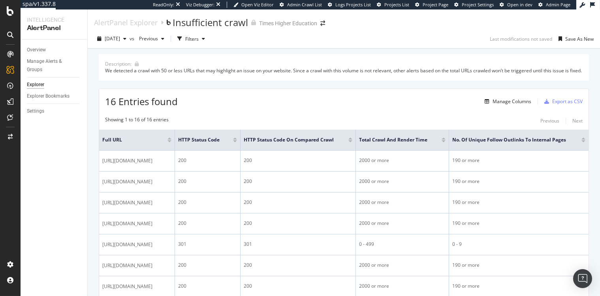
click at [221, 68] on div "We detected a crawl with 50 or less URLs that may highlight an issue on your we…" at bounding box center [343, 70] width 477 height 7
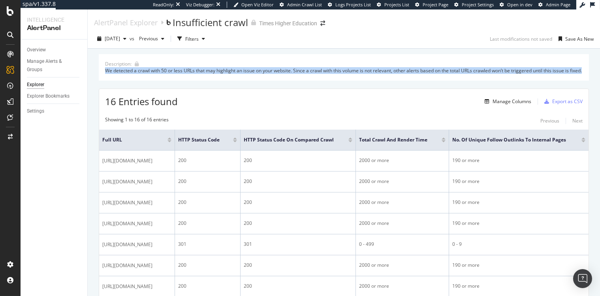
click at [221, 68] on div "We detected a crawl with 50 or less URLs that may highlight an issue on your we…" at bounding box center [343, 70] width 477 height 7
click at [214, 70] on div "We detected a crawl with 50 or less URLs that may highlight an issue on your we…" at bounding box center [343, 70] width 477 height 7
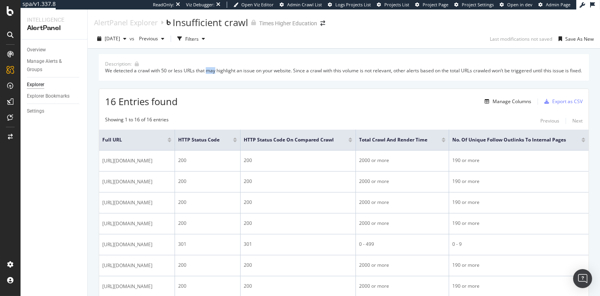
click at [214, 70] on div "We detected a crawl with 50 or less URLs that may highlight an issue on your we…" at bounding box center [343, 70] width 477 height 7
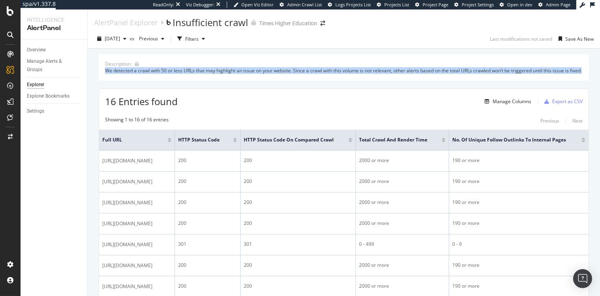
click at [214, 70] on div "We detected a crawl with 50 or less URLs that may highlight an issue on your we…" at bounding box center [343, 70] width 477 height 7
click at [215, 70] on div "We detected a crawl with 50 or less URLs that may highlight an issue on your we…" at bounding box center [343, 70] width 477 height 7
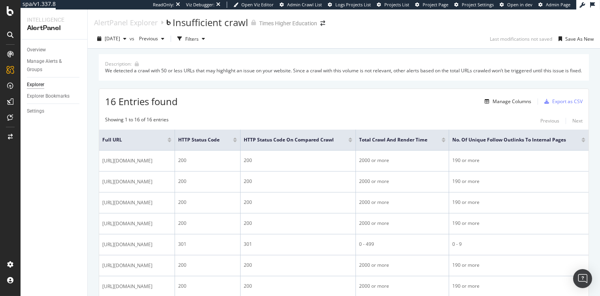
click at [215, 70] on div "We detected a crawl with 50 or less URLs that may highlight an issue on your we…" at bounding box center [343, 70] width 477 height 7
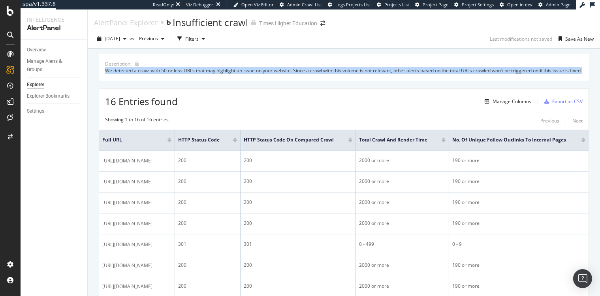
click at [215, 70] on div "We detected a crawl with 50 or less URLs that may highlight an issue on your we…" at bounding box center [343, 70] width 477 height 7
click at [205, 74] on div "We detected a crawl with 50 or less URLs that may highlight an issue on your we…" at bounding box center [343, 70] width 477 height 7
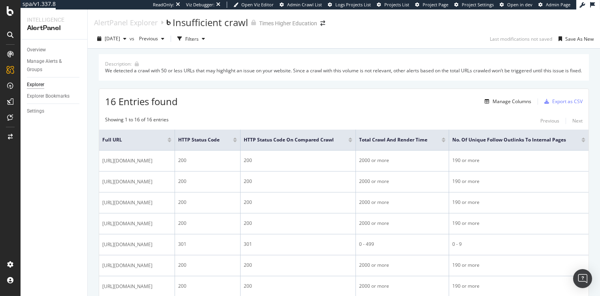
click at [206, 71] on div "We detected a crawl with 50 or less URLs that may highlight an issue on your we…" at bounding box center [343, 70] width 477 height 7
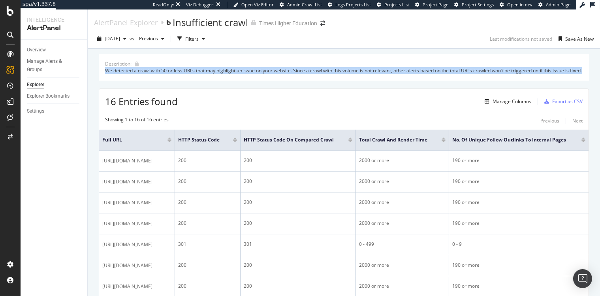
click at [206, 71] on div "We detected a crawl with 50 or less URLs that may highlight an issue on your we…" at bounding box center [343, 70] width 477 height 7
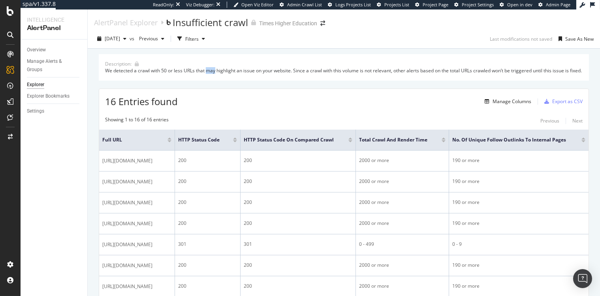
click at [206, 71] on div "We detected a crawl with 50 or less URLs that may highlight an issue on your we…" at bounding box center [343, 70] width 477 height 7
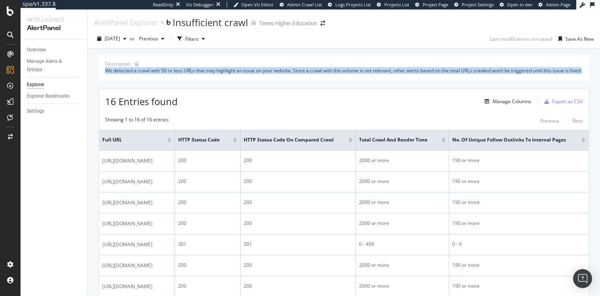
click at [206, 71] on div "We detected a crawl with 50 or less URLs that may highlight an issue on your we…" at bounding box center [343, 70] width 477 height 7
click at [226, 70] on div "We detected a crawl with 50 or less URLs that may highlight an issue on your we…" at bounding box center [343, 70] width 477 height 7
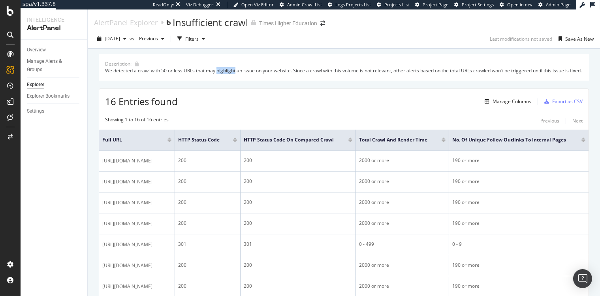
click at [226, 70] on div "We detected a crawl with 50 or less URLs that may highlight an issue on your we…" at bounding box center [343, 70] width 477 height 7
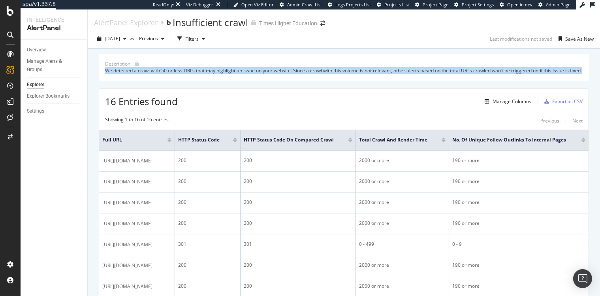
click at [226, 70] on div "We detected a crawl with 50 or less URLs that may highlight an issue on your we…" at bounding box center [343, 70] width 477 height 7
click at [225, 71] on div "We detected a crawl with 50 or less URLs that may highlight an issue on your we…" at bounding box center [343, 70] width 477 height 7
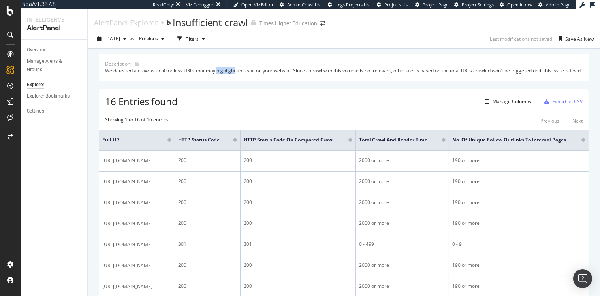
click at [225, 71] on div "We detected a crawl with 50 or less URLs that may highlight an issue on your we…" at bounding box center [343, 70] width 477 height 7
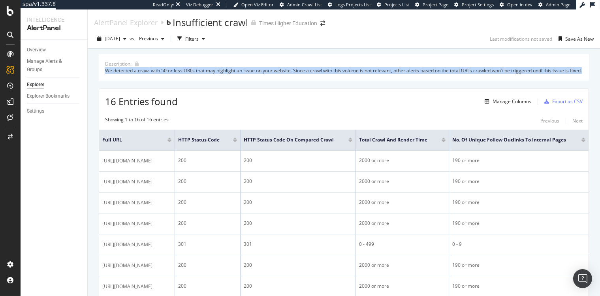
click at [225, 71] on div "We detected a crawl with 50 or less URLs that may highlight an issue on your we…" at bounding box center [343, 70] width 477 height 7
click at [227, 71] on div "We detected a crawl with 50 or less URLs that may highlight an issue on your we…" at bounding box center [343, 70] width 477 height 7
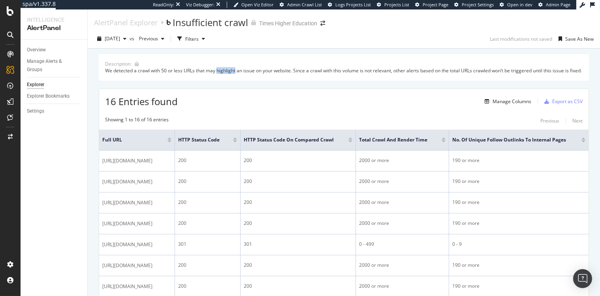
click at [227, 71] on div "We detected a crawl with 50 or less URLs that may highlight an issue on your we…" at bounding box center [343, 70] width 477 height 7
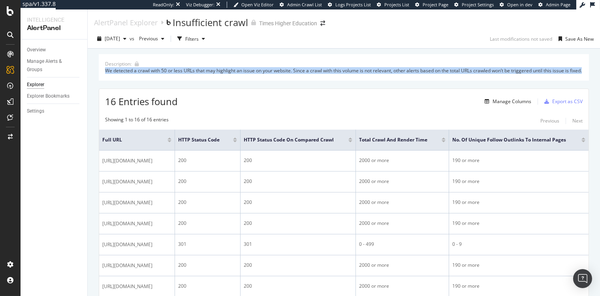
click at [227, 71] on div "We detected a crawl with 50 or less URLs that may highlight an issue on your we…" at bounding box center [343, 70] width 477 height 7
click at [225, 71] on div "We detected a crawl with 50 or less URLs that may highlight an issue on your we…" at bounding box center [343, 70] width 477 height 7
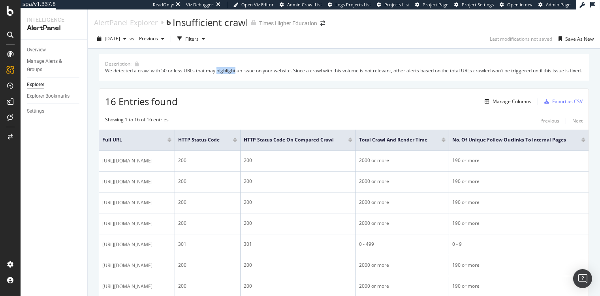
click at [225, 71] on div "We detected a crawl with 50 or less URLs that may highlight an issue on your we…" at bounding box center [343, 70] width 477 height 7
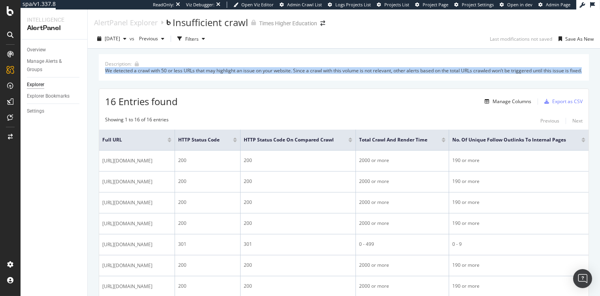
click at [225, 71] on div "We detected a crawl with 50 or less URLs that may highlight an issue on your we…" at bounding box center [343, 70] width 477 height 7
click at [210, 73] on div "We detected a crawl with 50 or less URLs that may highlight an issue on your we…" at bounding box center [343, 70] width 477 height 7
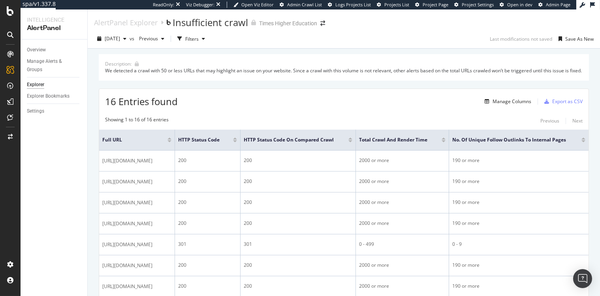
click at [153, 74] on div "We detected a crawl with 50 or less URLs that may highlight an issue on your we…" at bounding box center [343, 70] width 477 height 7
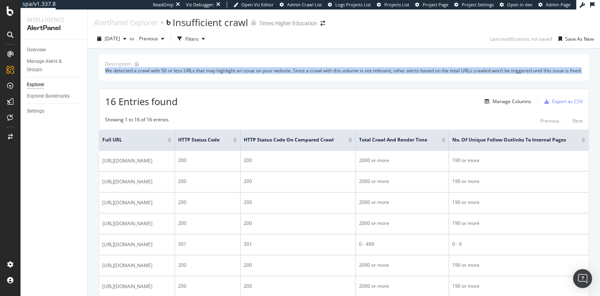
click at [153, 74] on div "We detected a crawl with 50 or less URLs that may highlight an issue on your we…" at bounding box center [343, 70] width 477 height 7
click at [153, 72] on div "We detected a crawl with 50 or less URLs that may highlight an issue on your we…" at bounding box center [343, 70] width 477 height 7
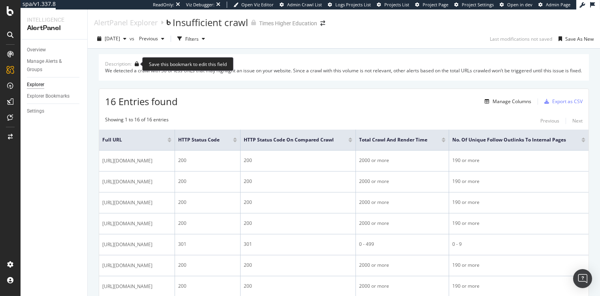
click at [136, 63] on icon at bounding box center [137, 64] width 4 height 5
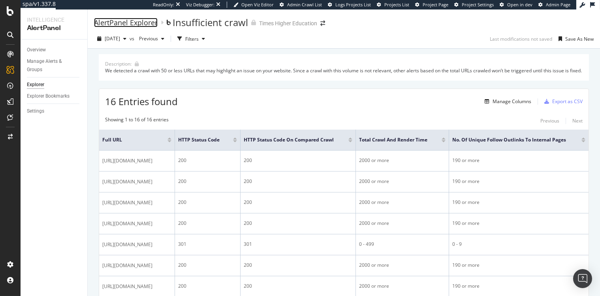
click at [127, 24] on div "AlertPanel Explorer" at bounding box center [126, 22] width 64 height 9
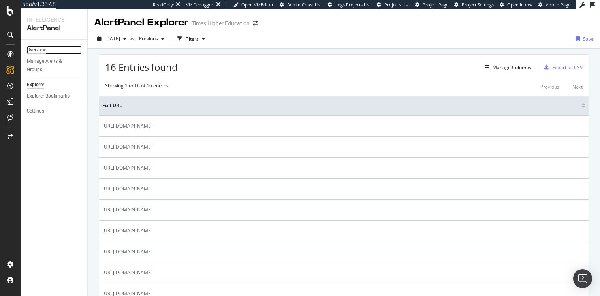
click at [32, 52] on div "Overview" at bounding box center [36, 50] width 19 height 8
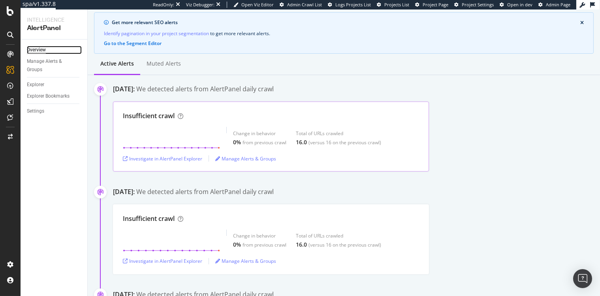
scroll to position [63, 0]
click at [269, 196] on div "[DATE]: We detected alerts from AlertPanel daily crawl" at bounding box center [356, 192] width 487 height 11
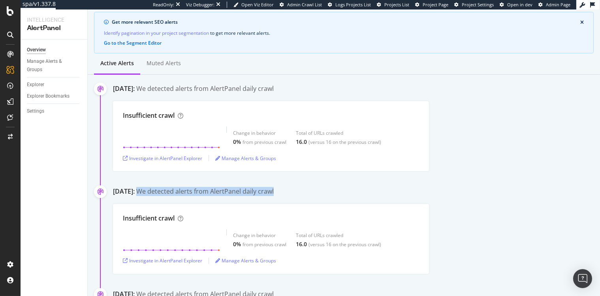
click at [269, 196] on div "[DATE]: We detected alerts from AlertPanel daily crawl" at bounding box center [356, 192] width 487 height 11
click at [248, 195] on div "We detected alerts from AlertPanel daily crawl" at bounding box center [204, 191] width 137 height 9
click at [332, 142] on div "(versus 16 on the previous crawl)" at bounding box center [344, 142] width 73 height 7
click at [332, 141] on div "(versus 16 on the previous crawl)" at bounding box center [344, 142] width 73 height 7
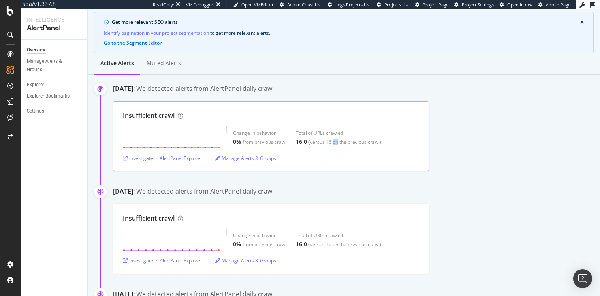
click at [332, 141] on div "(versus 16 on the previous crawl)" at bounding box center [344, 142] width 73 height 7
click at [329, 142] on div "(versus 16 on the previous crawl)" at bounding box center [344, 142] width 73 height 7
click at [329, 141] on div "(versus 16 on the previous crawl)" at bounding box center [344, 142] width 73 height 7
click at [329, 142] on div "(versus 16 on the previous crawl)" at bounding box center [344, 142] width 73 height 7
click at [325, 142] on div "(versus 16 on the previous crawl)" at bounding box center [344, 142] width 73 height 7
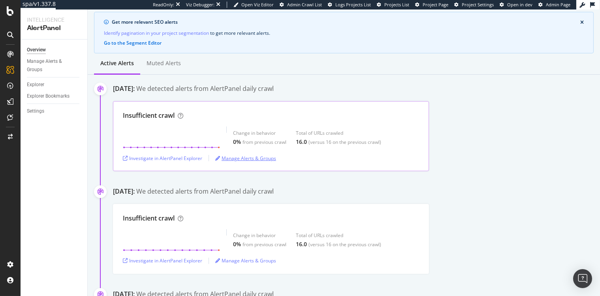
click at [255, 160] on div "Manage Alerts & Groups" at bounding box center [245, 158] width 61 height 7
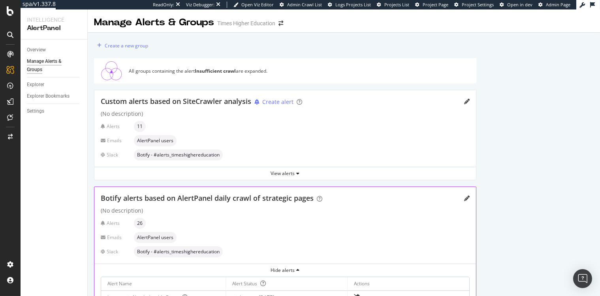
click at [198, 78] on div "All groups containing the alert Insufficient crawl are expanded." at bounding box center [285, 70] width 382 height 25
click at [165, 69] on div "All groups containing the alert Insufficient crawl are expanded." at bounding box center [301, 71] width 344 height 7
click at [163, 70] on div "All groups containing the alert Insufficient crawl are expanded." at bounding box center [301, 71] width 344 height 7
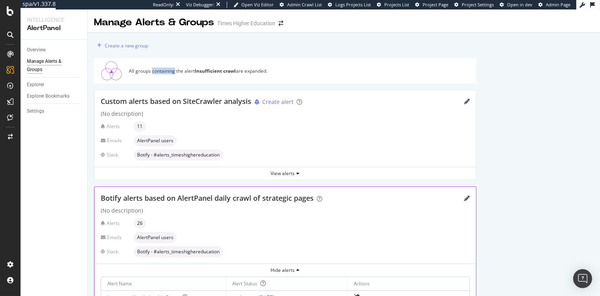
click at [163, 70] on div "All groups containing the alert Insufficient crawl are expanded." at bounding box center [301, 71] width 344 height 7
click at [176, 72] on div "All groups containing the alert Insufficient crawl are expanded." at bounding box center [301, 71] width 344 height 7
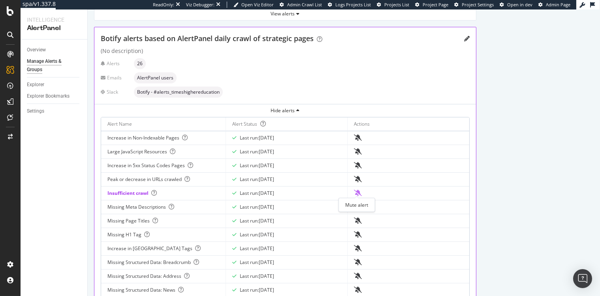
scroll to position [224, 0]
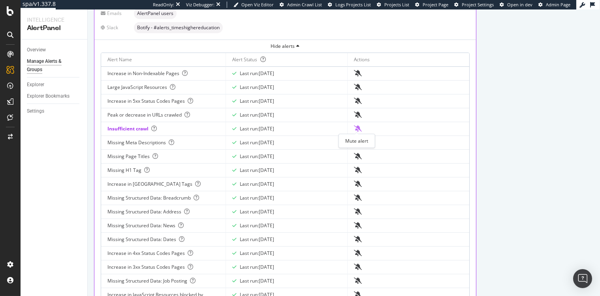
click at [357, 129] on icon "bell-slash" at bounding box center [358, 128] width 8 height 6
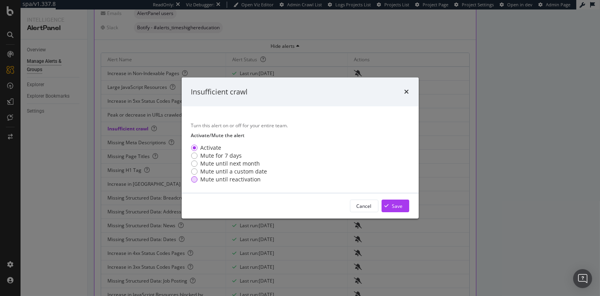
click at [227, 180] on div "Mute until reactivation" at bounding box center [231, 179] width 60 height 8
click at [393, 207] on div "Save" at bounding box center [397, 206] width 11 height 7
